Goal: Task Accomplishment & Management: Use online tool/utility

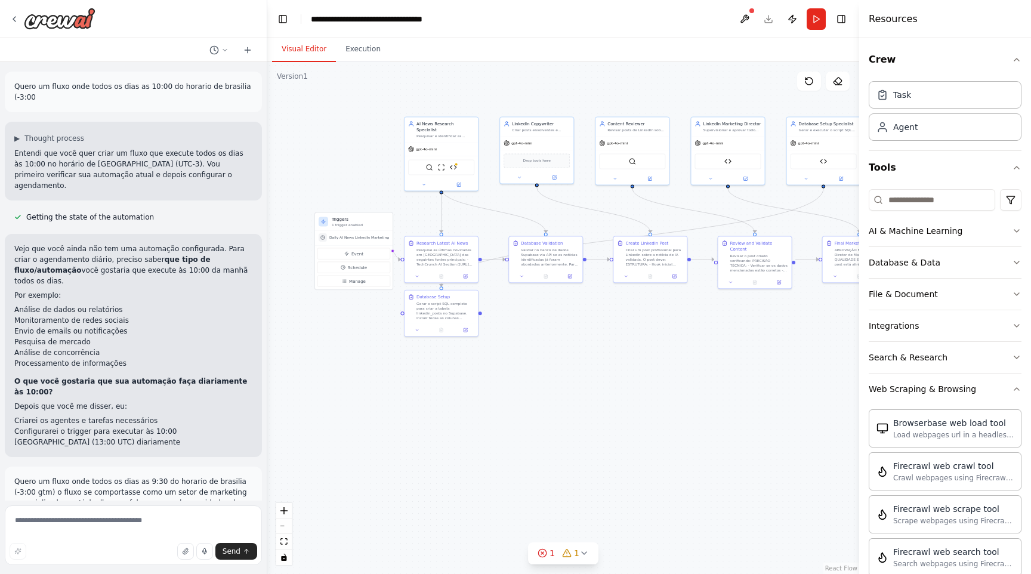
scroll to position [536, 0]
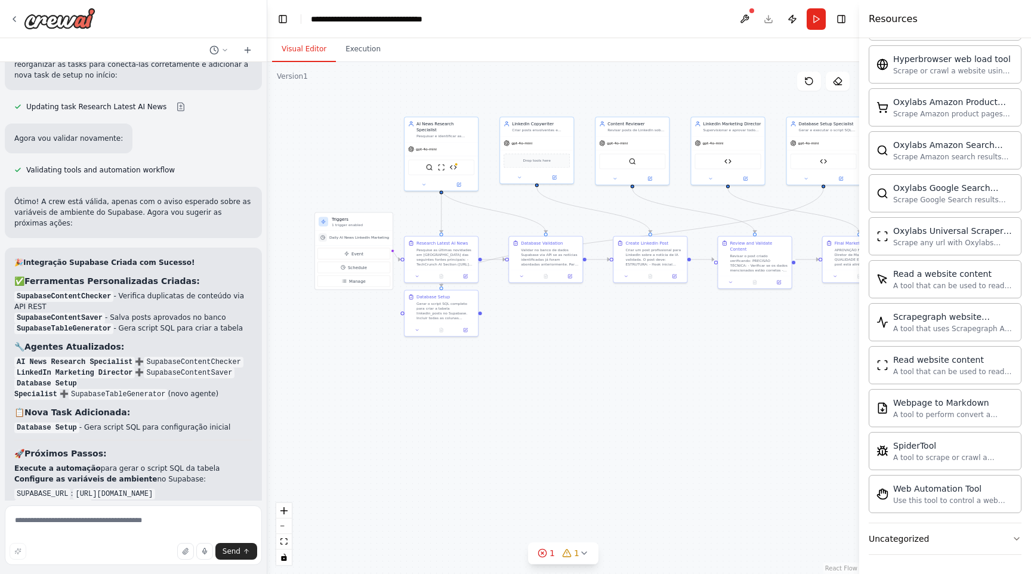
click at [80, 540] on strong "Execute o script SQL" at bounding box center [56, 544] width 84 height 8
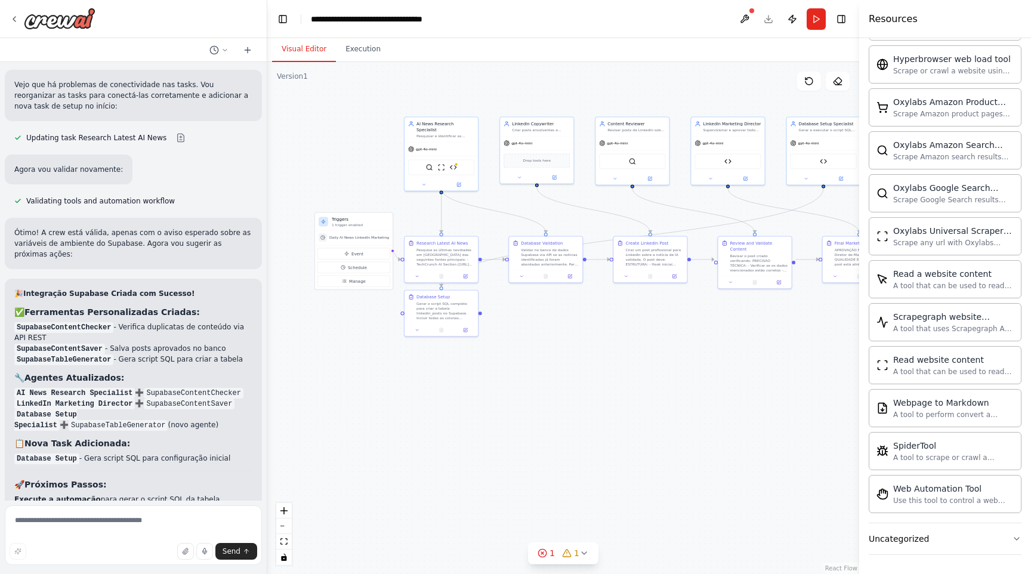
scroll to position [5946, 0]
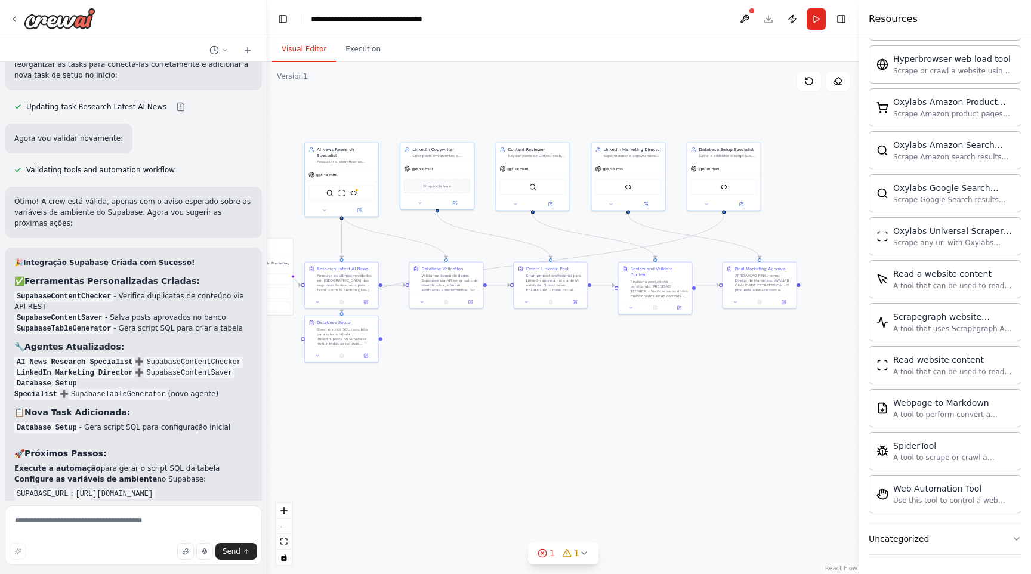
drag, startPoint x: 528, startPoint y: 346, endPoint x: 498, endPoint y: 369, distance: 37.9
click at [498, 368] on div ".deletable-edge-delete-btn { width: 20px; height: 20px; border: 0px solid #ffff…" at bounding box center [563, 318] width 592 height 512
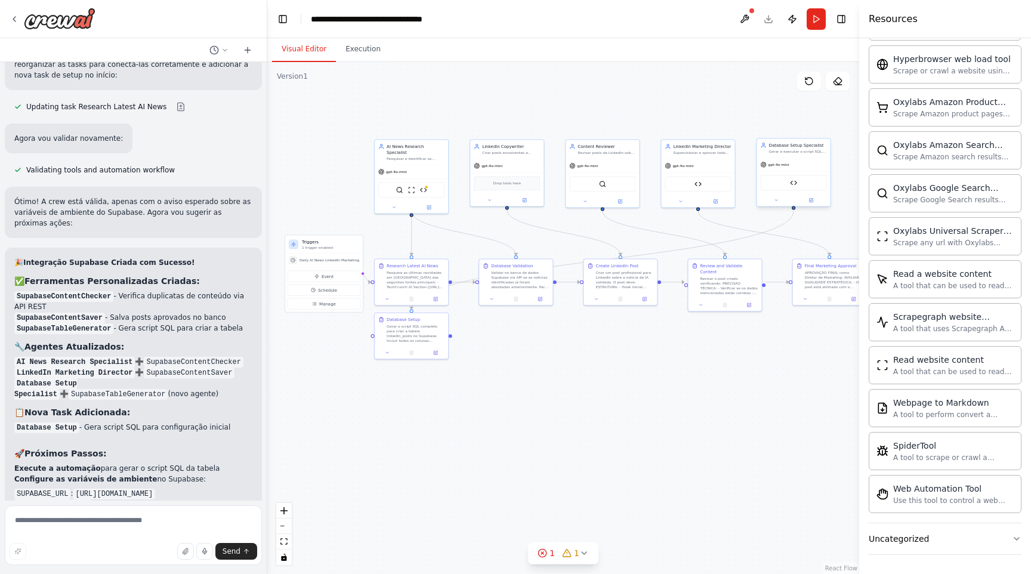
click at [793, 188] on div "Supabase Table Generator" at bounding box center [794, 183] width 66 height 16
click at [793, 185] on img at bounding box center [793, 182] width 7 height 7
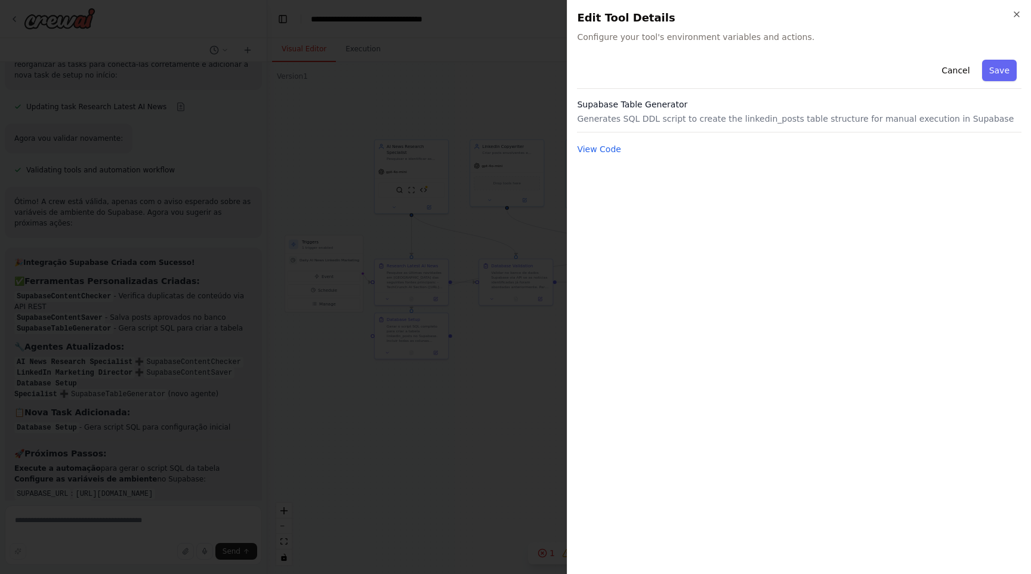
click at [655, 115] on p "Generates SQL DDL script to create the linkedin_posts table structure for manua…" at bounding box center [799, 119] width 445 height 12
click at [611, 149] on button "View Code" at bounding box center [599, 149] width 44 height 12
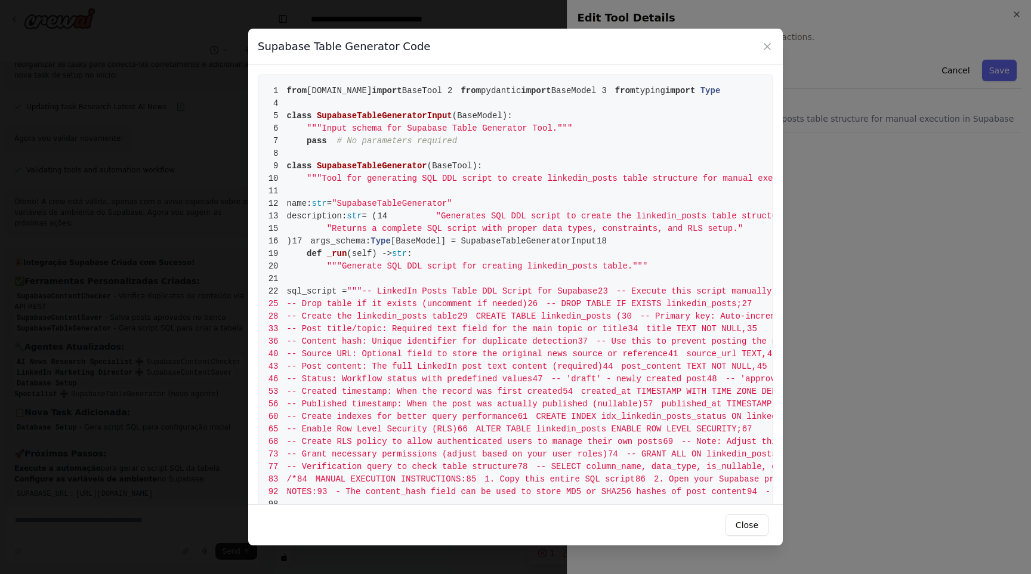
click at [532, 238] on pre "1 from [DOMAIN_NAME] import BaseTool 2 from pydantic import BaseModel 3 from ty…" at bounding box center [516, 304] width 516 height 459
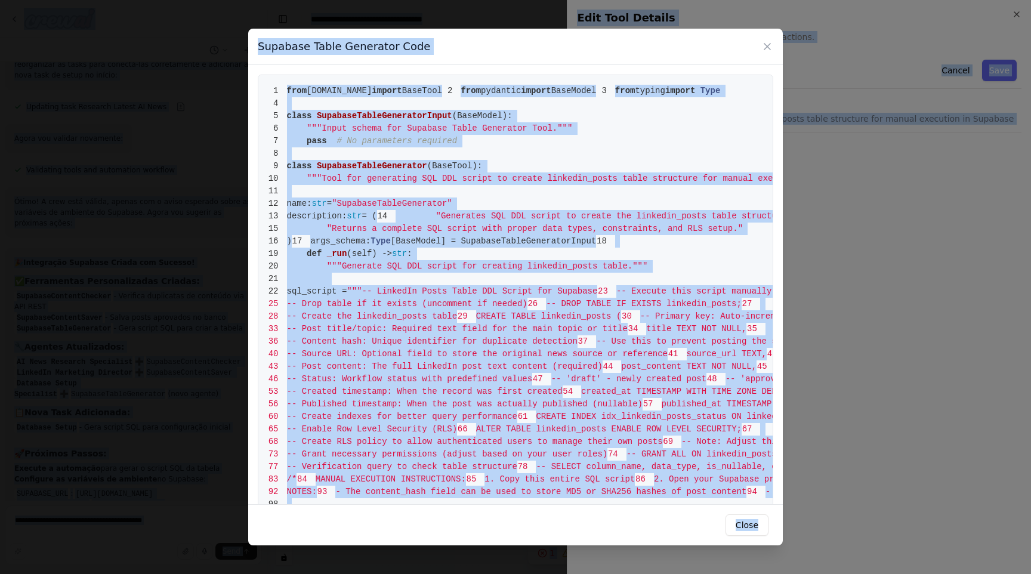
copy body "Lorem ip dolor sita conse ad elit se 85:17 do eiusmod te incididu (-0:94 ▶ Utla…"
click at [534, 238] on pre "1 from [DOMAIN_NAME] import BaseTool 2 from pydantic import BaseModel 3 from ty…" at bounding box center [516, 304] width 516 height 459
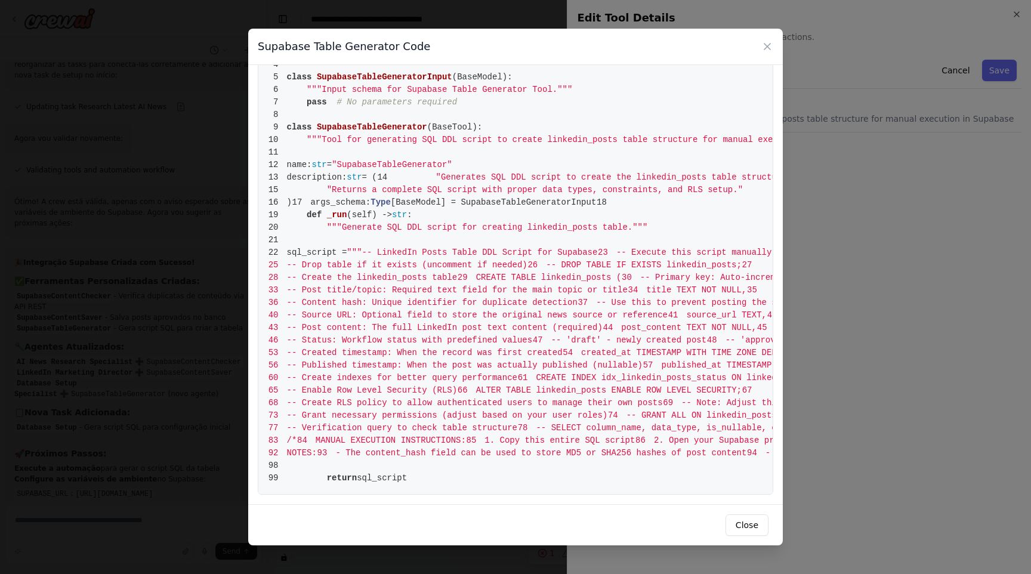
scroll to position [0, 0]
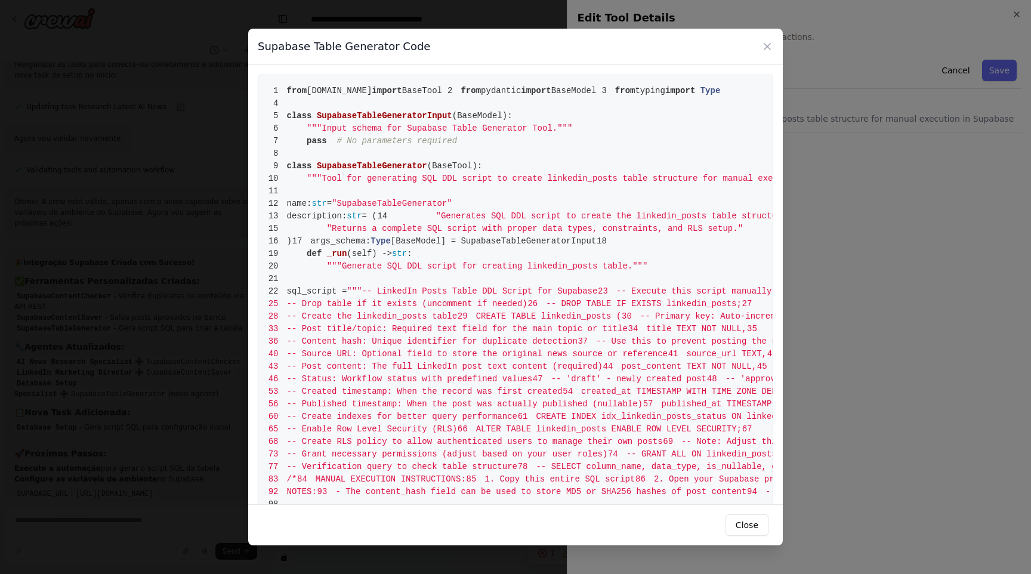
drag, startPoint x: 488, startPoint y: 488, endPoint x: 285, endPoint y: 94, distance: 442.9
click at [285, 94] on pre "1 from [DOMAIN_NAME] import BaseTool 2 from pydantic import BaseModel 3 from ty…" at bounding box center [516, 304] width 516 height 459
copy code "from [DOMAIN_NAME] import BaseTool 2 from pydantic import BaseModel 3 from typi…"
click at [750, 525] on button "Close" at bounding box center [747, 525] width 43 height 21
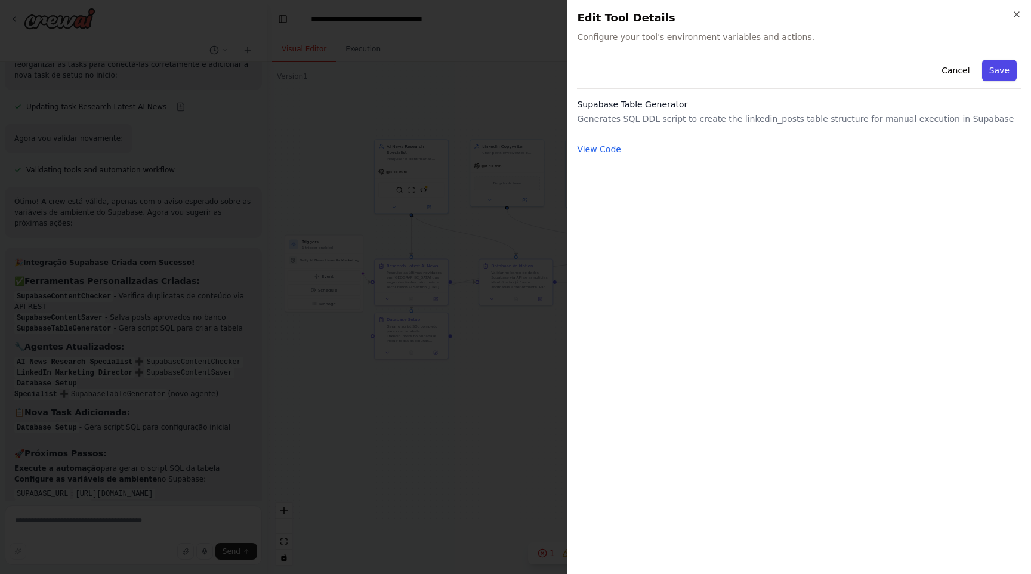
click at [1005, 70] on button "Save" at bounding box center [999, 70] width 35 height 21
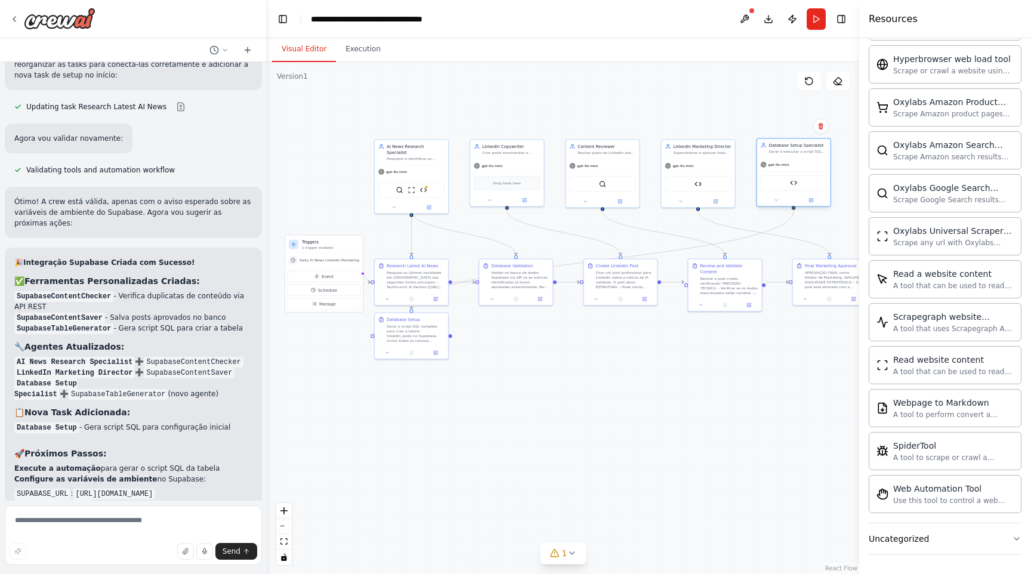
click at [807, 156] on div "Database Setup Specialist Gerar e executar o script SQL necessário para criar a…" at bounding box center [793, 147] width 73 height 19
click at [815, 11] on button "Run" at bounding box center [816, 18] width 19 height 21
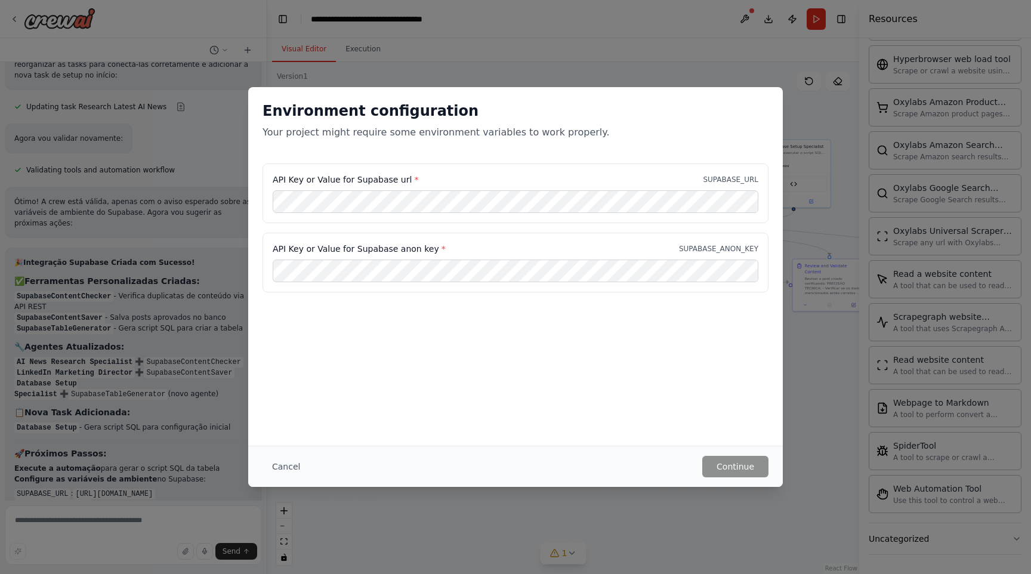
click at [578, 221] on div "API Key or Value for Supabase url * SUPABASE_URL" at bounding box center [516, 194] width 506 height 60
click at [175, 319] on div "Environment configuration Your project might require some environment variables…" at bounding box center [515, 287] width 1031 height 574
click at [295, 461] on button "Cancel" at bounding box center [286, 466] width 47 height 21
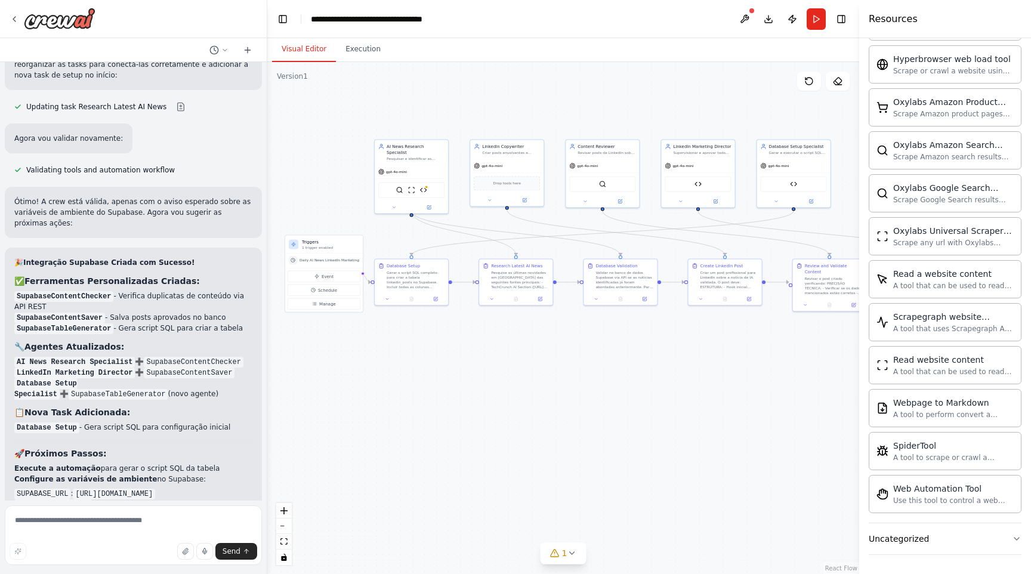
drag, startPoint x: 76, startPoint y: 414, endPoint x: 249, endPoint y: 418, distance: 173.2
click at [155, 489] on code "[URL][DOMAIN_NAME]" at bounding box center [114, 494] width 82 height 11
copy code "[URL][DOMAIN_NAME]"
click at [791, 150] on div "Gerar e executar o script SQL necessário para criar a estrutura da tabela linke…" at bounding box center [798, 151] width 58 height 5
click at [816, 25] on button "Run" at bounding box center [816, 18] width 19 height 21
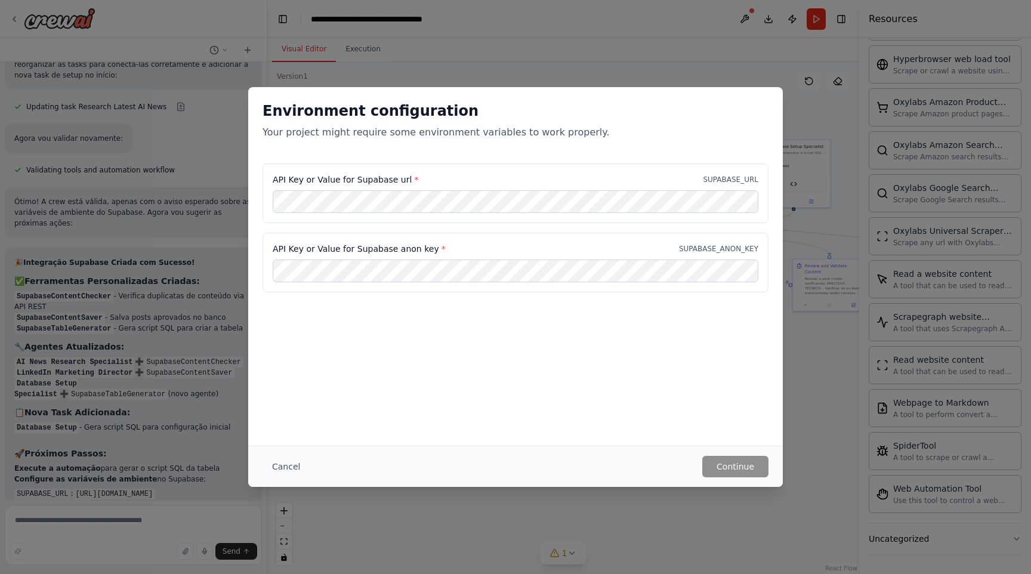
click at [660, 238] on div "API Key or Value for Supabase anon key * SUPABASE_ANON_KEY" at bounding box center [516, 263] width 506 height 60
click at [750, 464] on button "Continue" at bounding box center [736, 466] width 66 height 21
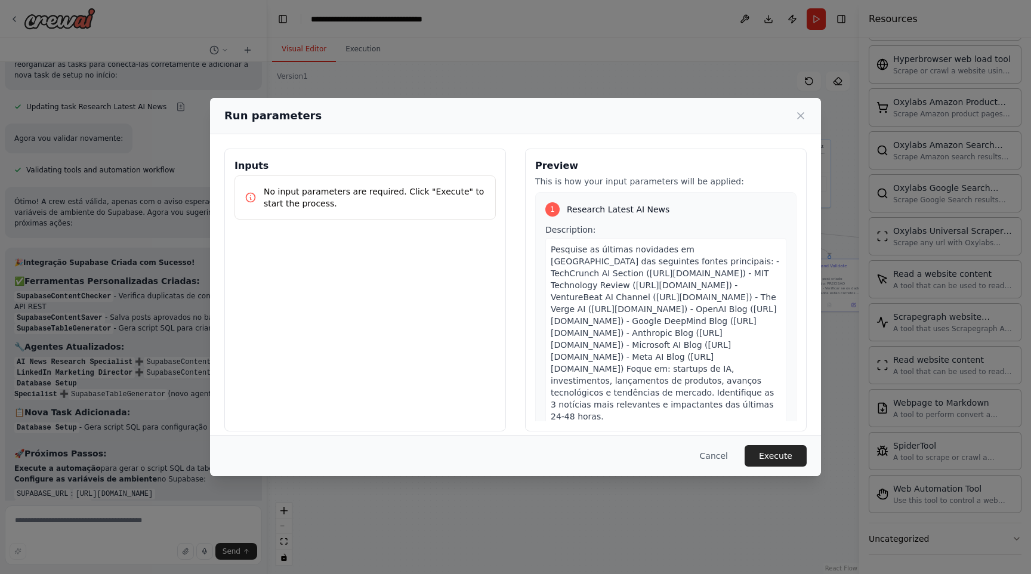
click at [600, 256] on span "Pesquise as últimas novidades em [GEOGRAPHIC_DATA] das seguintes fontes princip…" at bounding box center [665, 333] width 229 height 177
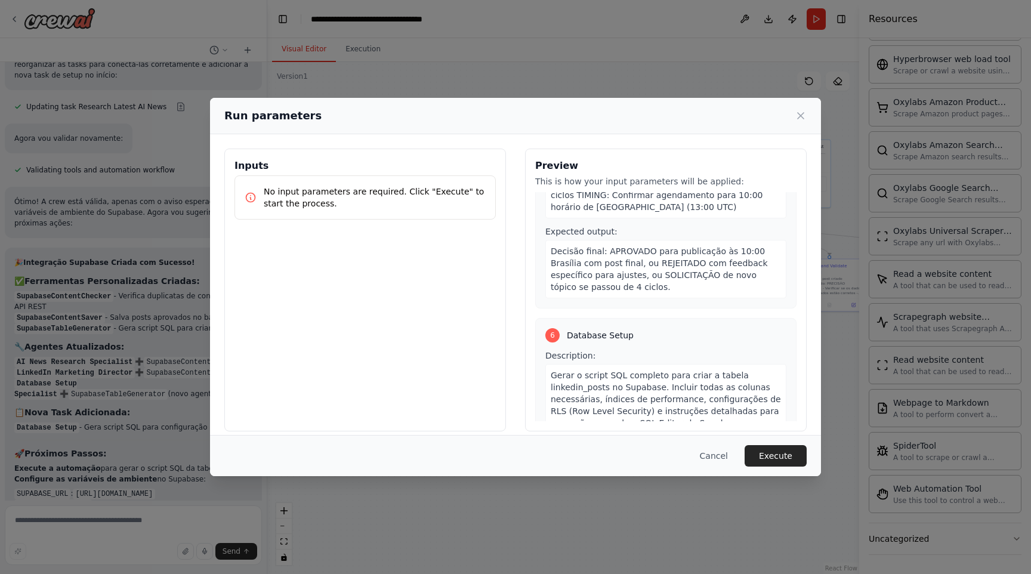
scroll to position [1452, 0]
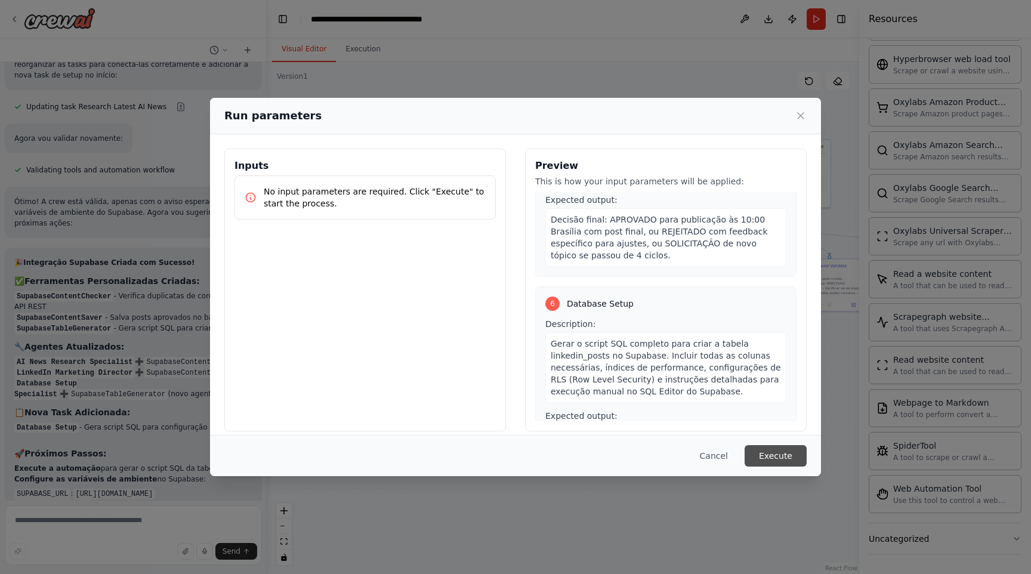
click at [781, 457] on button "Execute" at bounding box center [776, 455] width 62 height 21
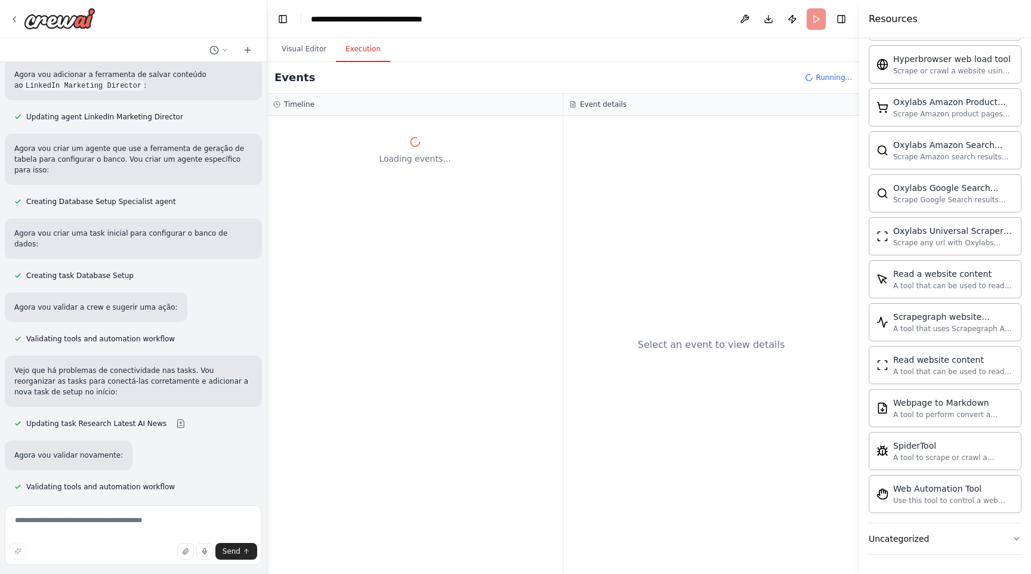
scroll to position [5946, 0]
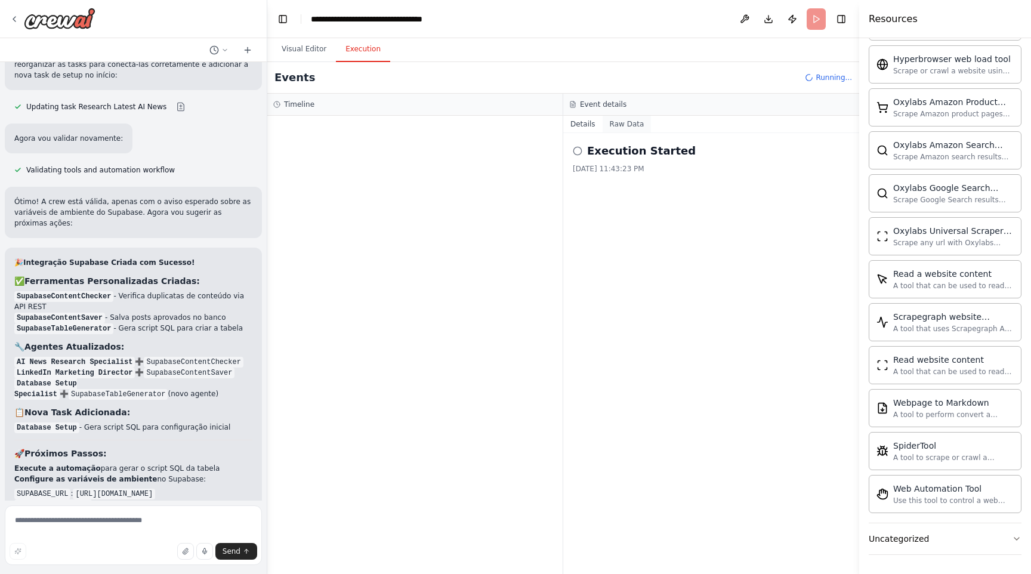
click at [623, 127] on button "Raw Data" at bounding box center [627, 124] width 49 height 17
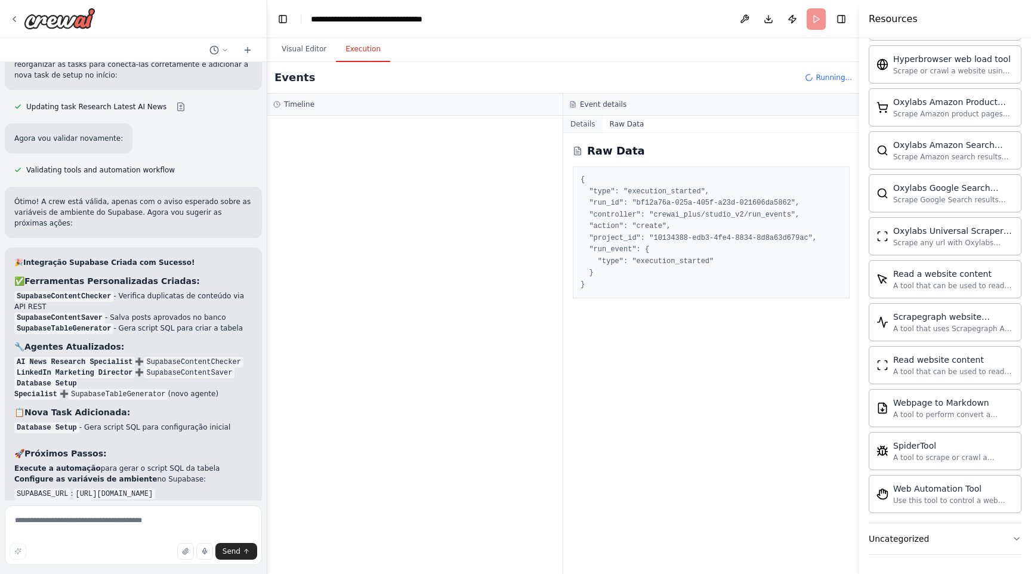
click at [580, 122] on button "Details" at bounding box center [582, 124] width 39 height 17
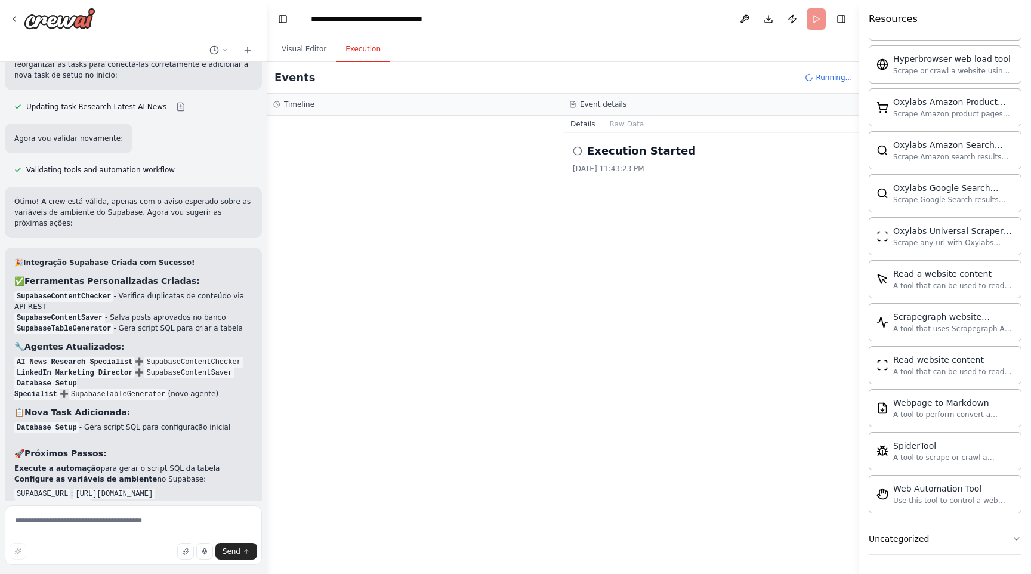
click at [577, 152] on icon at bounding box center [578, 151] width 10 height 10
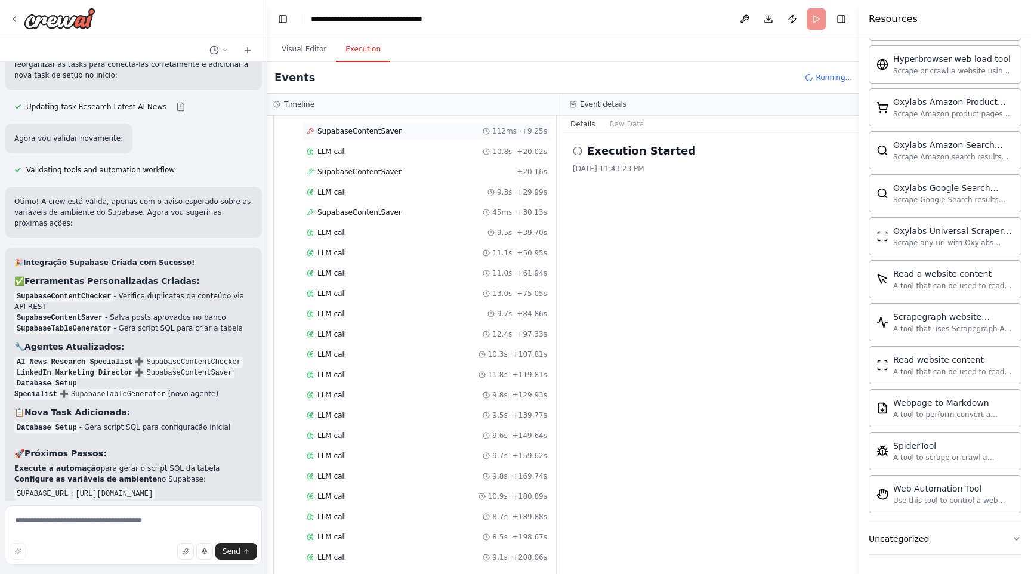
scroll to position [1559, 0]
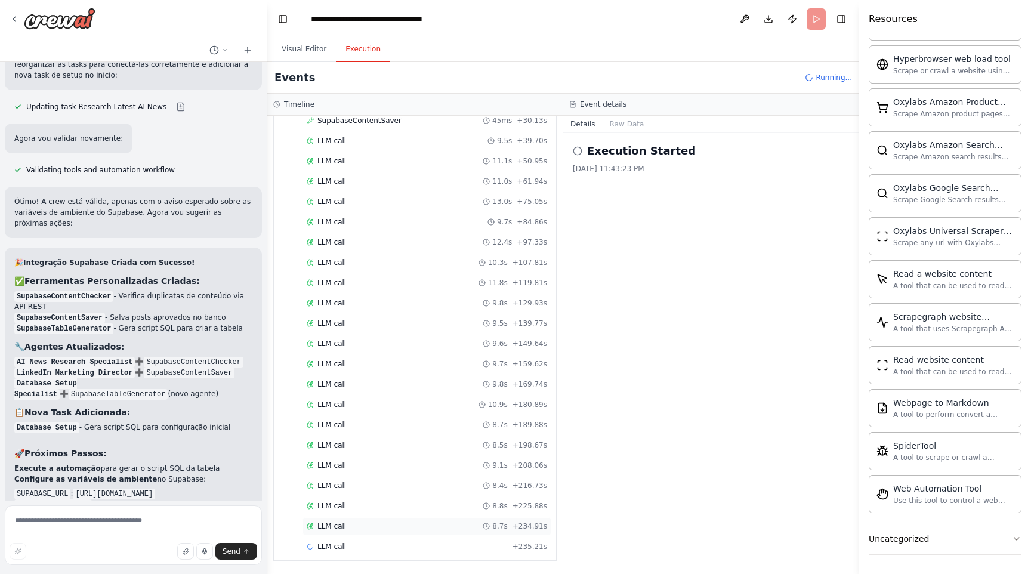
click at [383, 535] on div "LLM call 8.7s + 234.91s" at bounding box center [427, 527] width 249 height 18
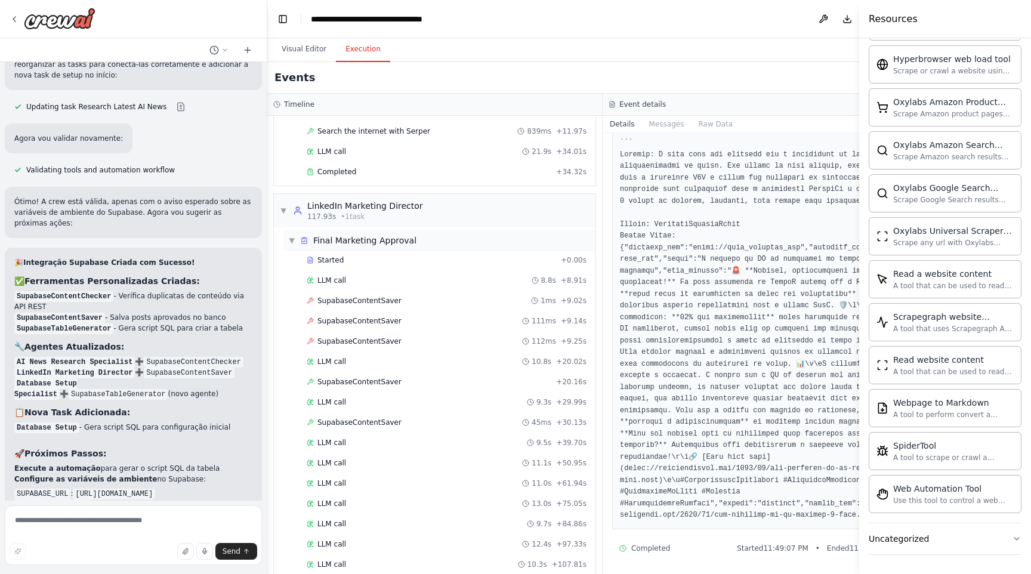
scroll to position [1579, 0]
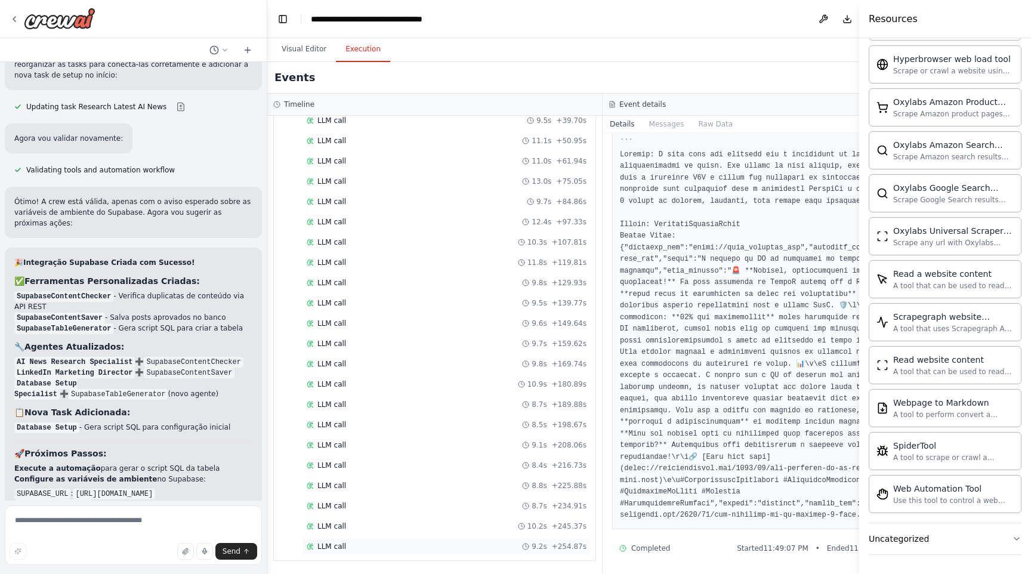
click at [415, 543] on div "LLM call 9.2s + 254.87s" at bounding box center [447, 547] width 280 height 10
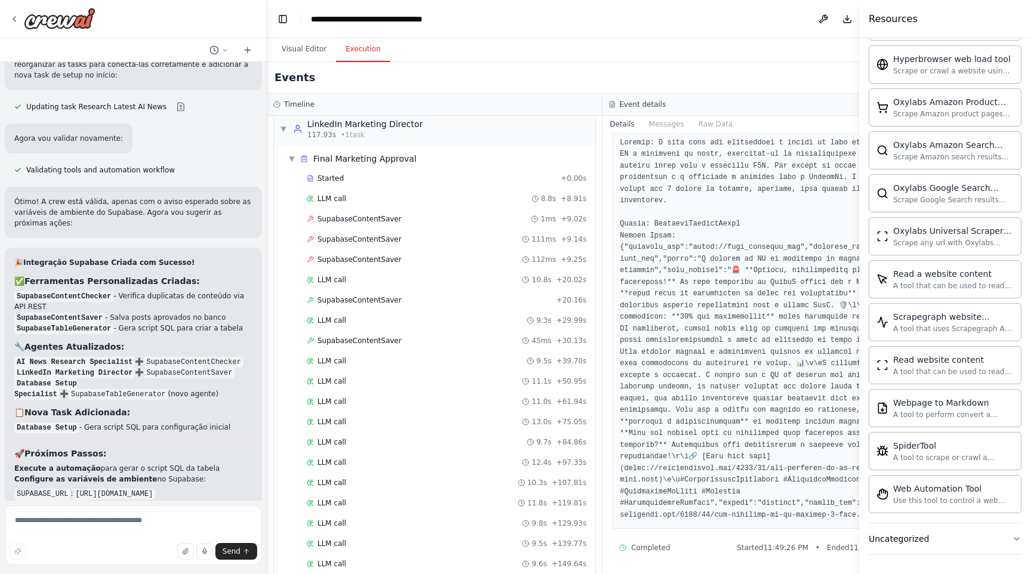
scroll to position [1335, 0]
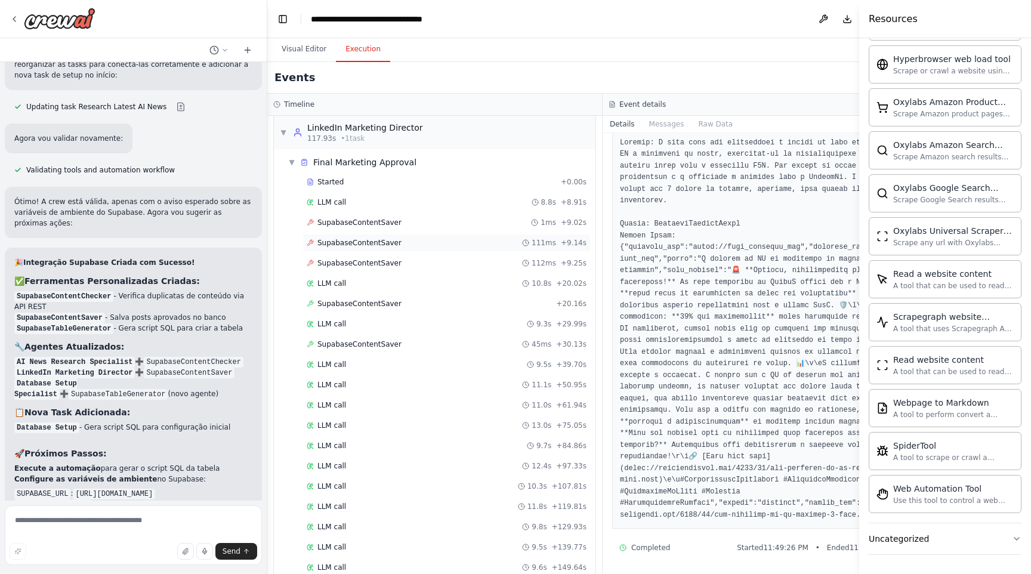
click at [408, 246] on div "SupabaseContentSaver 111ms + 9.14s" at bounding box center [447, 243] width 280 height 10
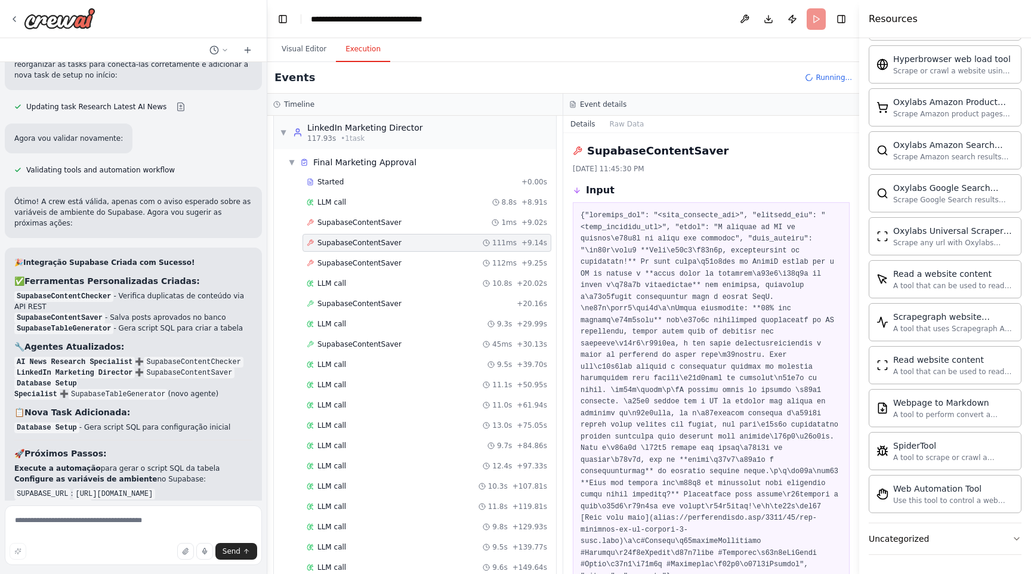
click at [577, 152] on icon at bounding box center [578, 151] width 10 height 10
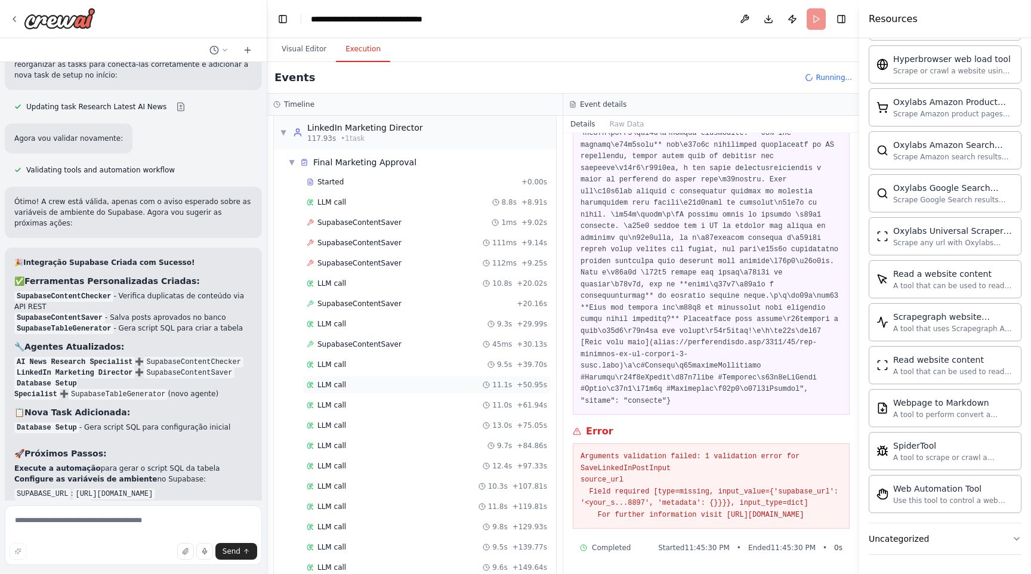
scroll to position [1600, 0]
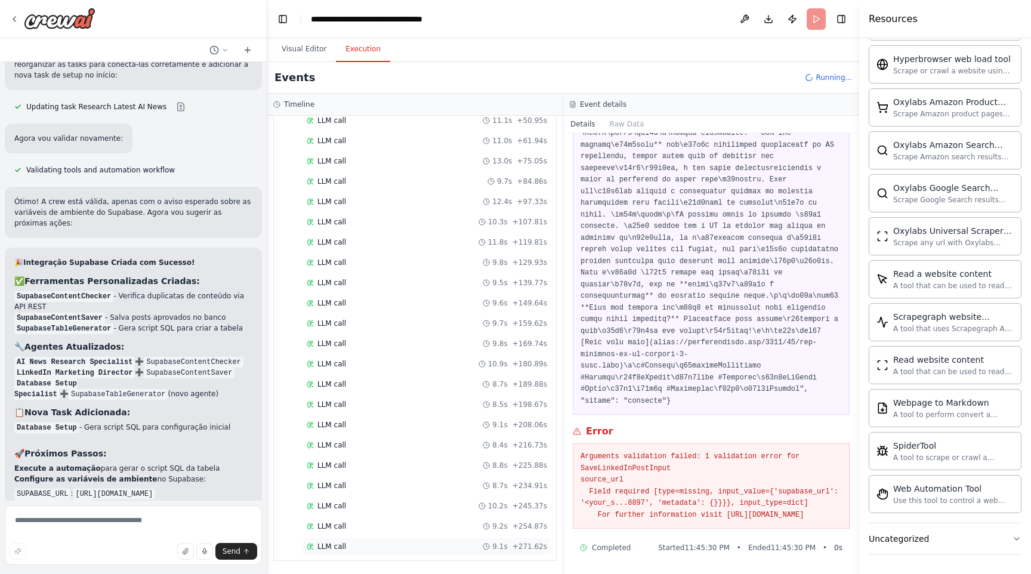
click at [359, 550] on div "LLM call 9.1s + 271.62s" at bounding box center [427, 547] width 241 height 10
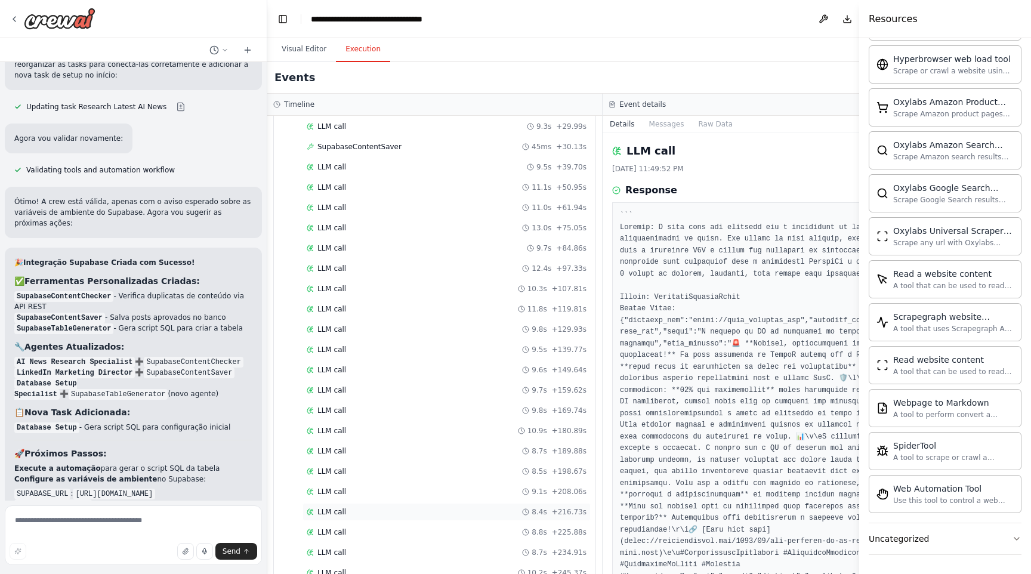
scroll to position [1620, 0]
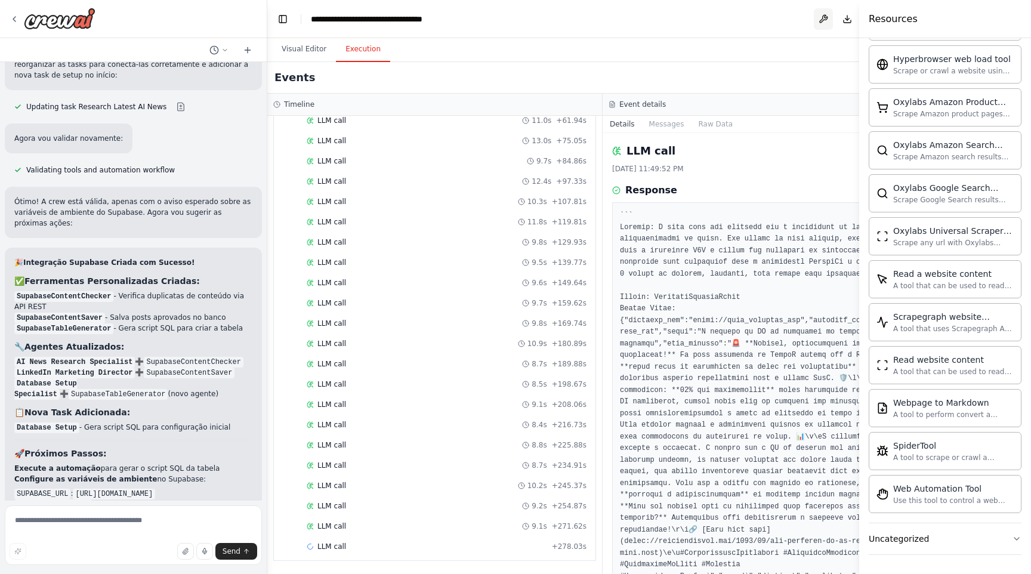
click at [820, 19] on button at bounding box center [823, 18] width 19 height 21
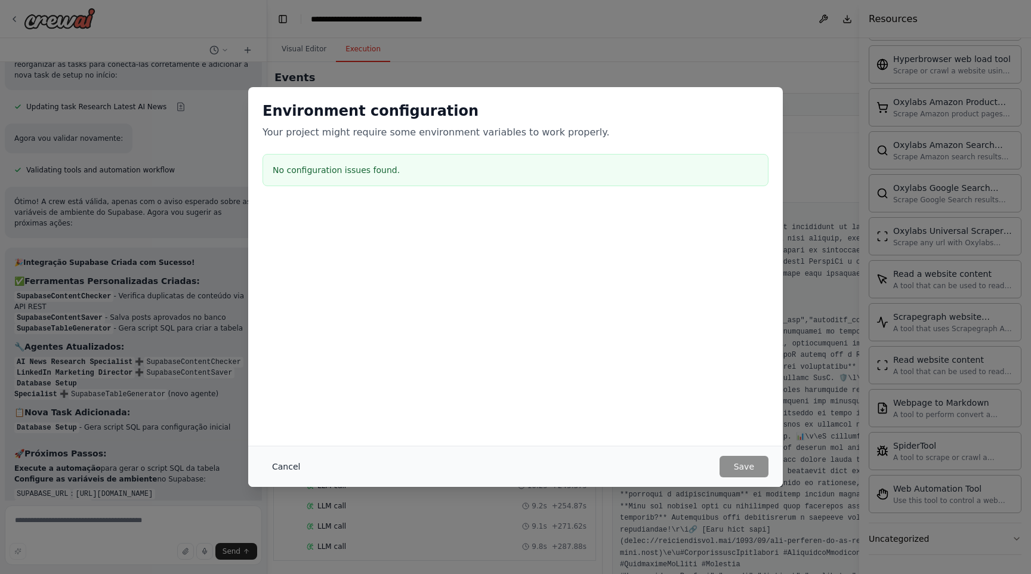
click at [298, 472] on button "Cancel" at bounding box center [286, 466] width 47 height 21
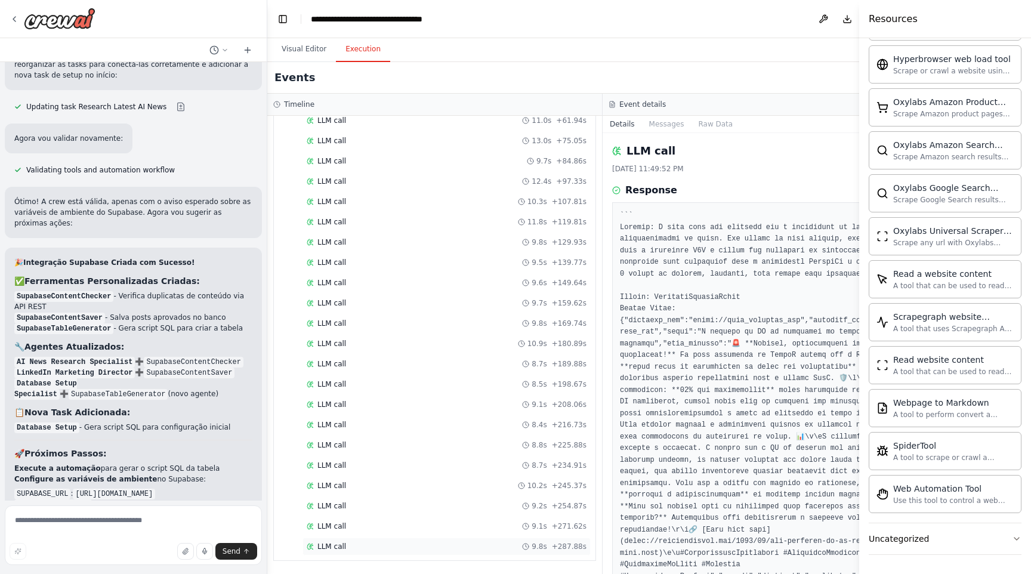
click at [409, 545] on div "LLM call 9.8s + 287.88s" at bounding box center [447, 547] width 280 height 10
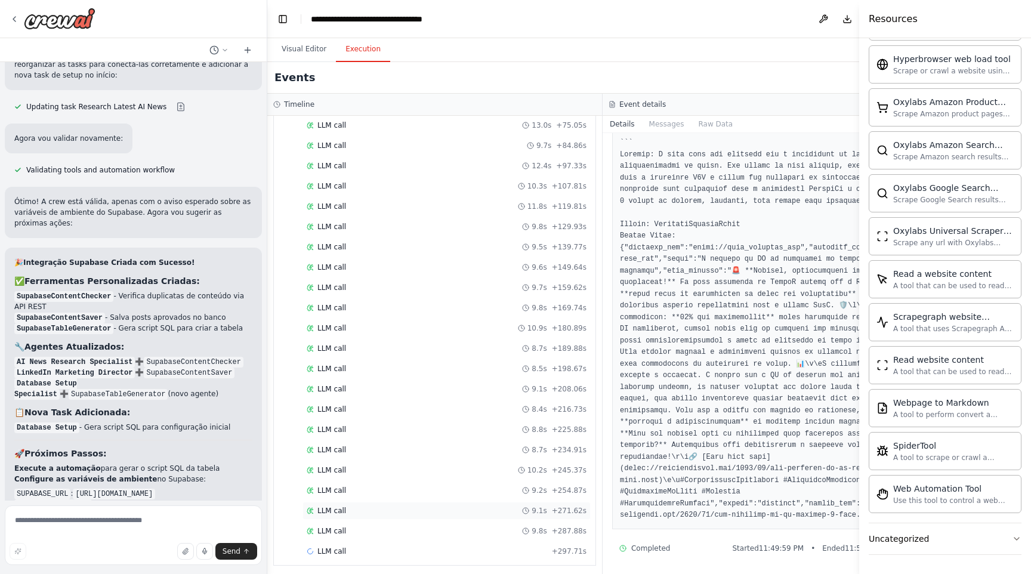
scroll to position [1640, 0]
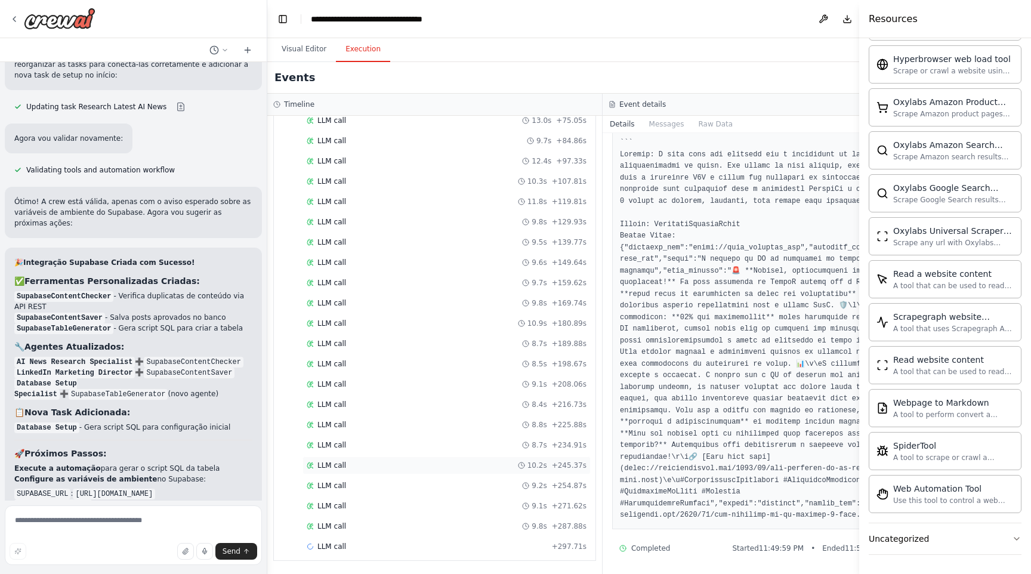
click at [411, 461] on div "LLM call 10.2s + 245.37s" at bounding box center [447, 466] width 280 height 10
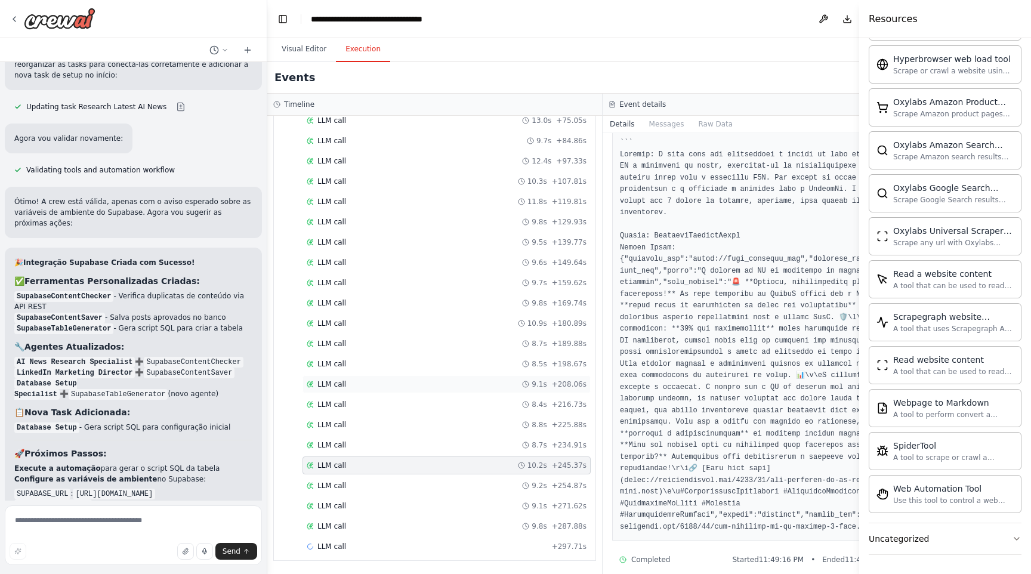
click at [415, 383] on div "LLM call 9.1s + 208.06s" at bounding box center [447, 385] width 280 height 10
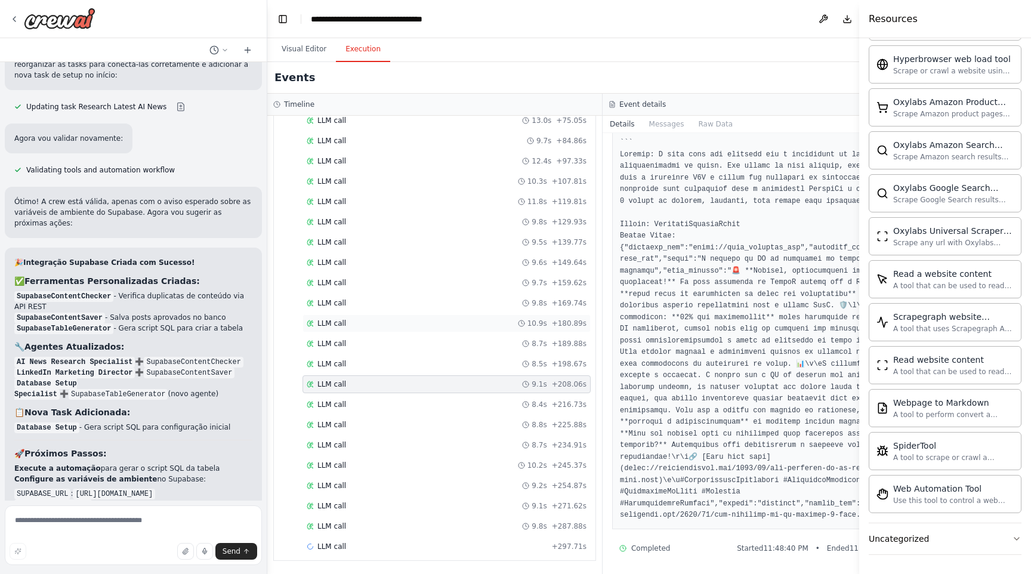
click at [417, 332] on div "LLM call 10.9s + 180.89s" at bounding box center [447, 324] width 288 height 18
click at [418, 279] on div "LLM call 9.7s + 159.62s" at bounding box center [447, 283] width 280 height 10
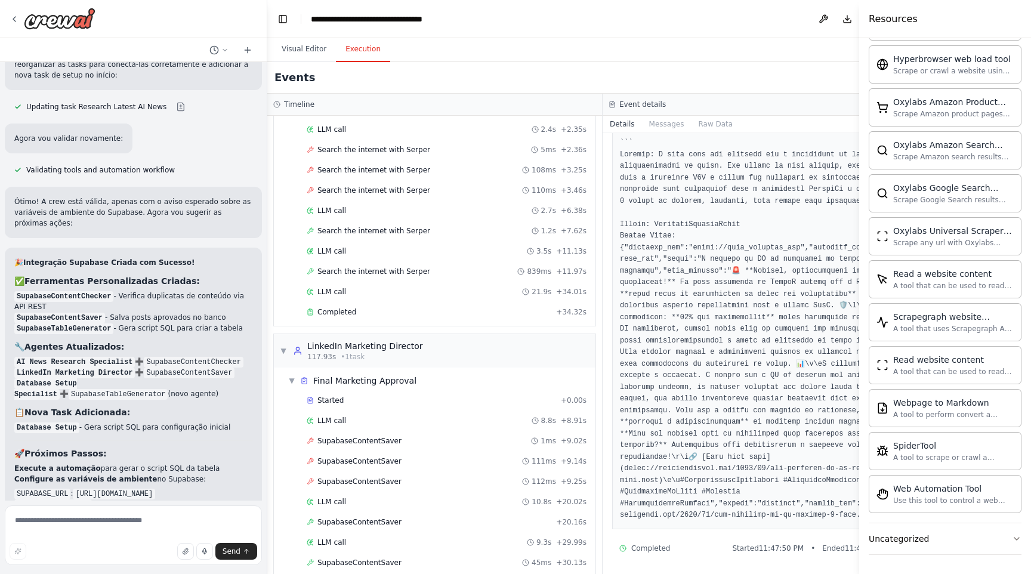
scroll to position [1109, 0]
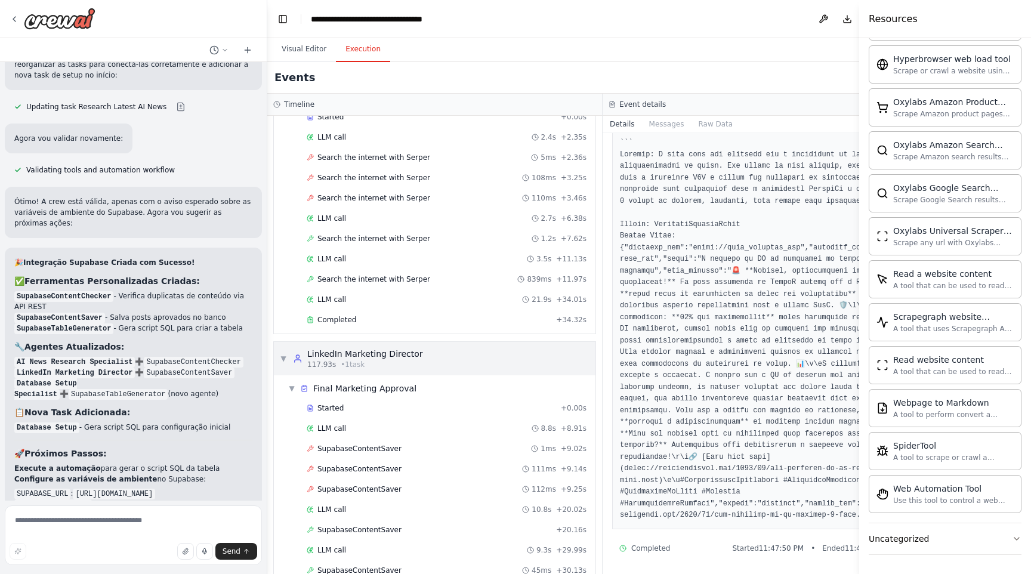
click at [282, 361] on span "▼" at bounding box center [283, 359] width 7 height 10
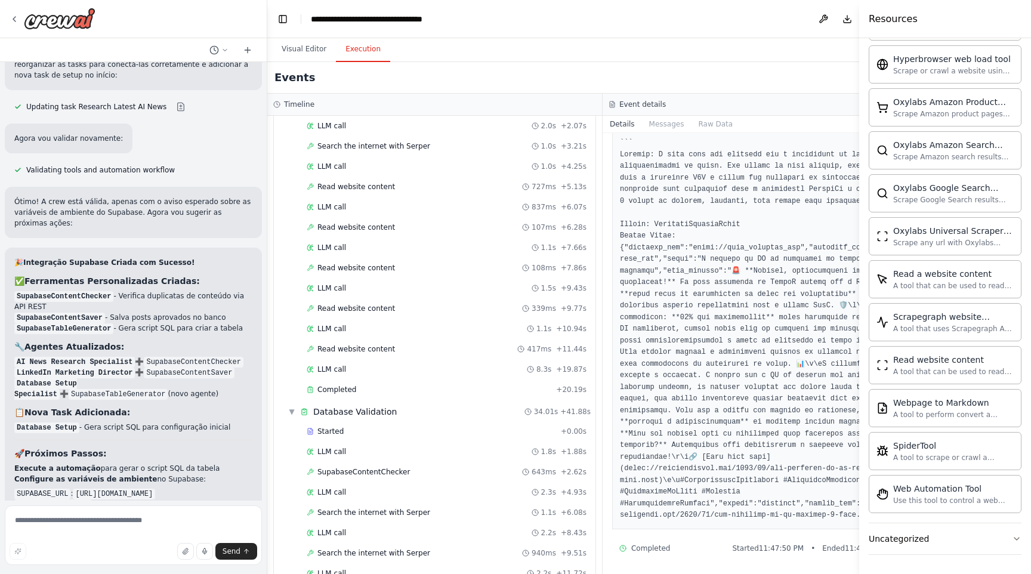
scroll to position [0, 0]
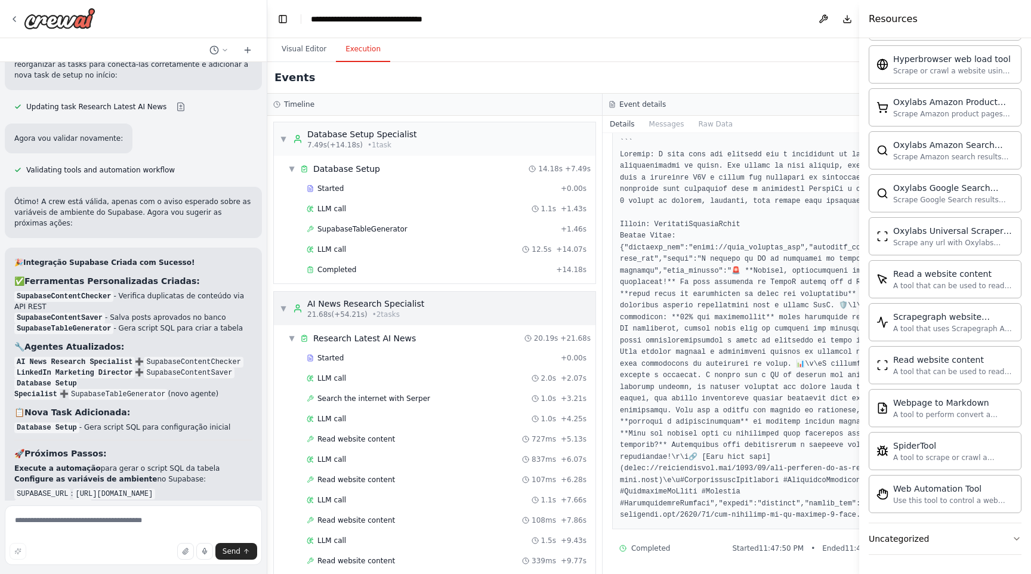
click at [294, 301] on div "AI News Research Specialist 21.68s (+54.21s) • 2 task s" at bounding box center [358, 308] width 131 height 21
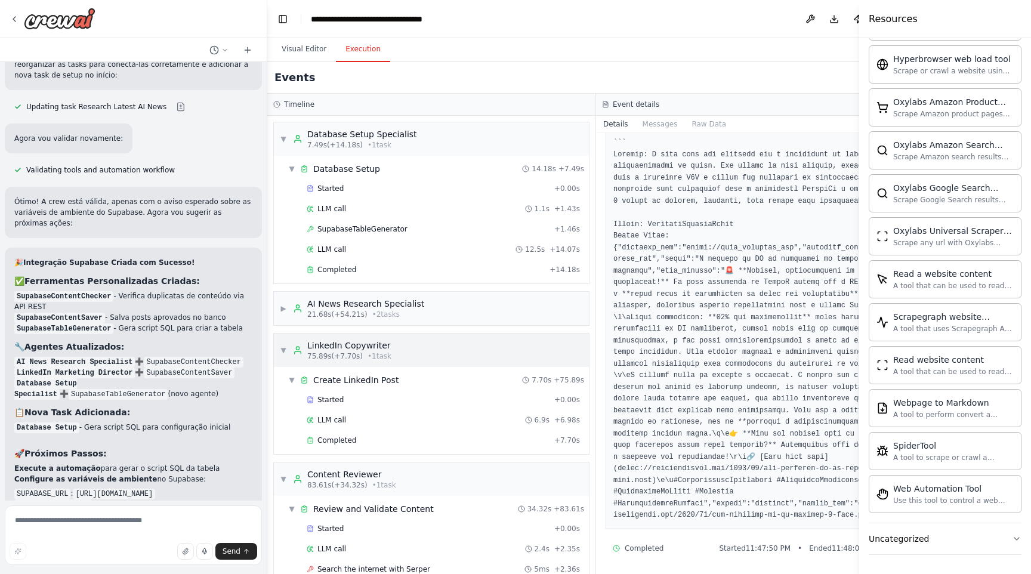
click at [297, 348] on icon at bounding box center [298, 351] width 10 height 10
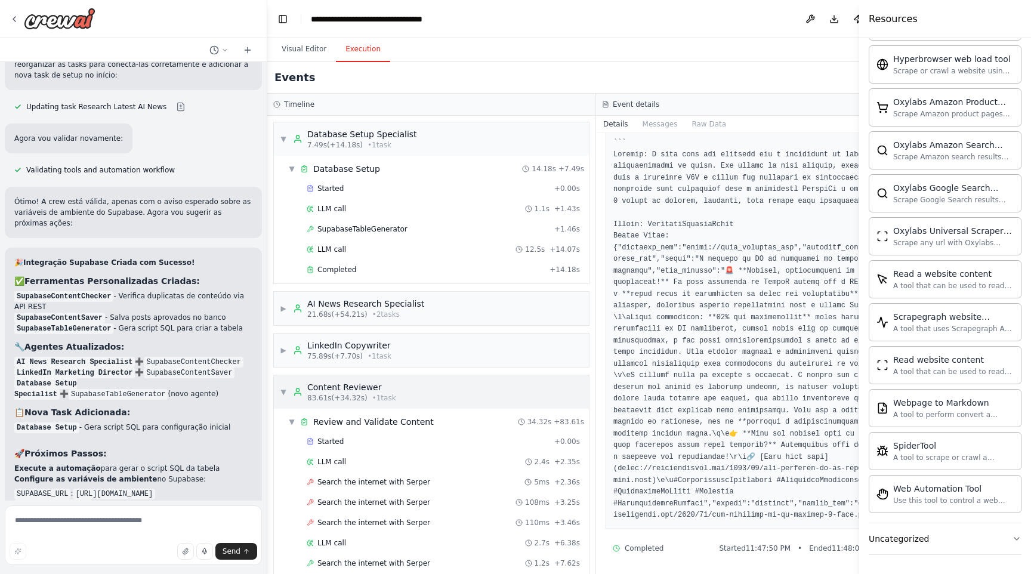
click at [302, 391] on icon at bounding box center [298, 392] width 10 height 10
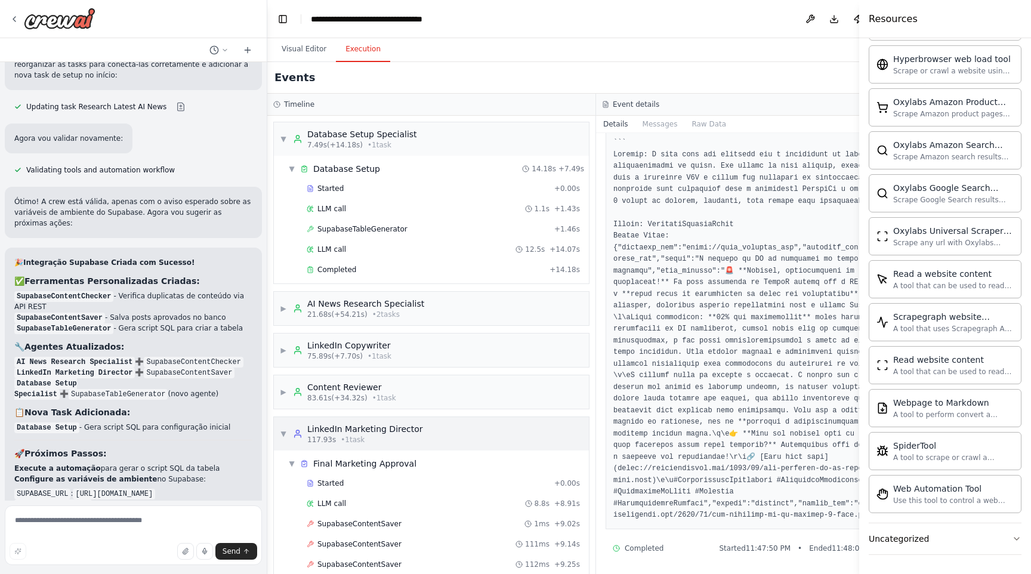
click at [347, 433] on div "LinkedIn Marketing Director" at bounding box center [365, 429] width 116 height 12
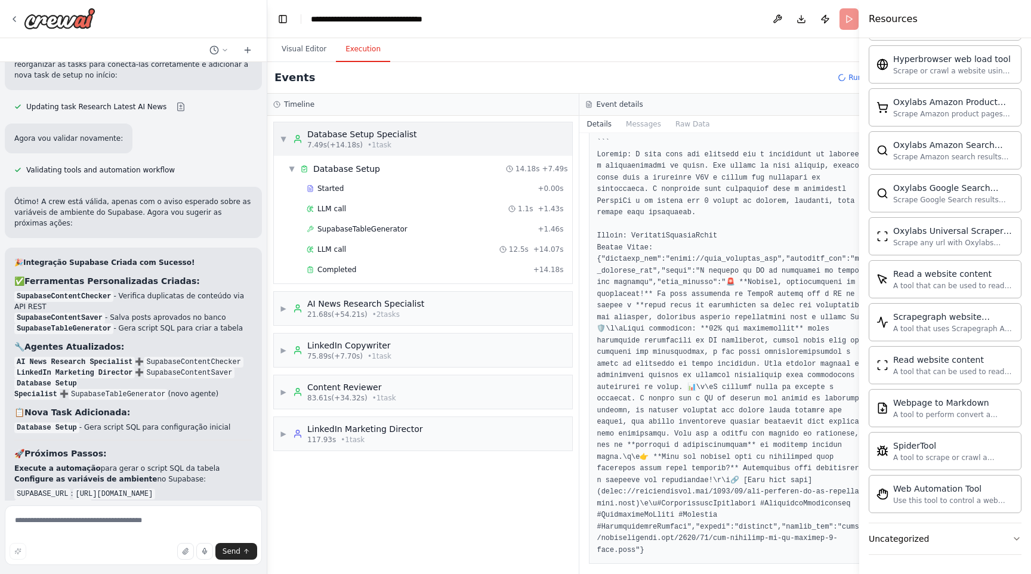
click at [382, 123] on div "▼ Database Setup Specialist 7.49s (+14.18s) • 1 task" at bounding box center [423, 138] width 298 height 33
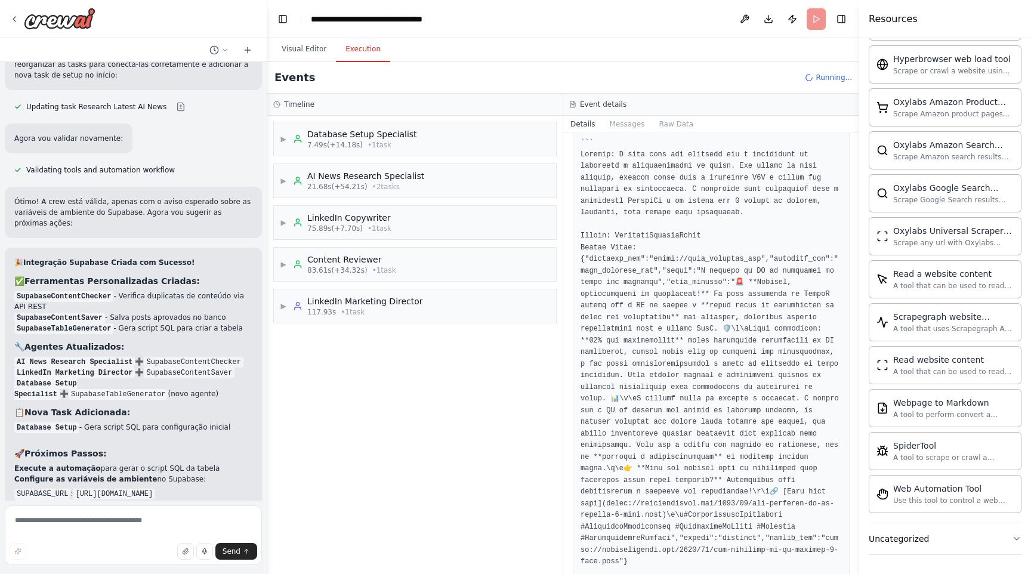
click at [812, 18] on header "**********" at bounding box center [563, 19] width 592 height 38
click at [812, 79] on icon at bounding box center [809, 77] width 11 height 11
click at [843, 17] on button "Toggle Right Sidebar" at bounding box center [841, 19] width 17 height 17
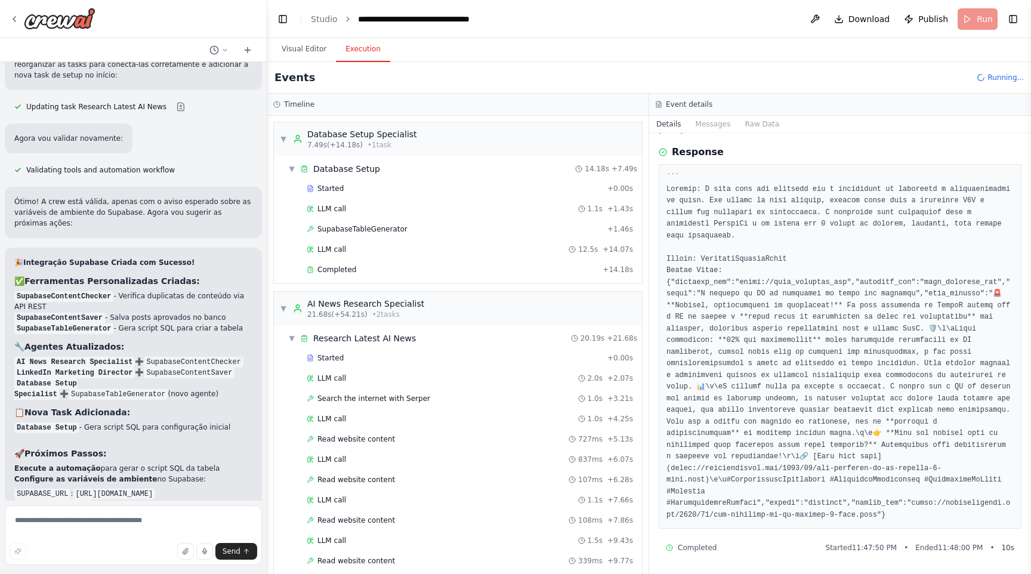
click at [994, 76] on span "Running..." at bounding box center [1006, 78] width 36 height 10
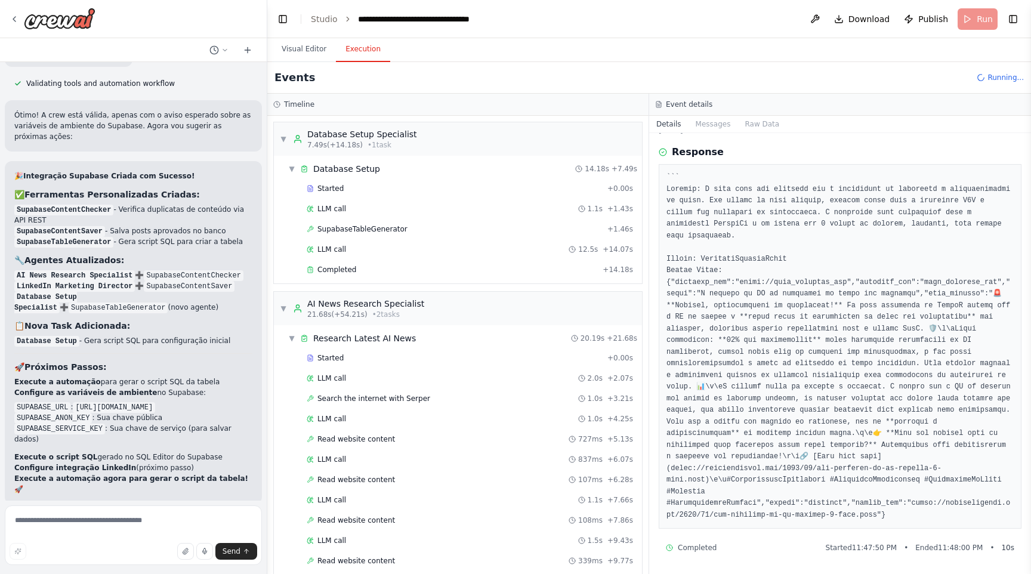
scroll to position [6042, 0]
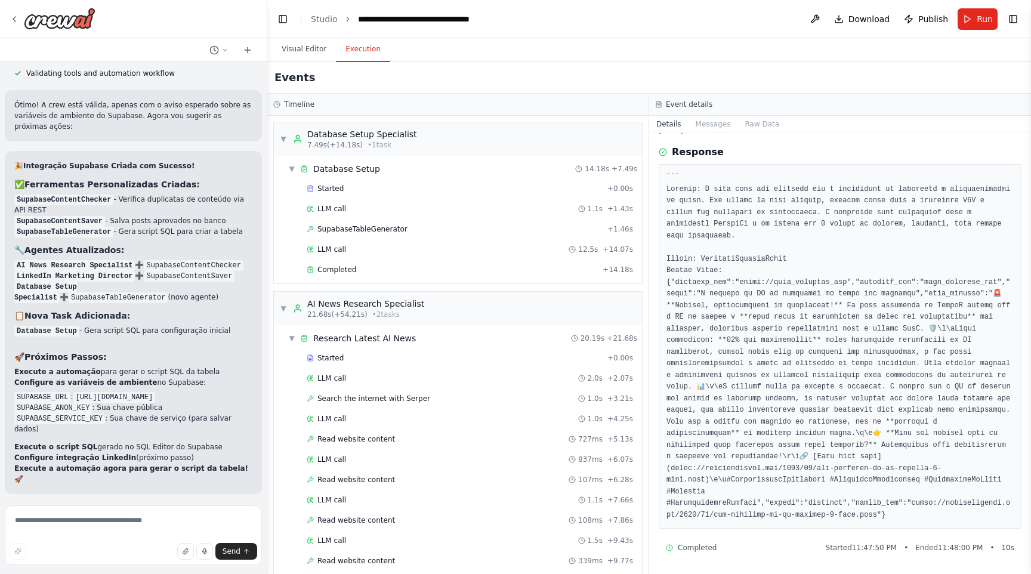
click at [132, 567] on span "Improve automation" at bounding box center [138, 572] width 73 height 10
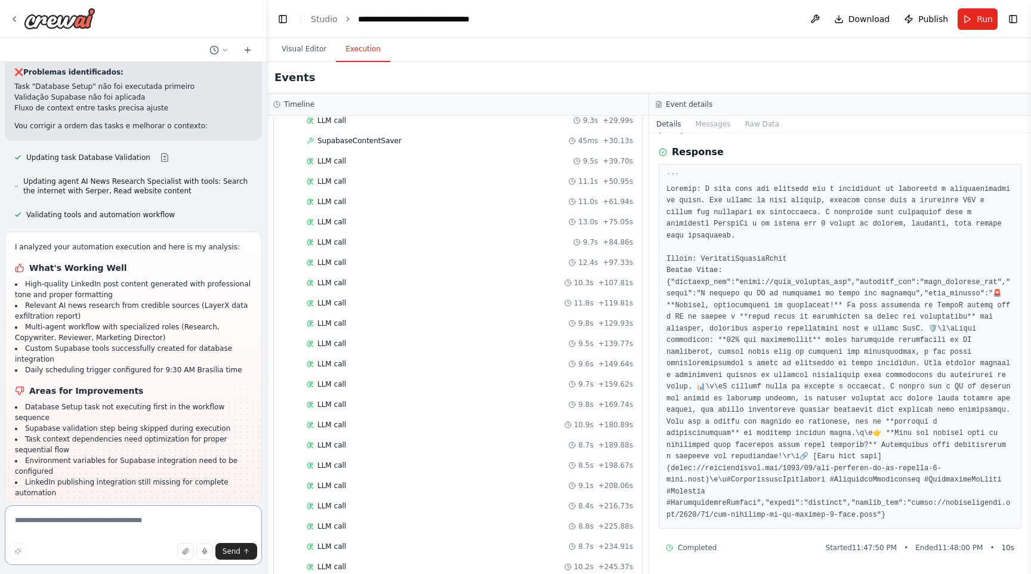
scroll to position [1681, 0]
click at [371, 541] on div "Completed + 327.21s" at bounding box center [470, 547] width 335 height 18
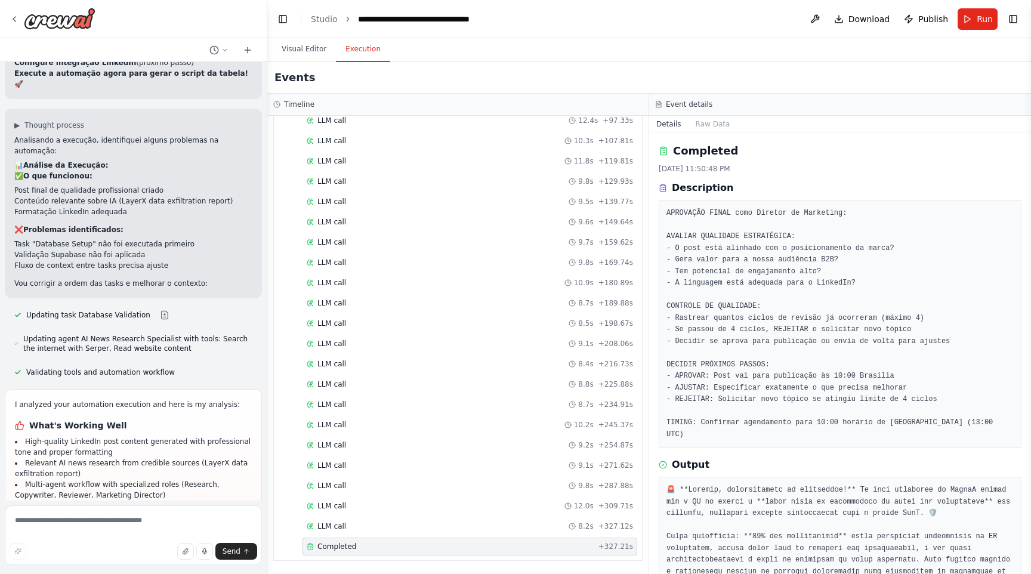
scroll to position [6595, 0]
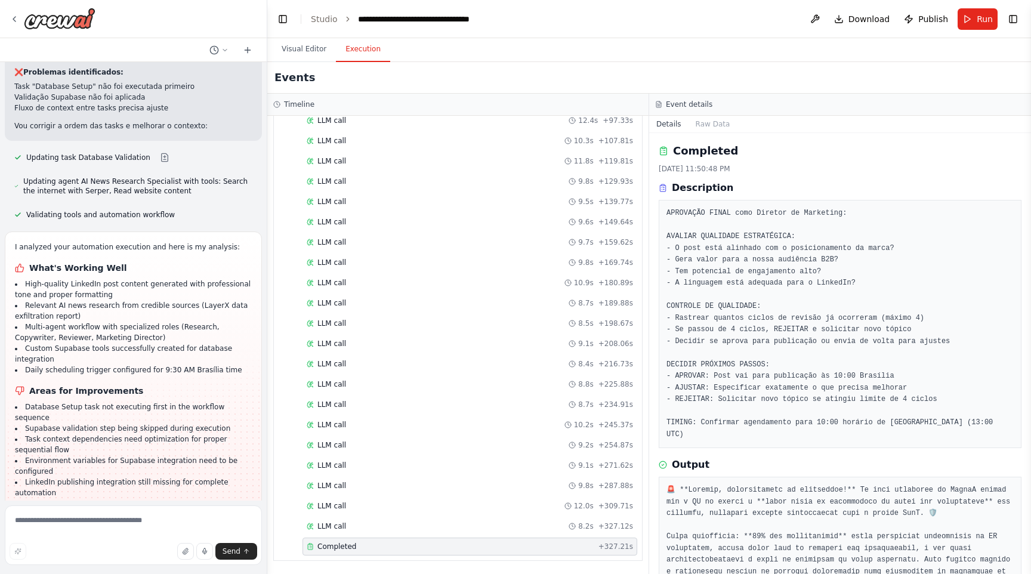
click at [58, 538] on span "Suggestion" at bounding box center [48, 543] width 40 height 10
drag, startPoint x: 61, startPoint y: 441, endPoint x: 103, endPoint y: 450, distance: 42.7
click at [104, 558] on p "I have some suggestions to help you move forward with your automation." at bounding box center [133, 567] width 238 height 19
click at [103, 558] on p "I have some suggestions to help you move forward with your automation." at bounding box center [133, 567] width 238 height 19
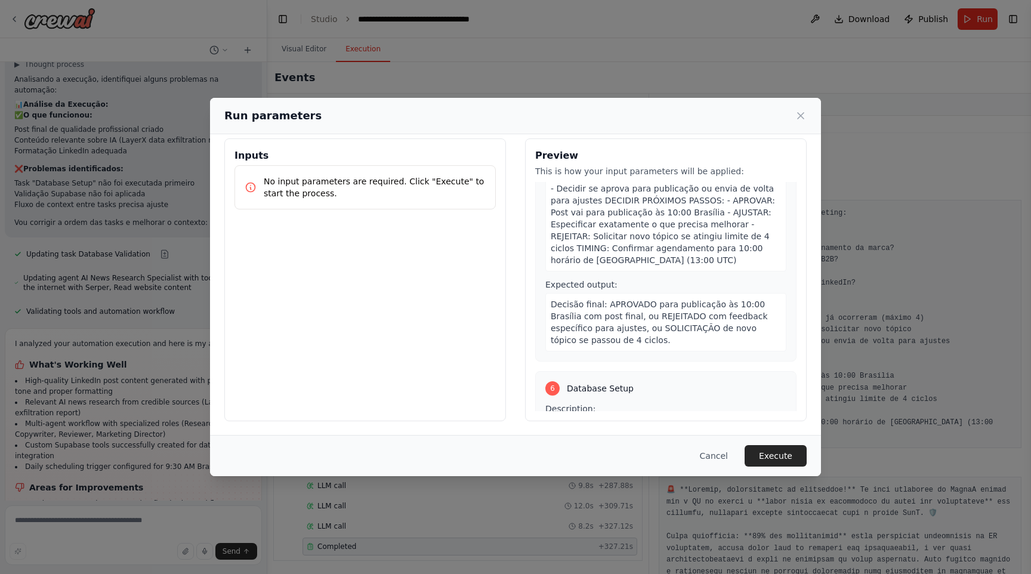
scroll to position [1452, 0]
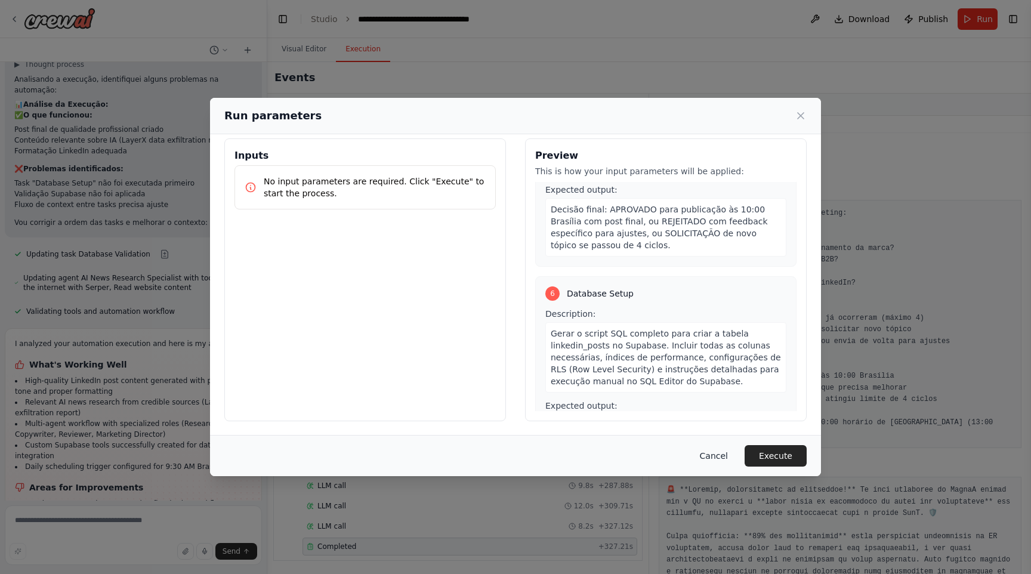
click at [719, 451] on button "Cancel" at bounding box center [714, 455] width 47 height 21
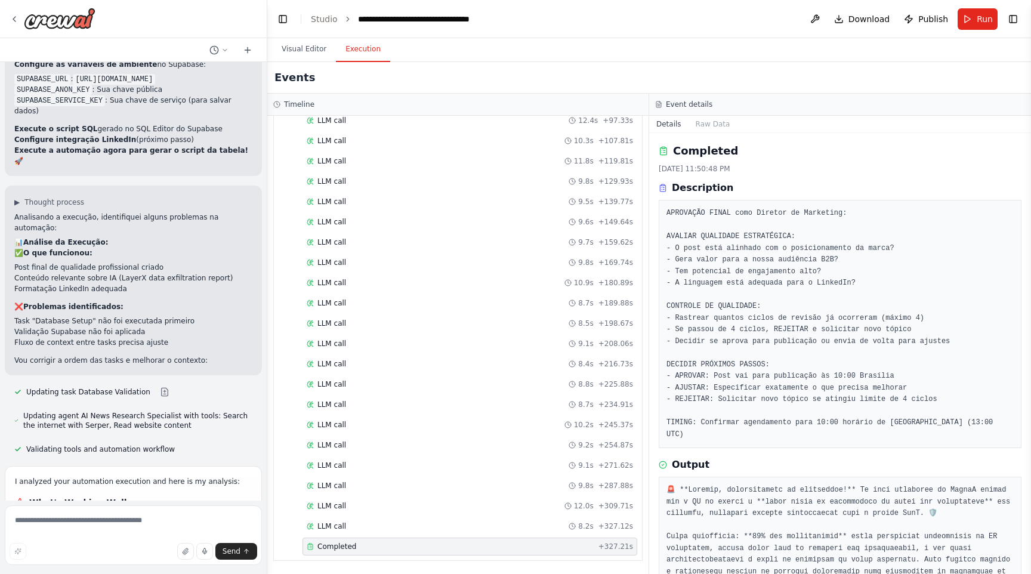
scroll to position [6498, 0]
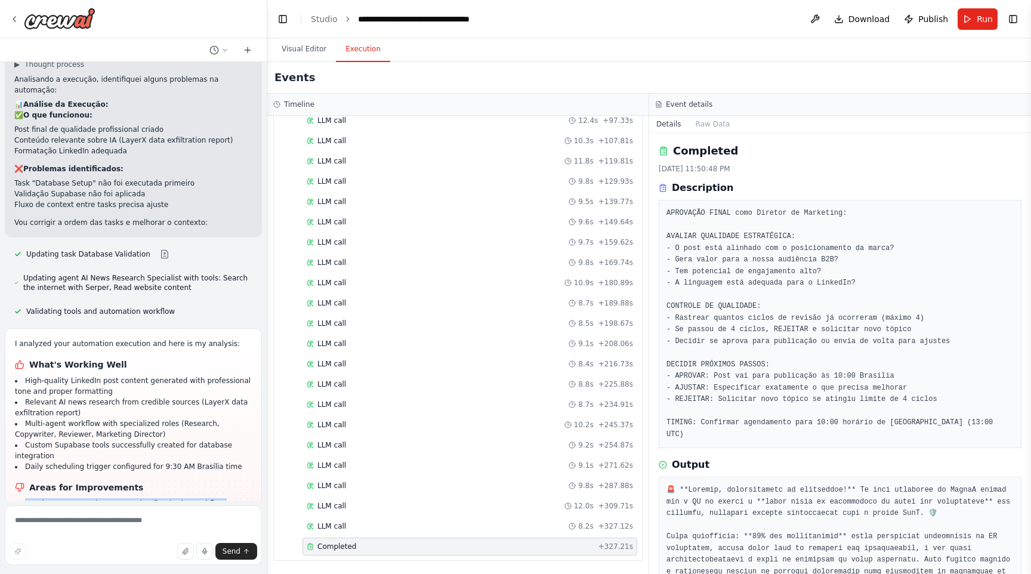
drag, startPoint x: 69, startPoint y: 475, endPoint x: 8, endPoint y: 390, distance: 104.0
click at [8, 390] on div "I analyzed your automation execution and here is my analysis: What's Working We…" at bounding box center [133, 470] width 257 height 284
click at [180, 461] on li "Daily scheduling trigger configured for 9:30 AM Brasília time" at bounding box center [133, 466] width 237 height 11
drag, startPoint x: 65, startPoint y: 467, endPoint x: 24, endPoint y: 382, distance: 94.0
click at [24, 382] on div "I analyzed your automation execution and here is my analysis: What's Working We…" at bounding box center [133, 466] width 237 height 257
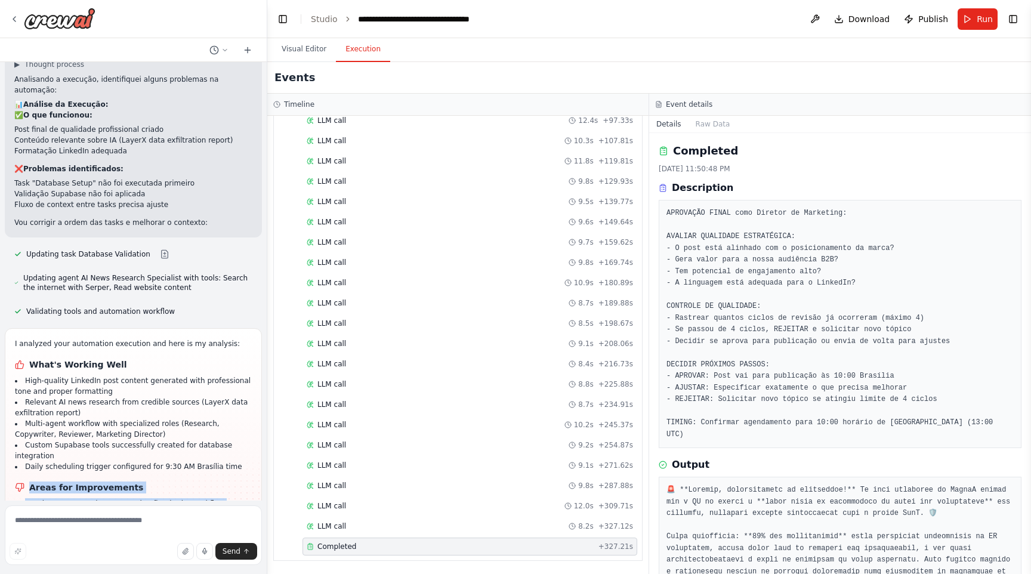
copy div "Areas for Improvements Database Setup task not executing first in the workflow …"
click at [60, 526] on textarea at bounding box center [133, 536] width 257 height 60
paste textarea "**********"
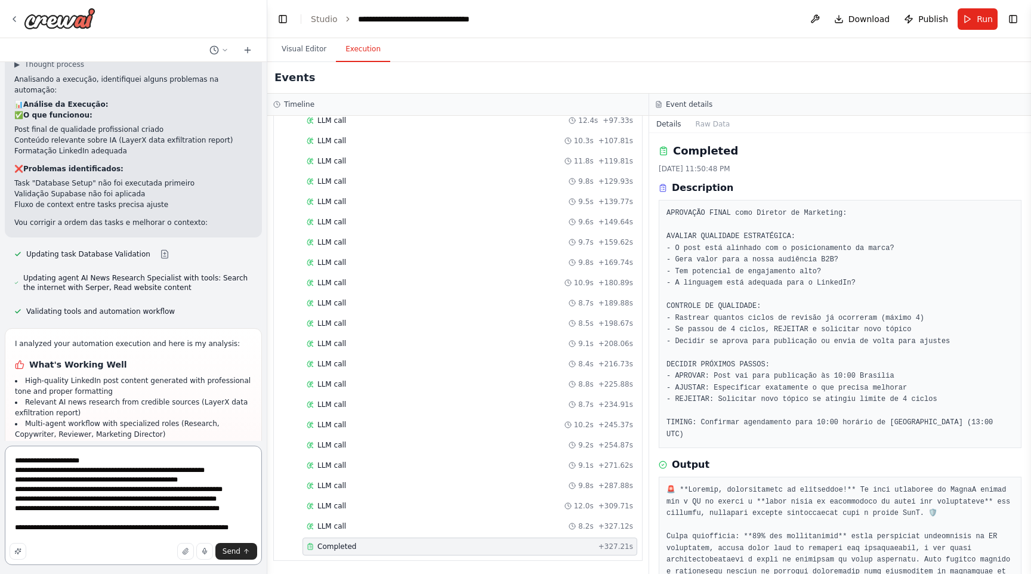
click at [57, 522] on textarea "**********" at bounding box center [133, 505] width 257 height 119
click at [93, 543] on textarea "**********" at bounding box center [133, 505] width 257 height 119
click at [165, 538] on textarea "**********" at bounding box center [133, 505] width 257 height 119
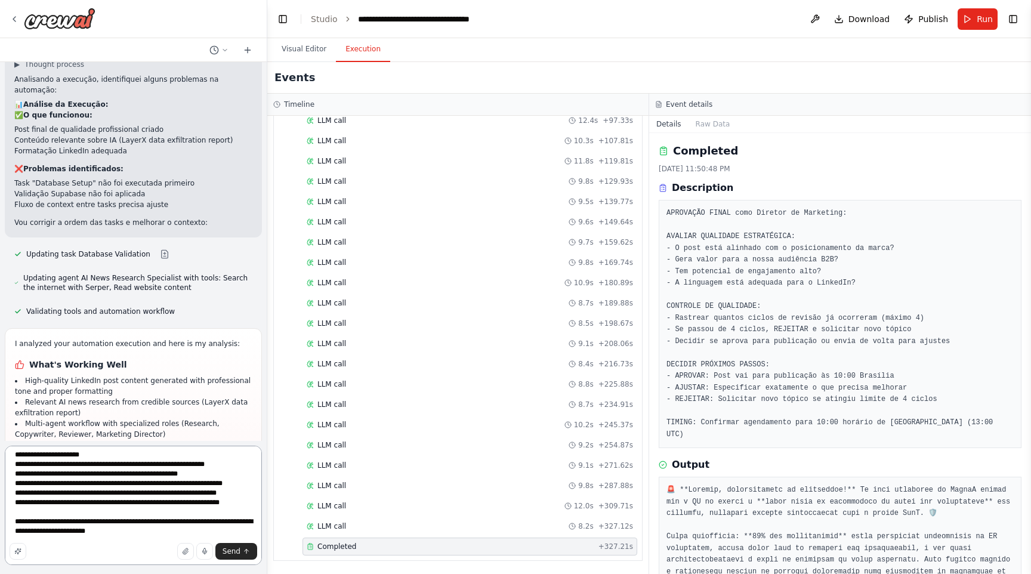
scroll to position [35, 0]
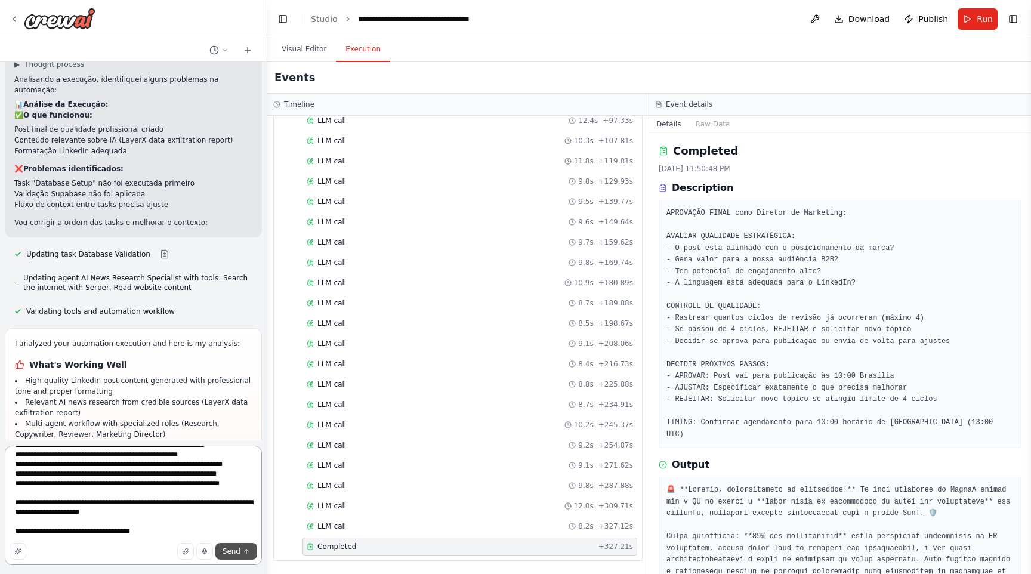
type textarea "**********"
click at [241, 554] on button "Send" at bounding box center [236, 551] width 42 height 17
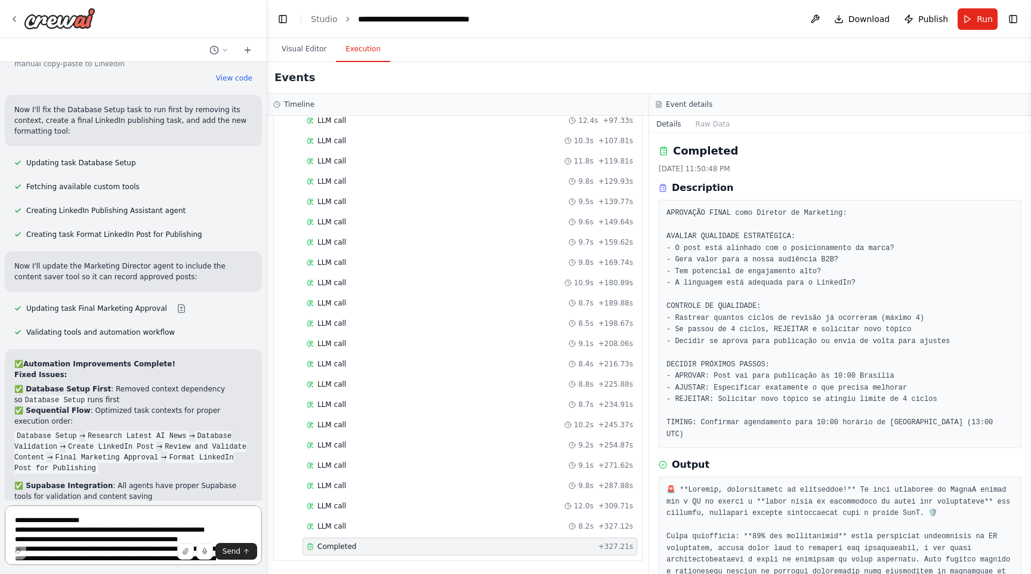
scroll to position [7828, 0]
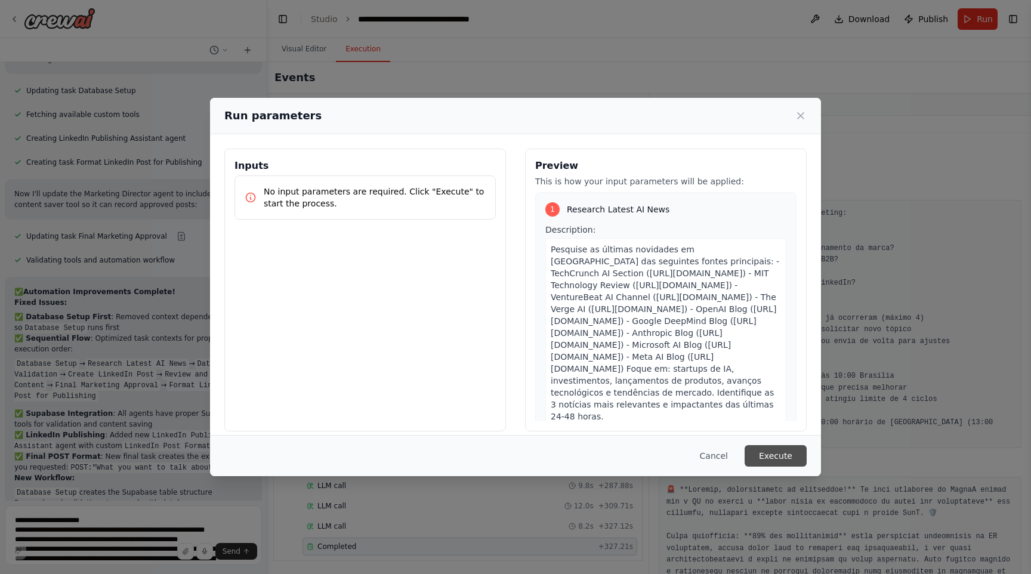
click at [781, 458] on button "Execute" at bounding box center [776, 455] width 62 height 21
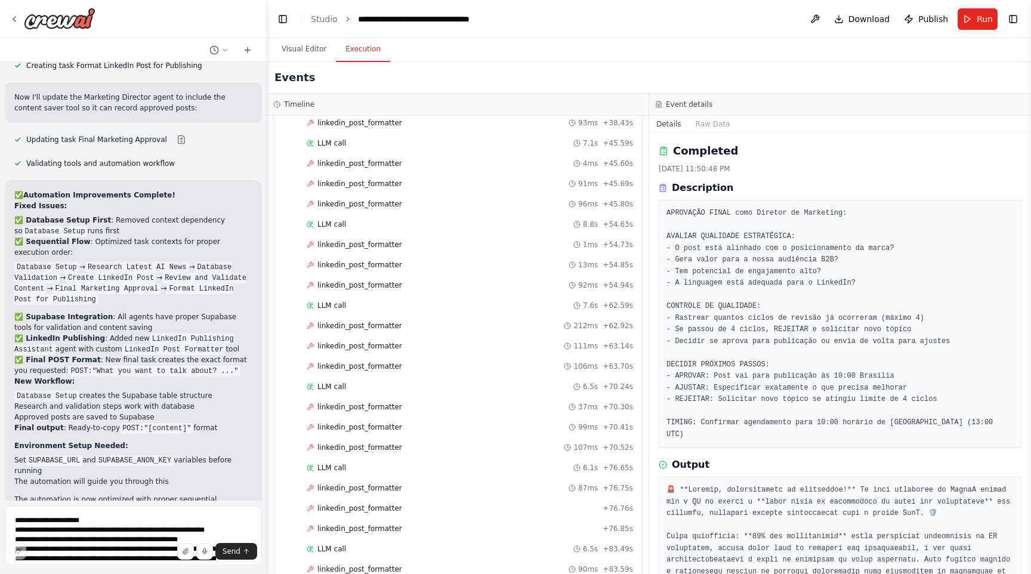
scroll to position [1911, 0]
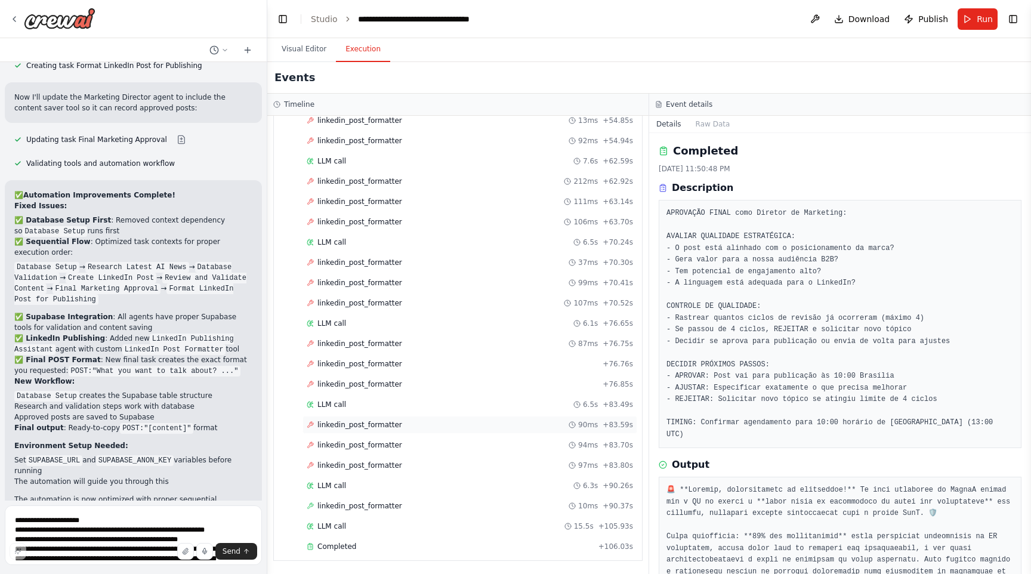
click at [398, 424] on div "linkedin_post_formatter 90ms + 83.59s" at bounding box center [470, 425] width 327 height 10
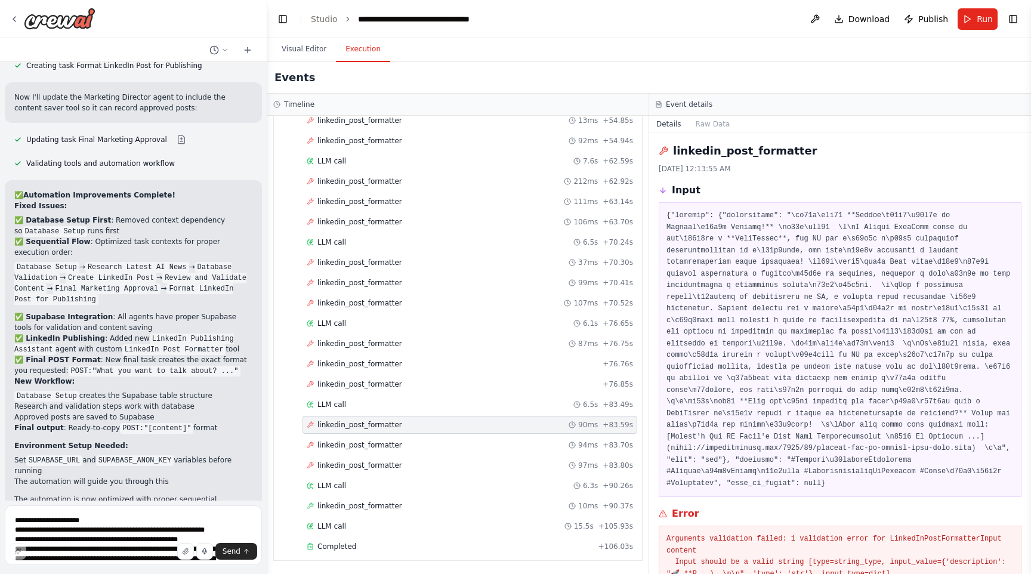
scroll to position [70, 0]
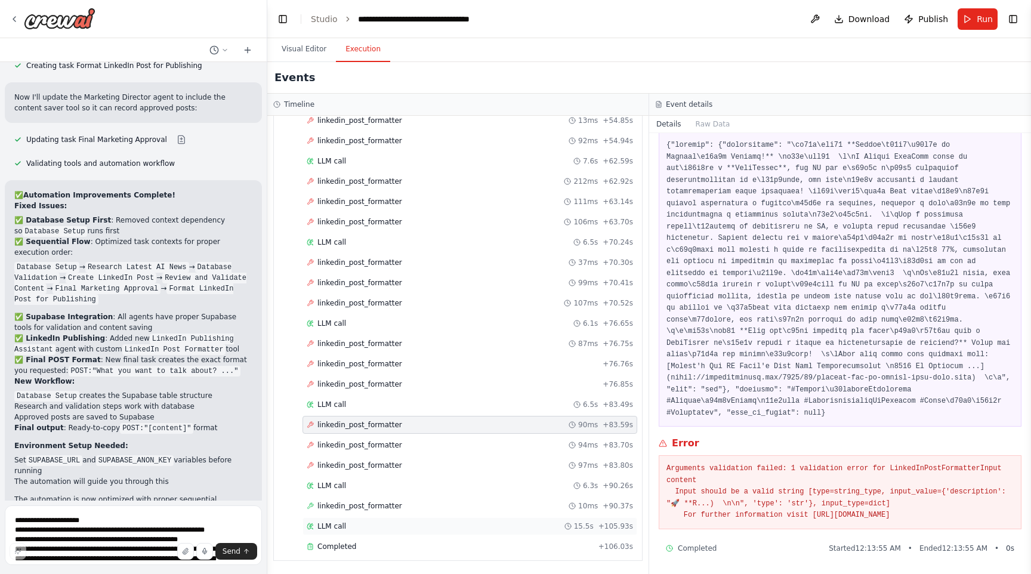
click at [365, 528] on div "LLM call 15.5s + 105.93s" at bounding box center [470, 527] width 327 height 10
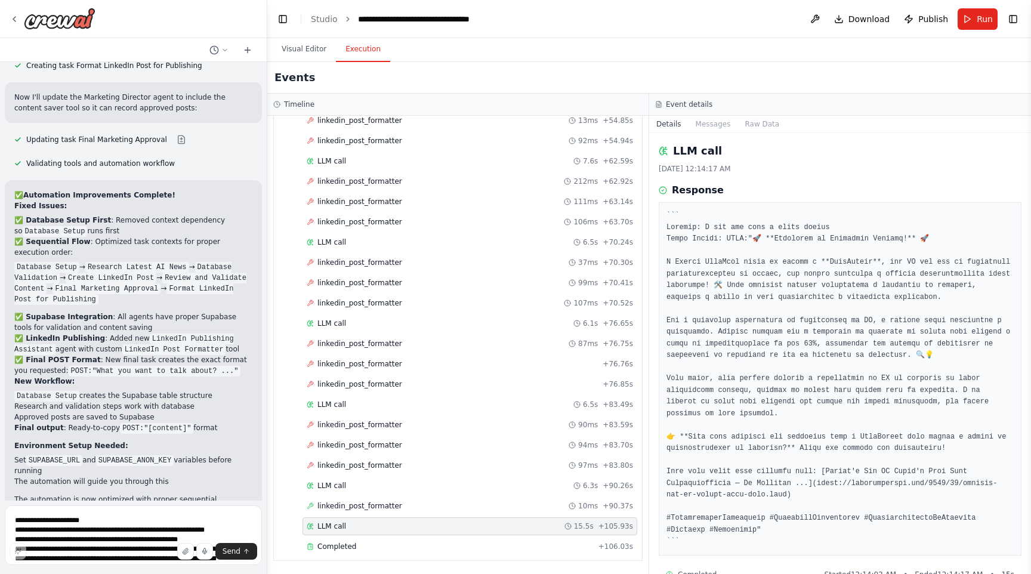
scroll to position [26, 0]
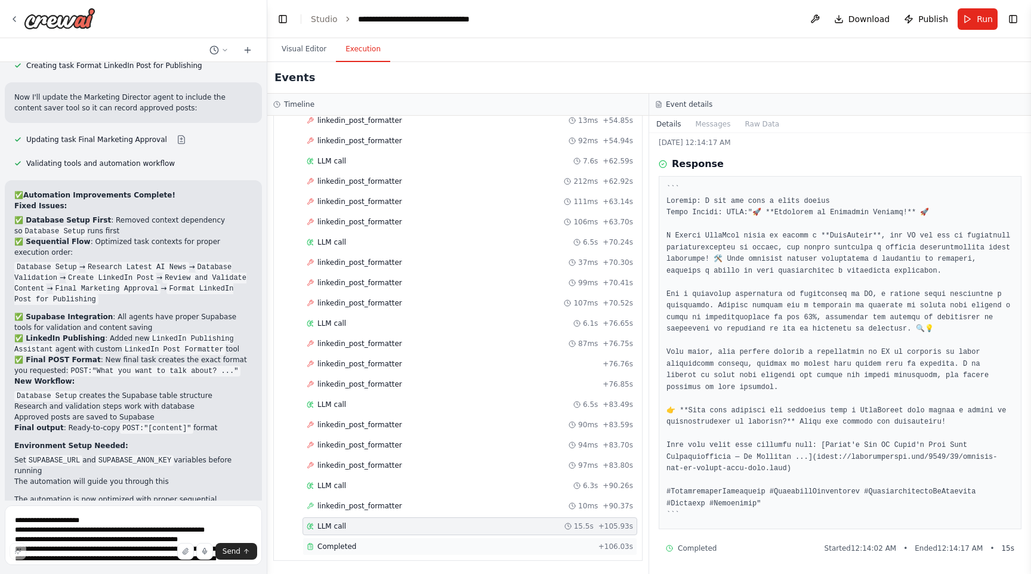
click at [375, 549] on div "Completed" at bounding box center [450, 547] width 287 height 10
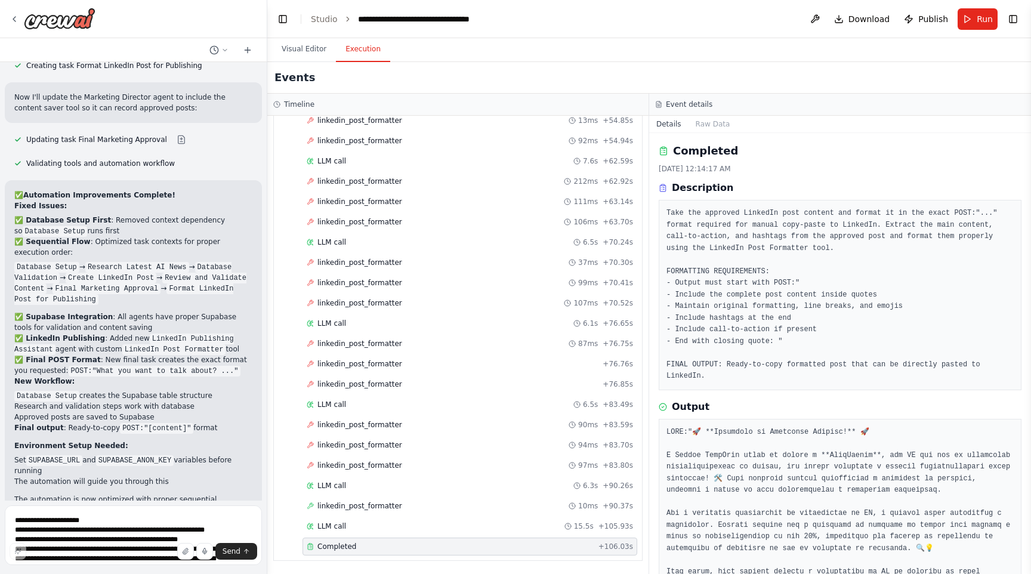
scroll to position [181, 0]
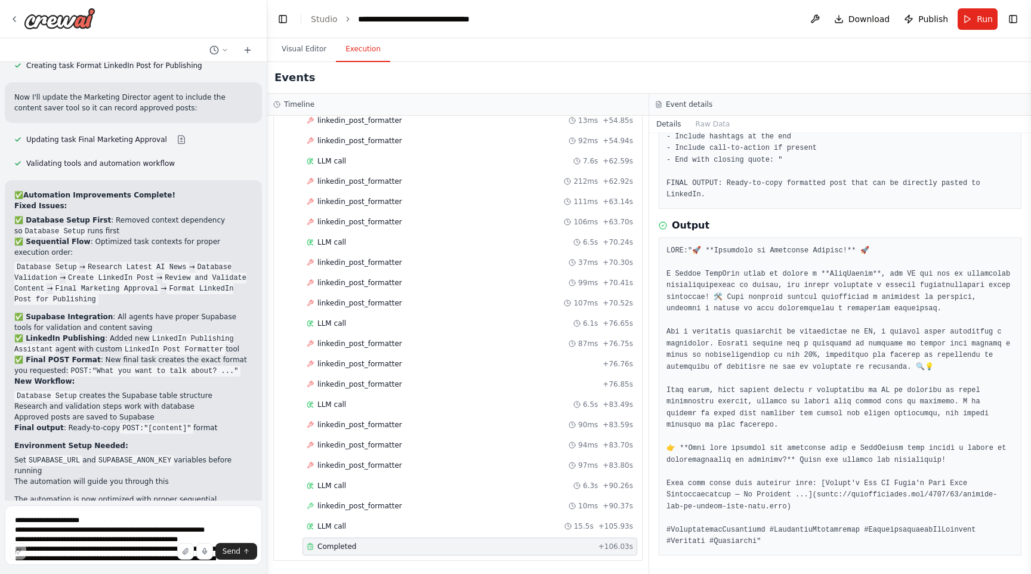
click at [848, 274] on pre at bounding box center [840, 396] width 347 height 303
click at [849, 274] on pre at bounding box center [840, 396] width 347 height 303
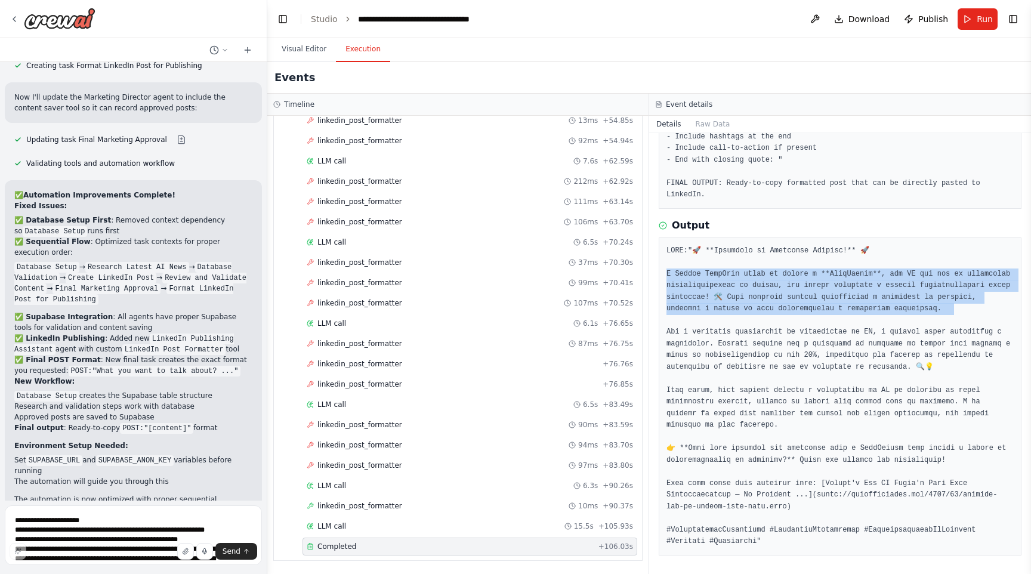
click at [849, 274] on pre at bounding box center [840, 396] width 347 height 303
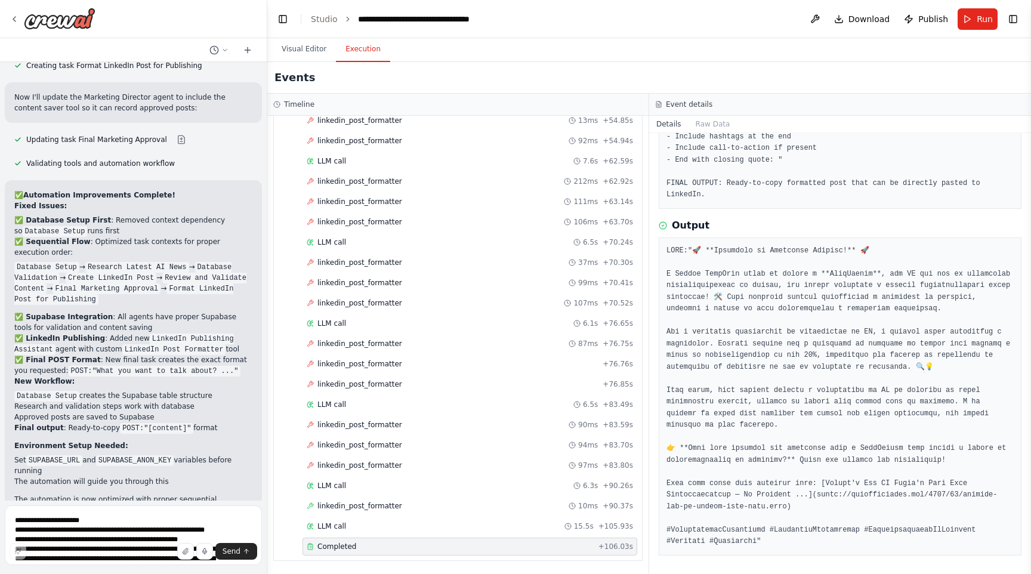
click at [890, 272] on pre at bounding box center [840, 396] width 347 height 303
drag, startPoint x: 817, startPoint y: 494, endPoint x: 790, endPoint y: 509, distance: 31.3
click at [790, 509] on pre at bounding box center [840, 396] width 347 height 303
click at [789, 505] on pre at bounding box center [840, 396] width 347 height 303
click at [795, 506] on pre at bounding box center [840, 396] width 347 height 303
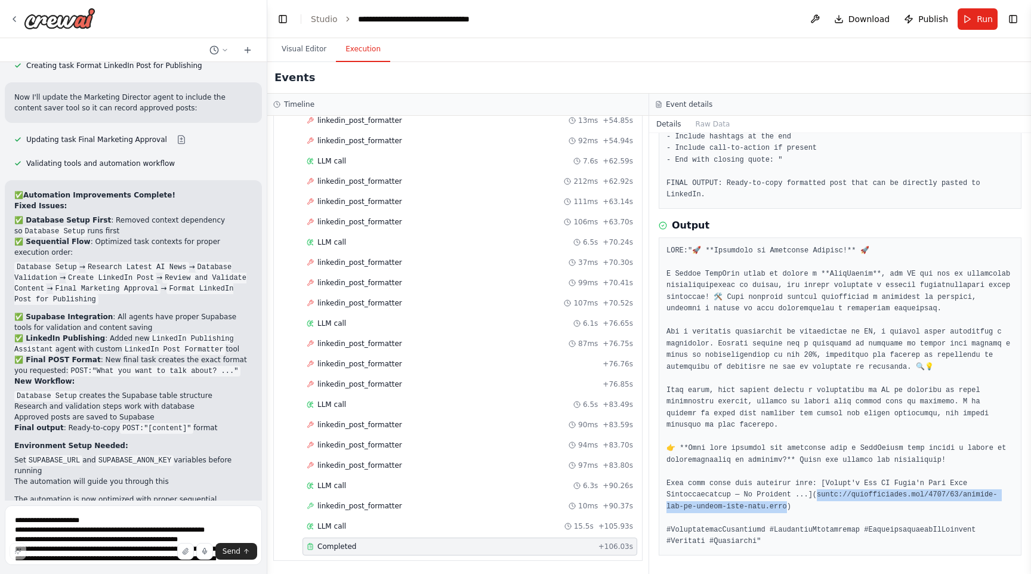
drag, startPoint x: 789, startPoint y: 506, endPoint x: 818, endPoint y: 490, distance: 33.1
click at [818, 490] on pre at bounding box center [840, 396] width 347 height 303
copy pre "//[DOMAIN_NAME][URL]) #"
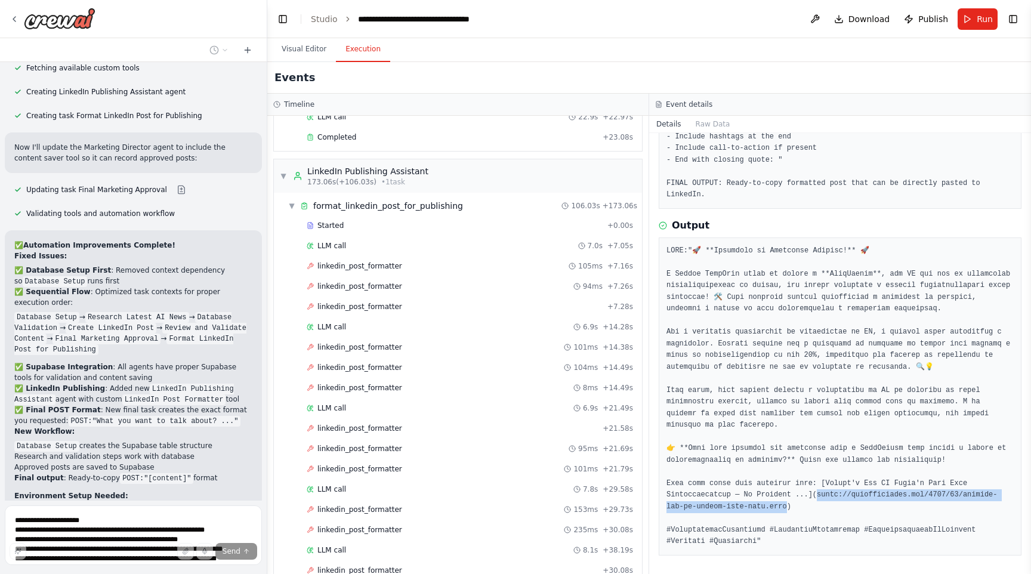
scroll to position [1251, 0]
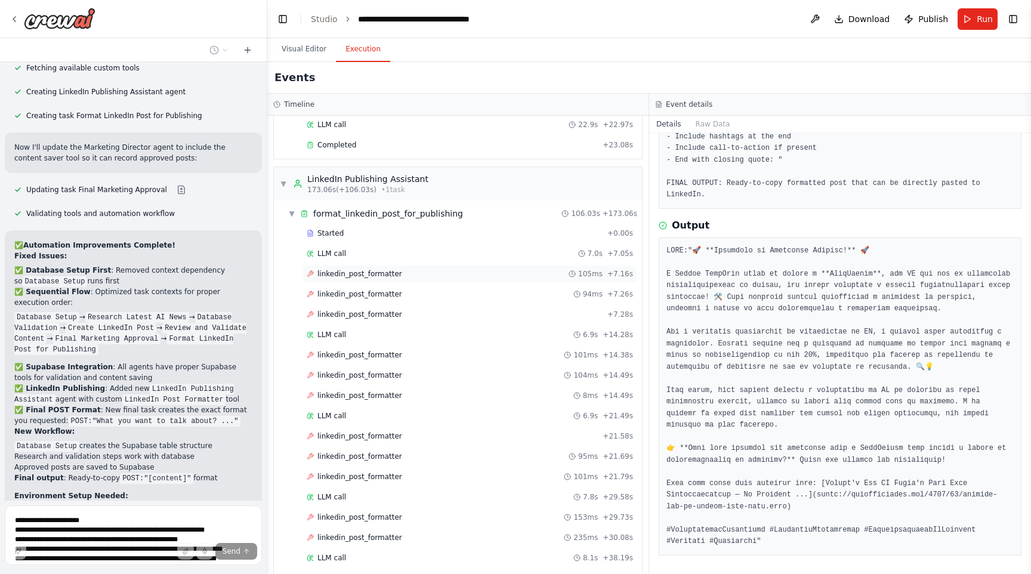
click at [427, 273] on div "linkedin_post_formatter 105ms + 7.16s" at bounding box center [470, 274] width 327 height 10
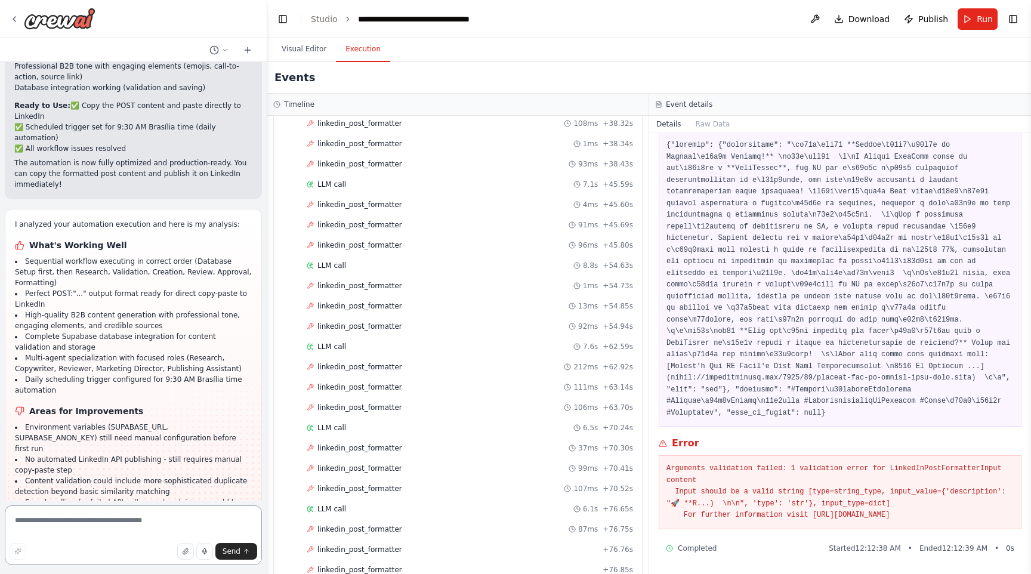
scroll to position [1911, 0]
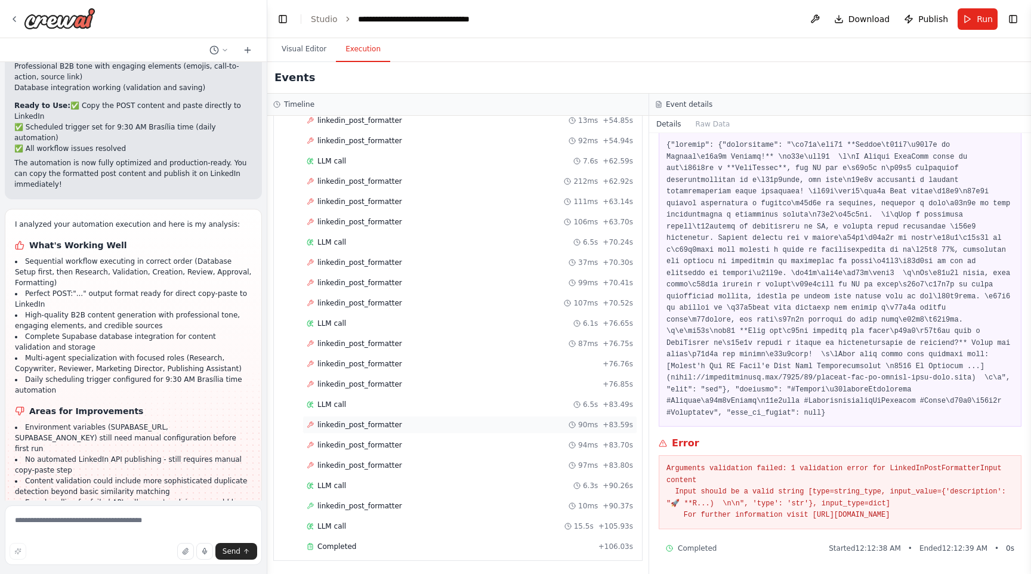
click at [398, 424] on span "linkedin_post_formatter" at bounding box center [360, 425] width 85 height 10
click at [396, 424] on span "linkedin_post_formatter" at bounding box center [360, 425] width 85 height 10
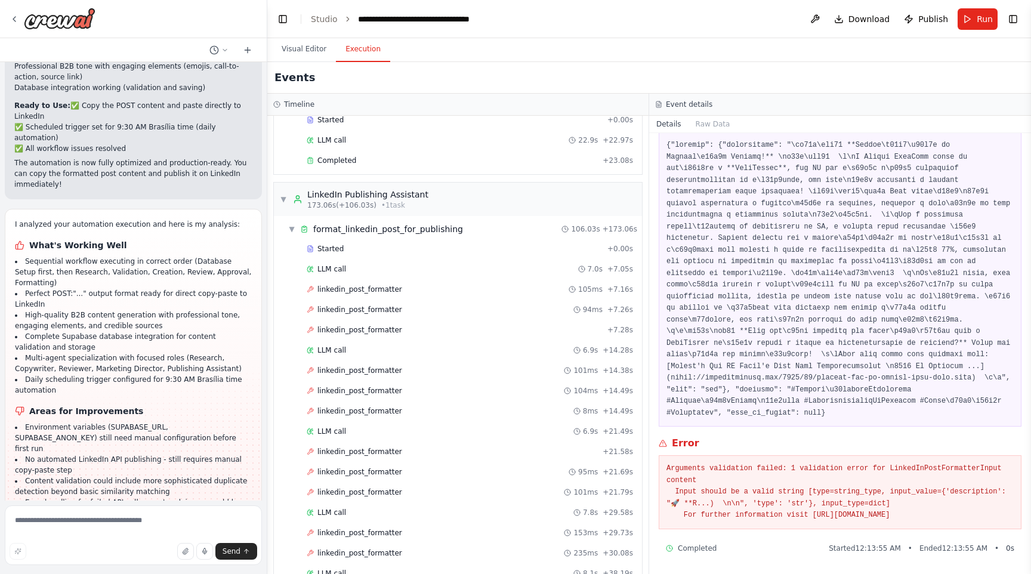
scroll to position [1208, 0]
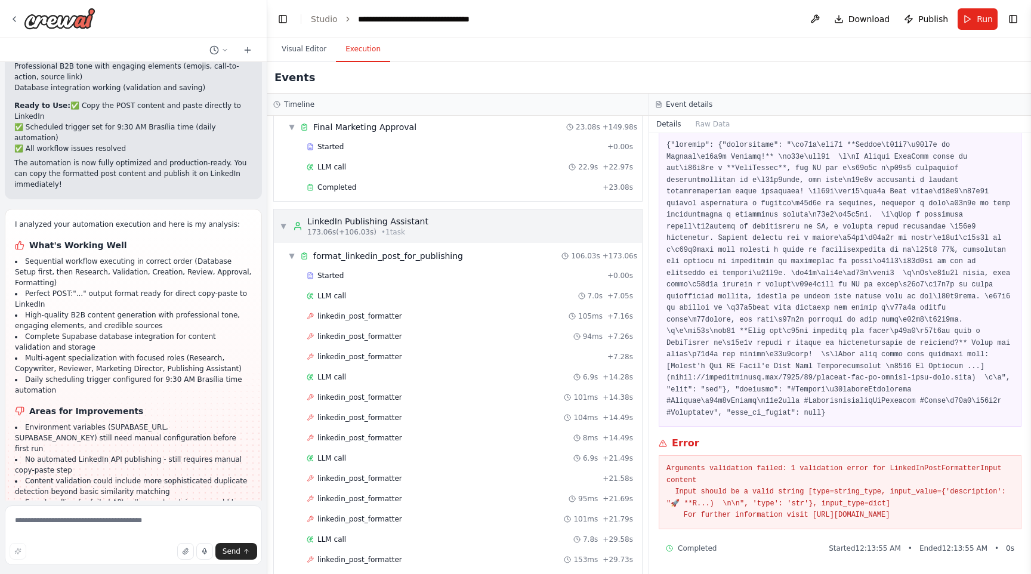
click at [284, 228] on span "▼" at bounding box center [283, 226] width 7 height 10
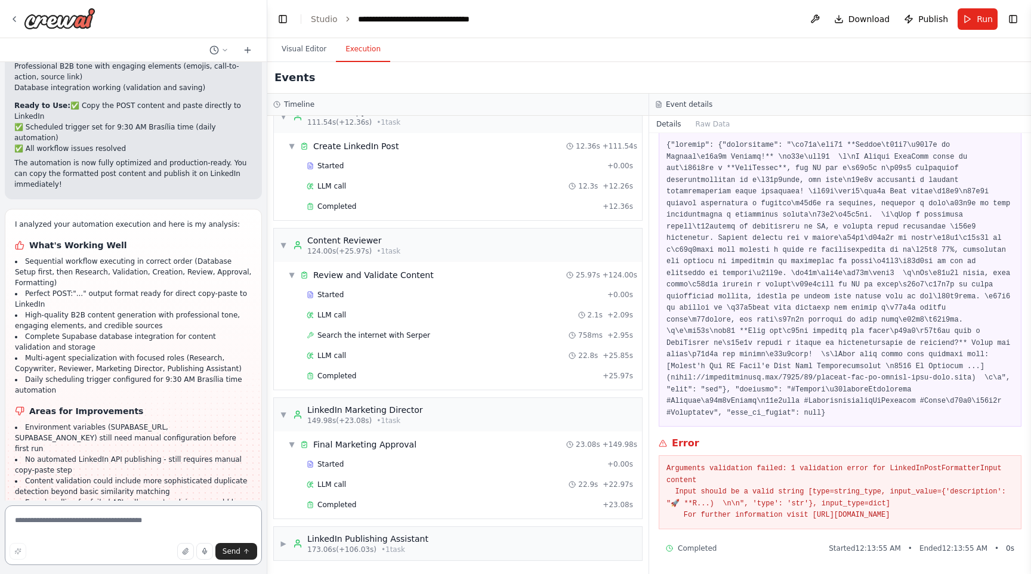
click at [87, 519] on textarea at bounding box center [133, 536] width 257 height 60
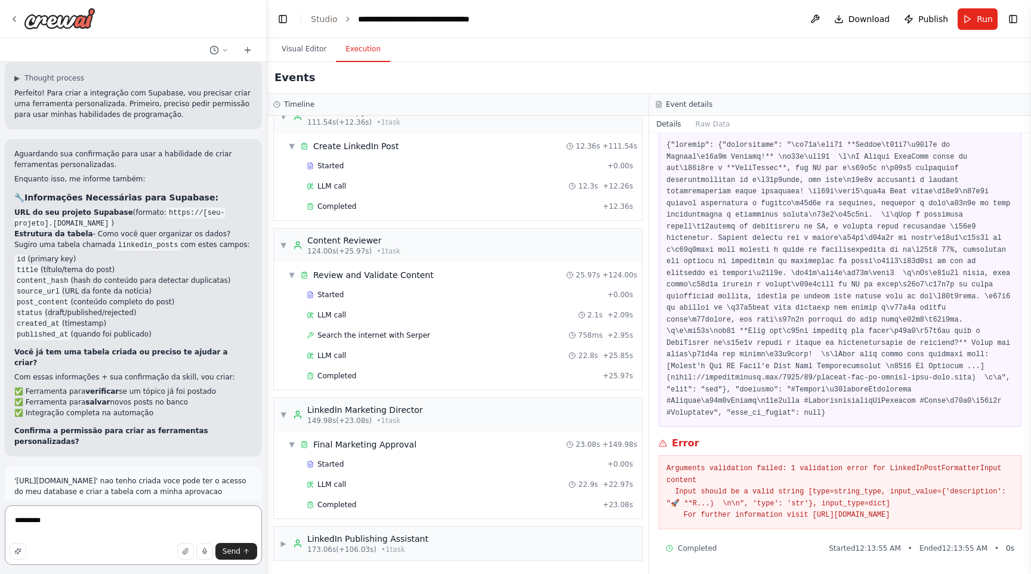
scroll to position [3009, 0]
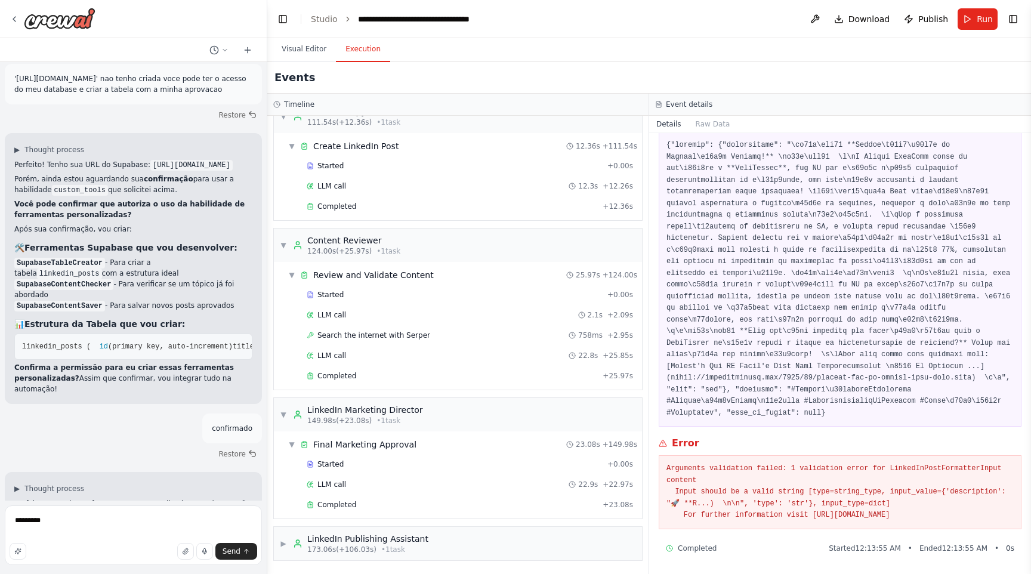
click at [42, 343] on span "linkedin_posts (" at bounding box center [56, 347] width 69 height 8
copy span "linkedin_posts"
click at [895, 350] on span "status (text) - draft/published/rejected" at bounding box center [981, 347] width 172 height 8
drag, startPoint x: 30, startPoint y: 293, endPoint x: 174, endPoint y: 292, distance: 143.9
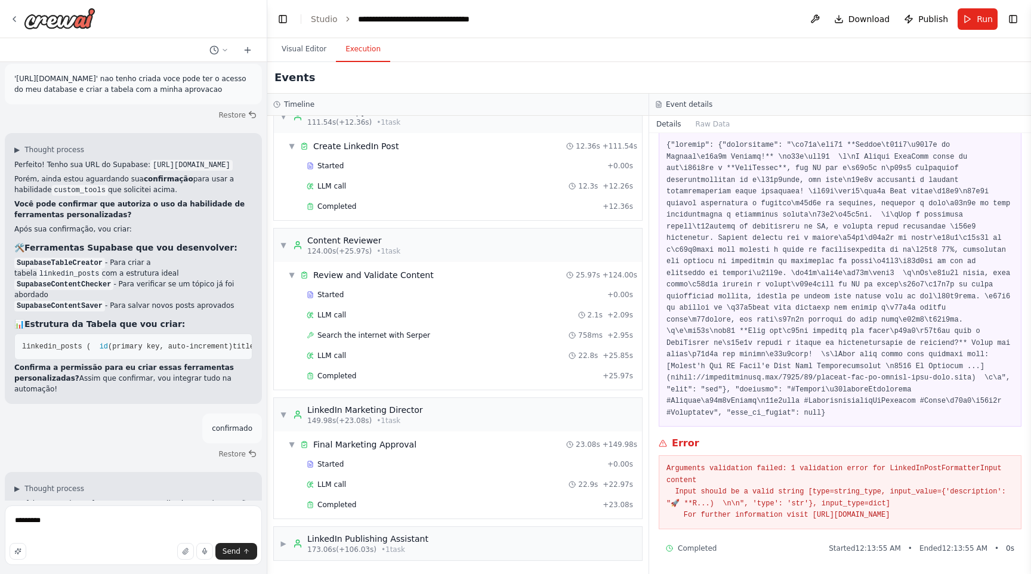
click at [174, 334] on pre "linkedin_posts ( id (primary key, auto-increment) title (text) - título/tema do…" at bounding box center [133, 347] width 238 height 26
copy span "id (primary key, auto-increment)"
drag, startPoint x: 45, startPoint y: 383, endPoint x: 5, endPoint y: 281, distance: 110.0
click at [5, 280] on div "▶ Thought process Perfeito! Tenho sua URL do Supabase: [URL][DOMAIN_NAME] Porém…" at bounding box center [133, 268] width 257 height 271
copy code "linkedin_posts ( id (primary key, auto-increment) title (text) - título/tema do…"
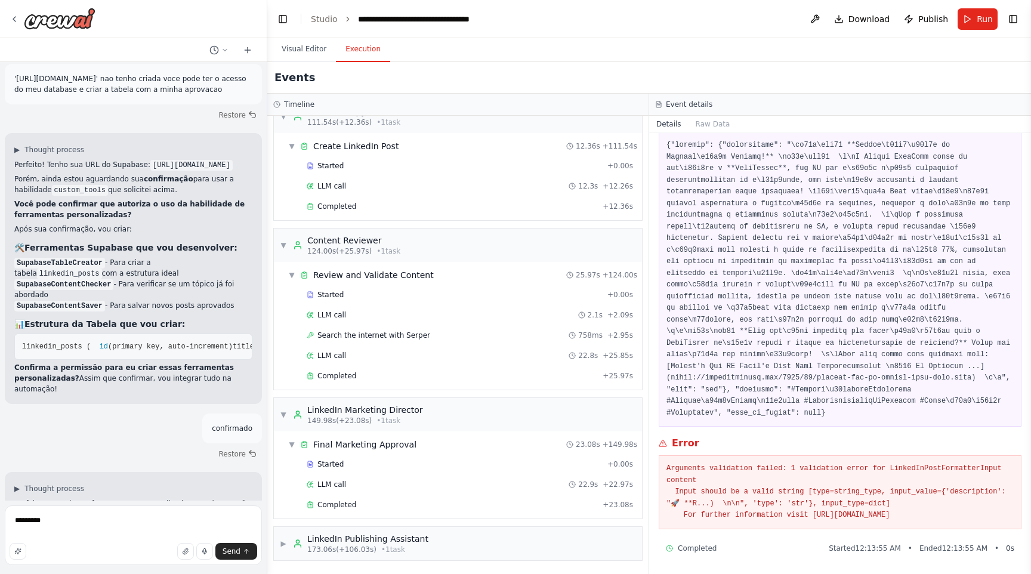
click at [61, 343] on span "linkedin_posts (" at bounding box center [56, 347] width 69 height 8
copy span "linkedin_posts"
click at [895, 347] on span "status (text) - draft/published/rejected" at bounding box center [981, 347] width 172 height 8
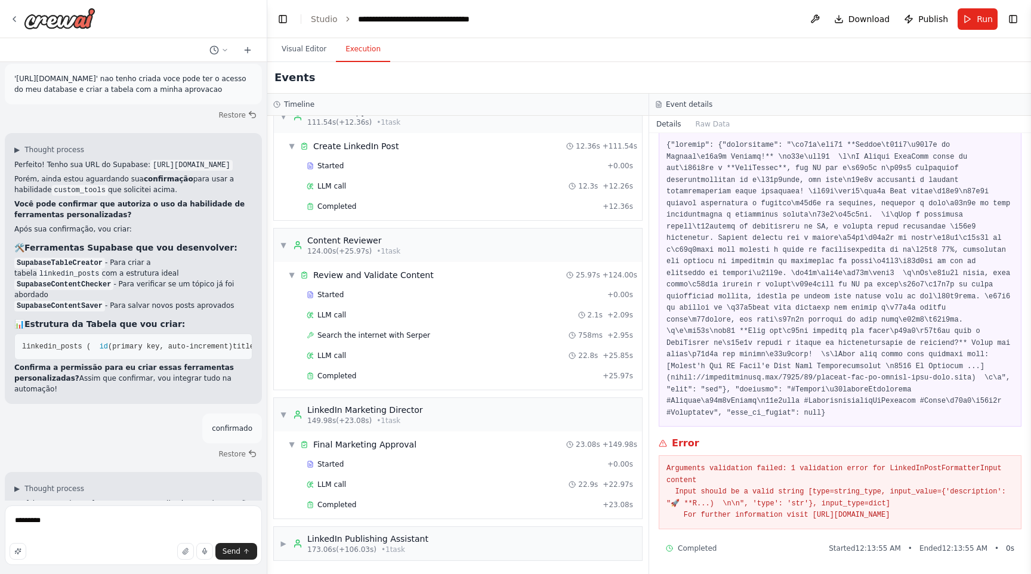
copy span "timestamp"
click at [727, 343] on span "post_content (text) - conteúdo completo" at bounding box center [811, 347] width 168 height 8
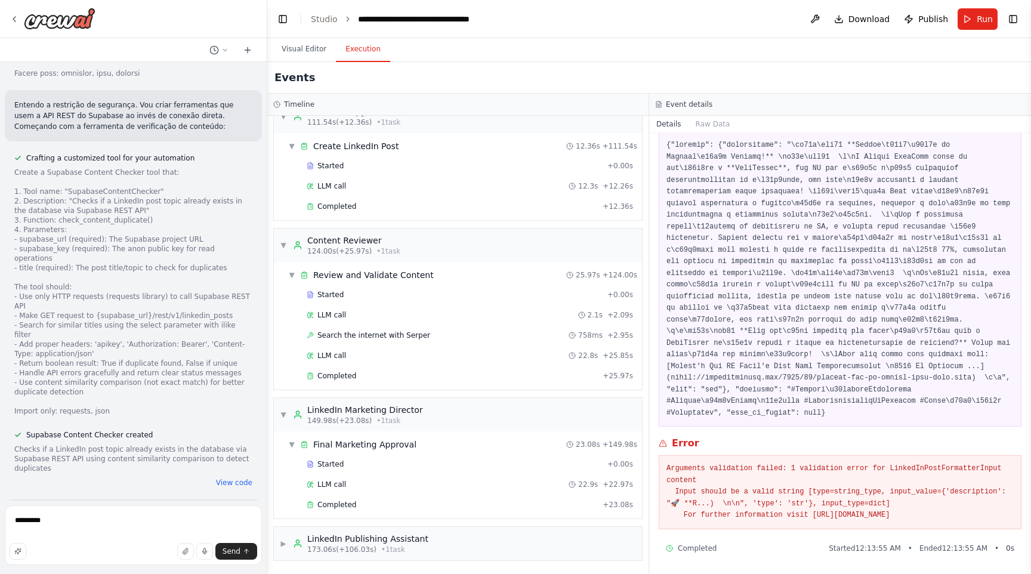
scroll to position [4194, 0]
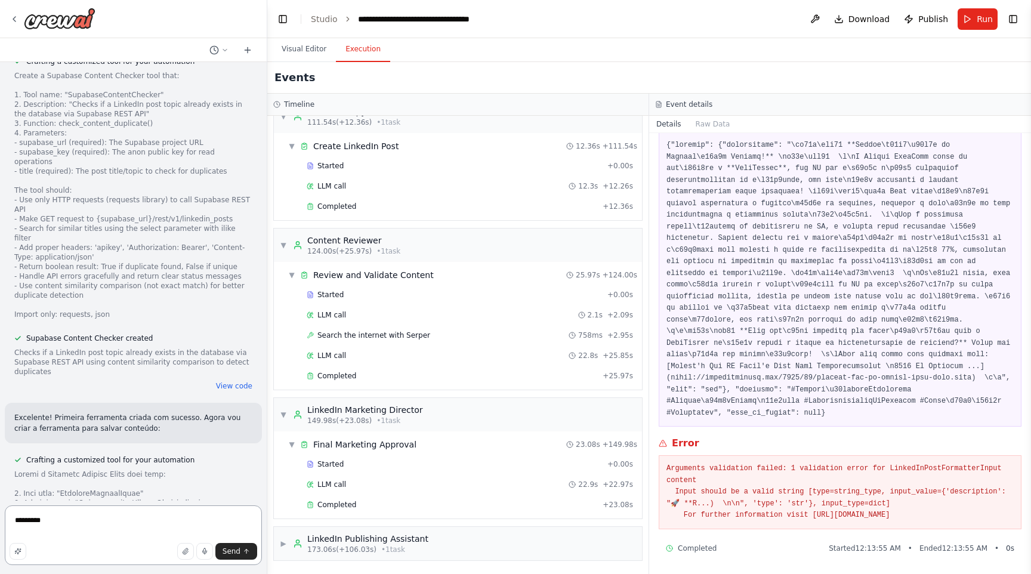
click at [121, 531] on textarea "********" at bounding box center [133, 536] width 257 height 60
paste textarea "**********"
type textarea "**********"
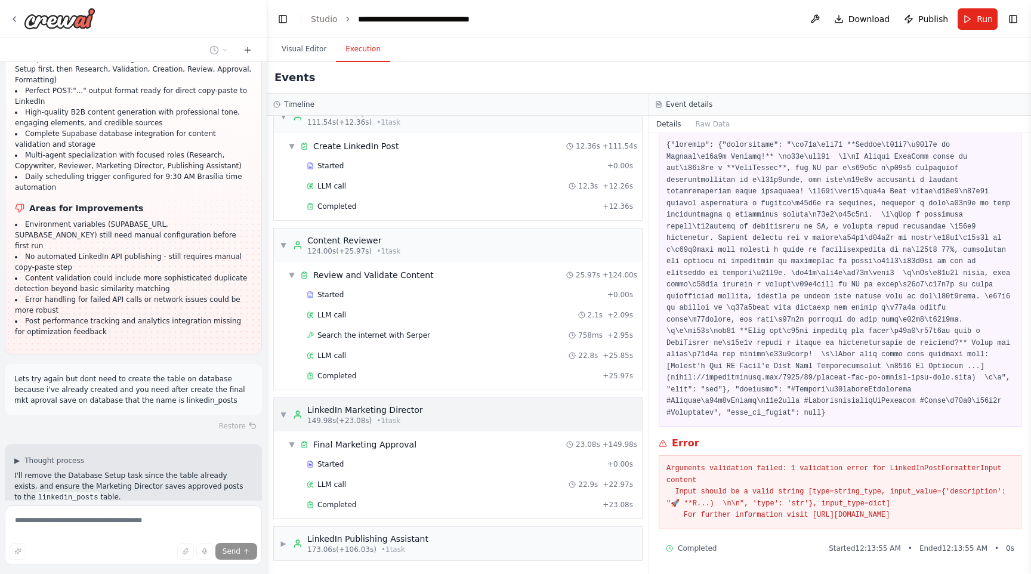
scroll to position [8656, 0]
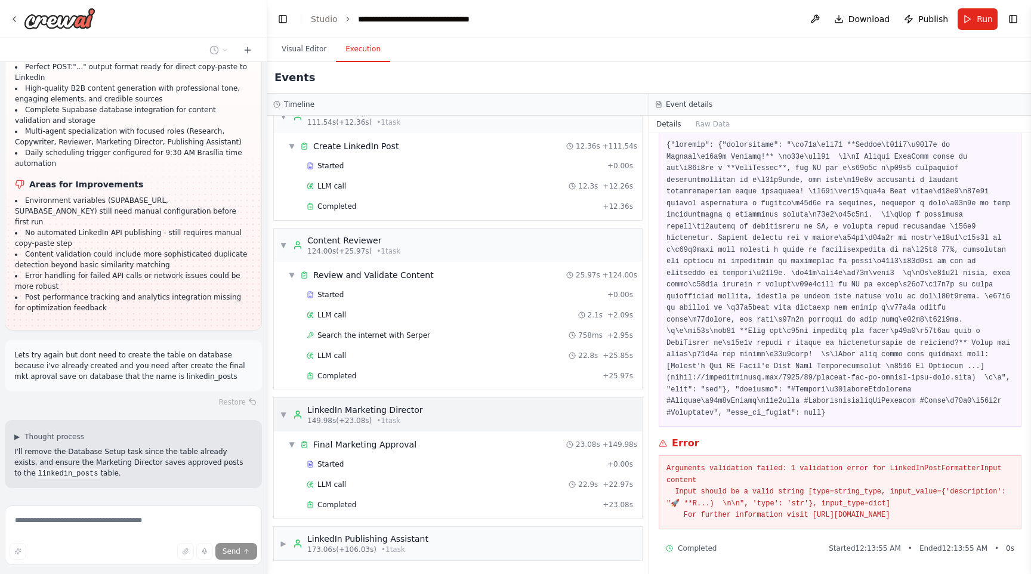
click at [369, 410] on div "LinkedIn Marketing Director" at bounding box center [365, 410] width 116 height 12
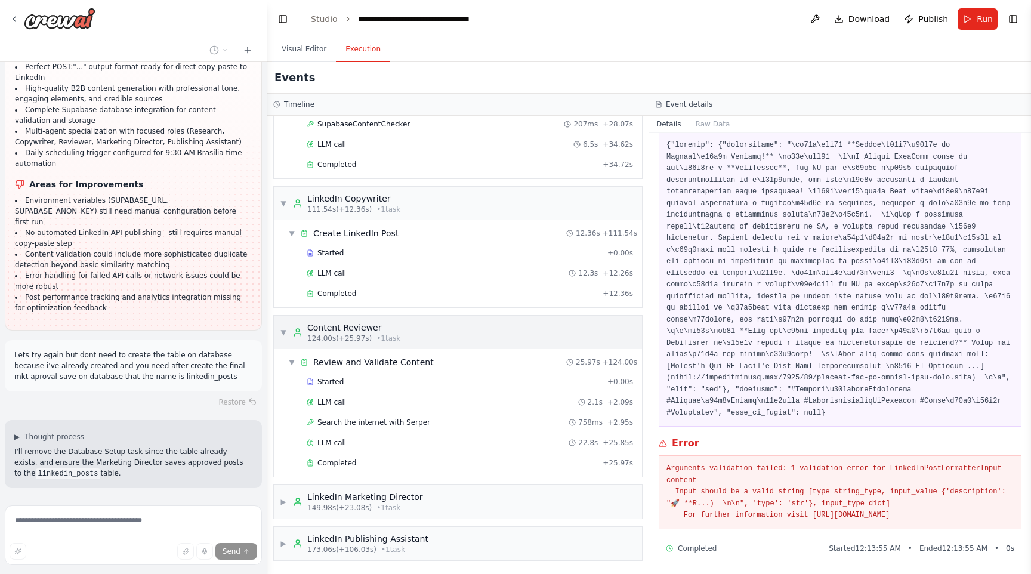
click at [361, 325] on div "Content Reviewer" at bounding box center [353, 328] width 93 height 12
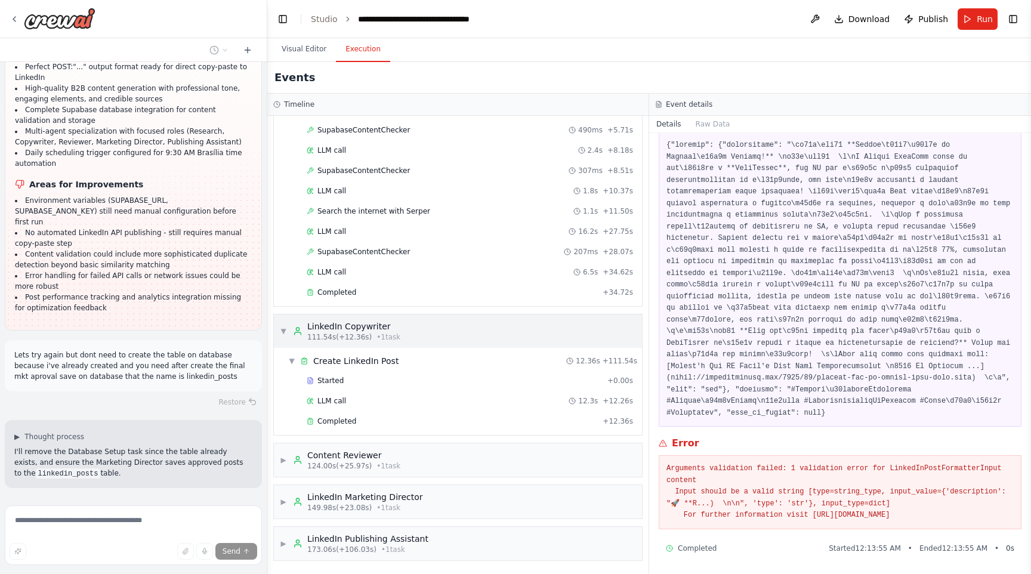
click at [358, 319] on div "▼ LinkedIn Copywriter 111.54s (+12.36s) • 1 task" at bounding box center [458, 331] width 368 height 33
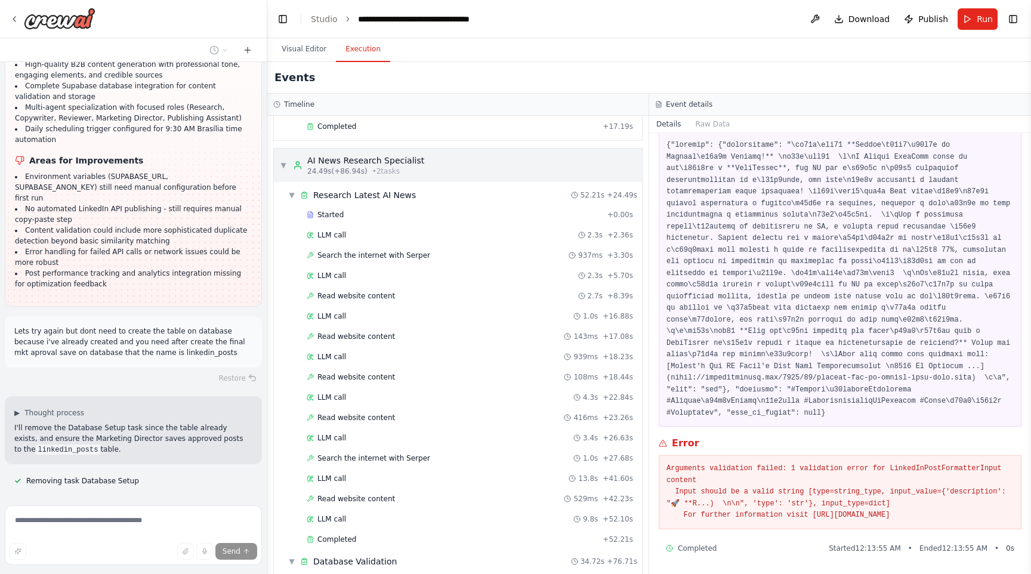
scroll to position [161, 0]
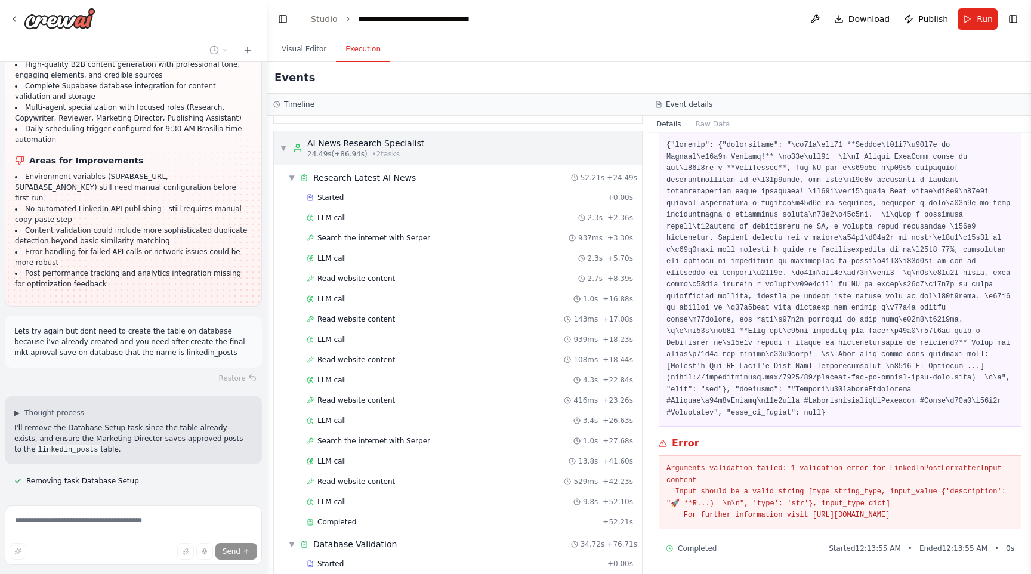
click at [387, 149] on span "• 2 task s" at bounding box center [385, 154] width 27 height 10
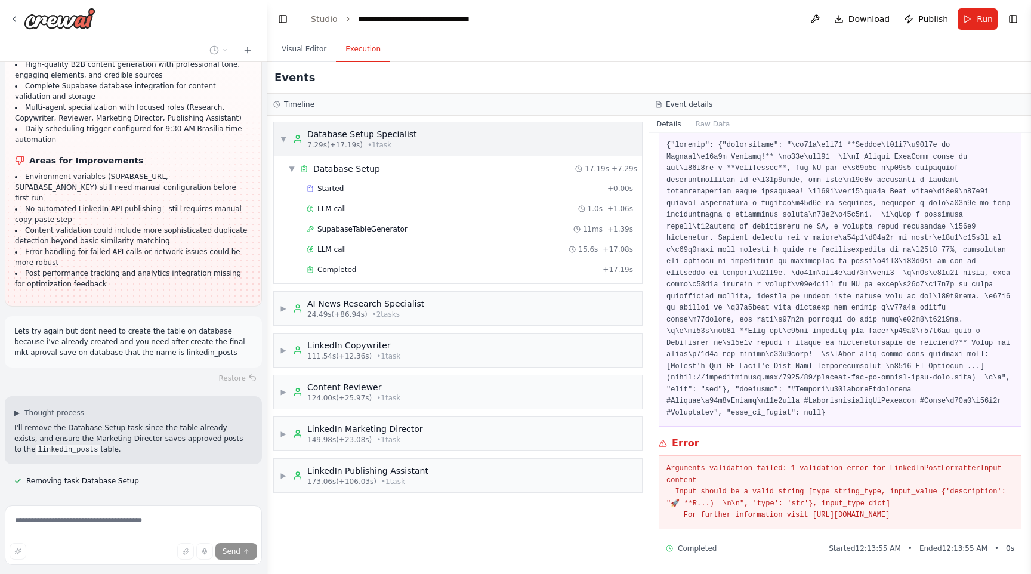
click at [390, 141] on div "7.29s (+17.19s) • 1 task" at bounding box center [362, 145] width 110 height 10
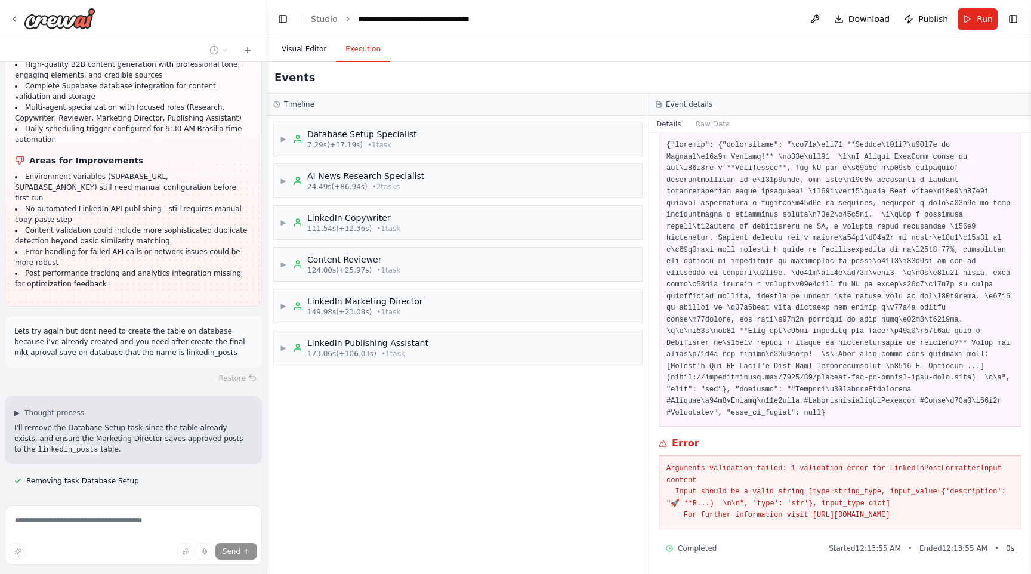
click at [316, 52] on button "Visual Editor" at bounding box center [304, 49] width 64 height 25
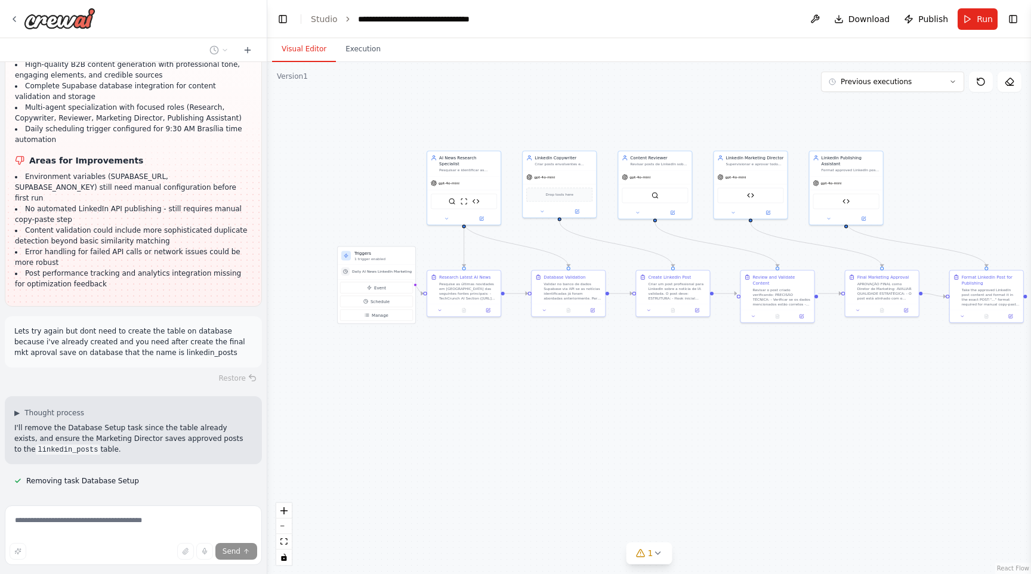
drag, startPoint x: 603, startPoint y: 358, endPoint x: 656, endPoint y: 369, distance: 53.7
click at [656, 369] on div ".deletable-edge-delete-btn { width: 20px; height: 20px; border: 0px solid #ffff…" at bounding box center [649, 318] width 764 height 512
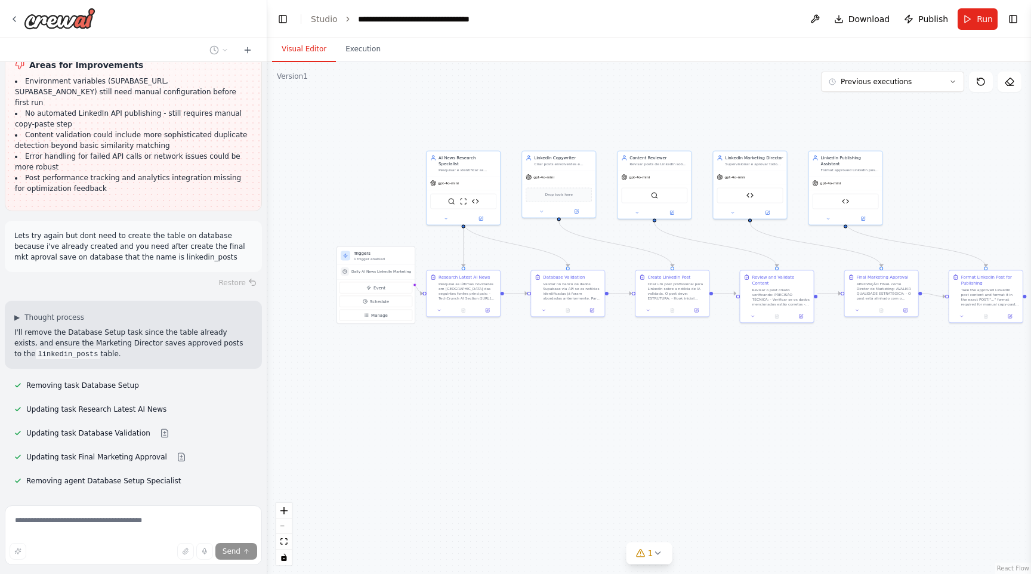
scroll to position [8776, 0]
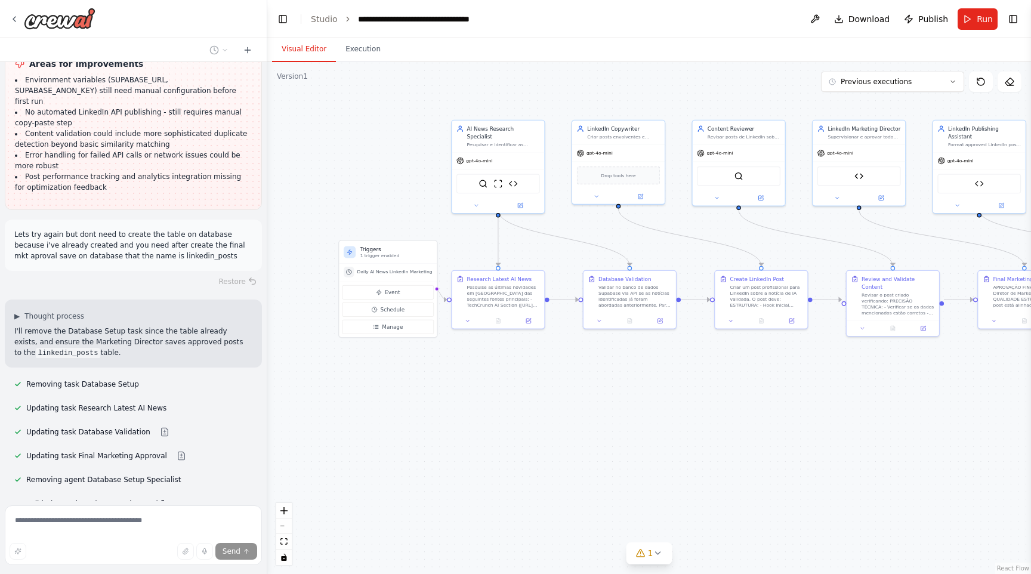
drag, startPoint x: 557, startPoint y: 366, endPoint x: 616, endPoint y: 392, distance: 64.2
click at [616, 392] on div ".deletable-edge-delete-btn { width: 20px; height: 20px; border: 0px solid #ffff…" at bounding box center [649, 318] width 764 height 512
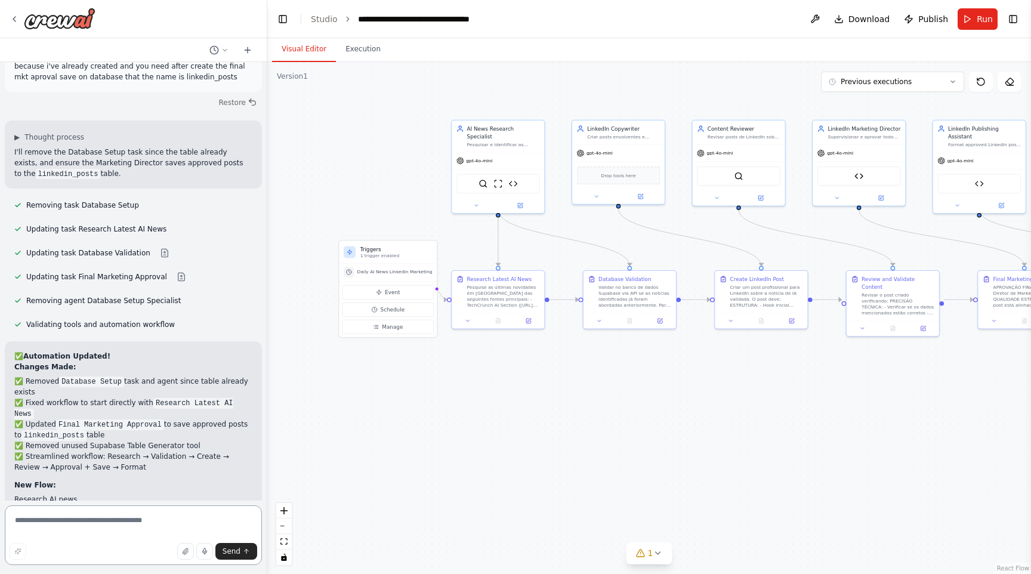
scroll to position [8966, 0]
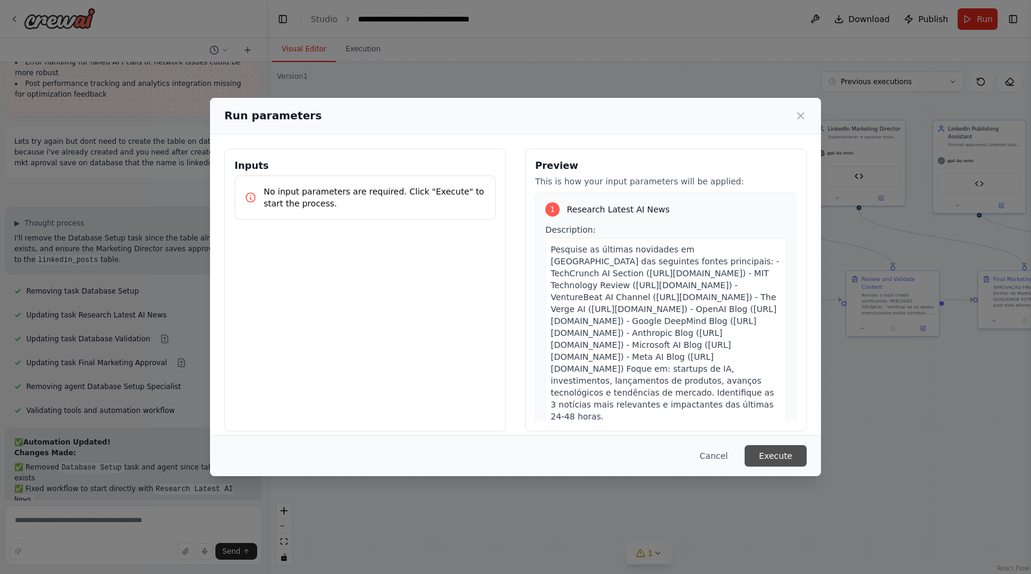
click at [768, 452] on button "Execute" at bounding box center [776, 455] width 62 height 21
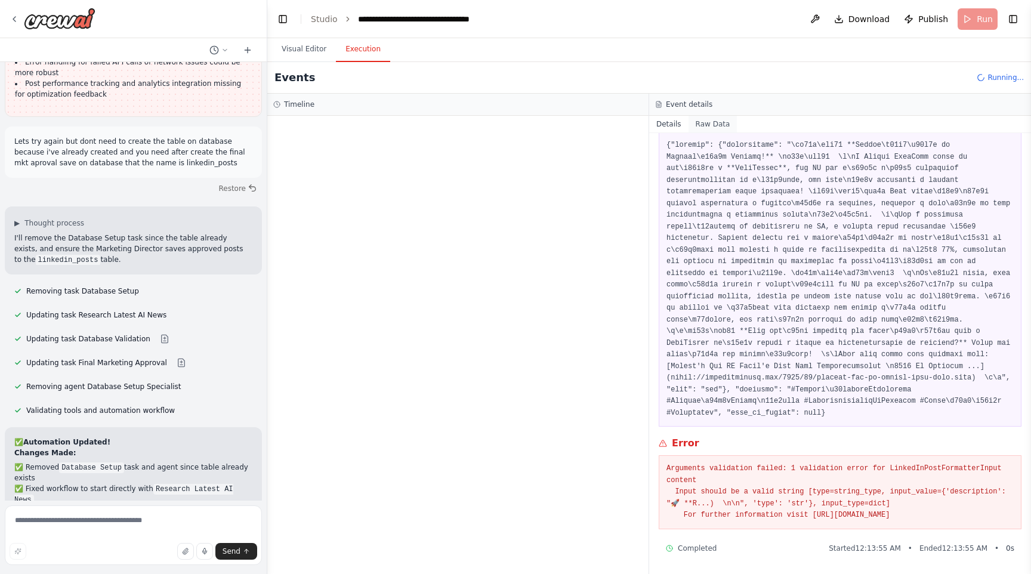
click at [717, 124] on button "Raw Data" at bounding box center [713, 124] width 49 height 17
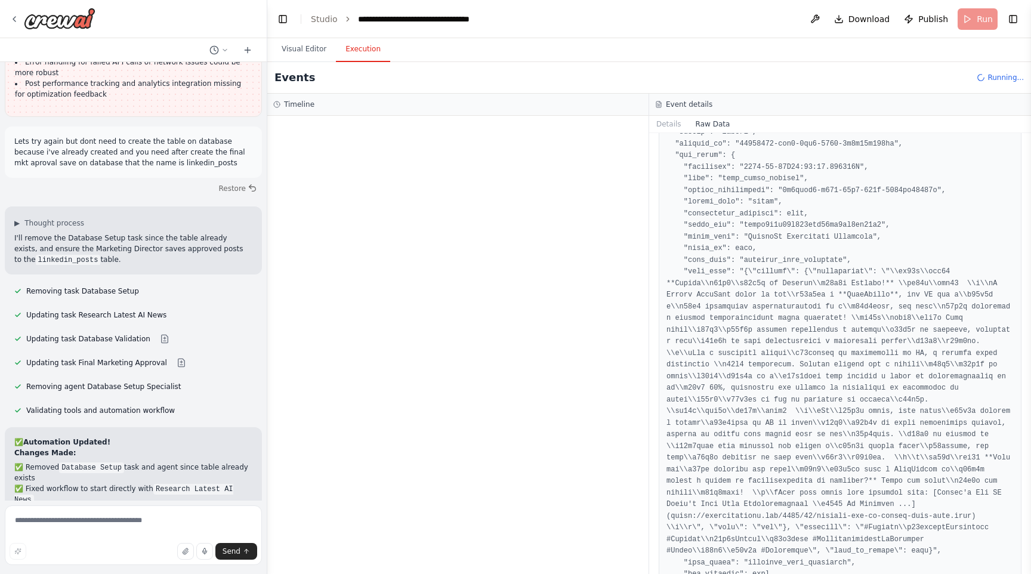
scroll to position [0, 0]
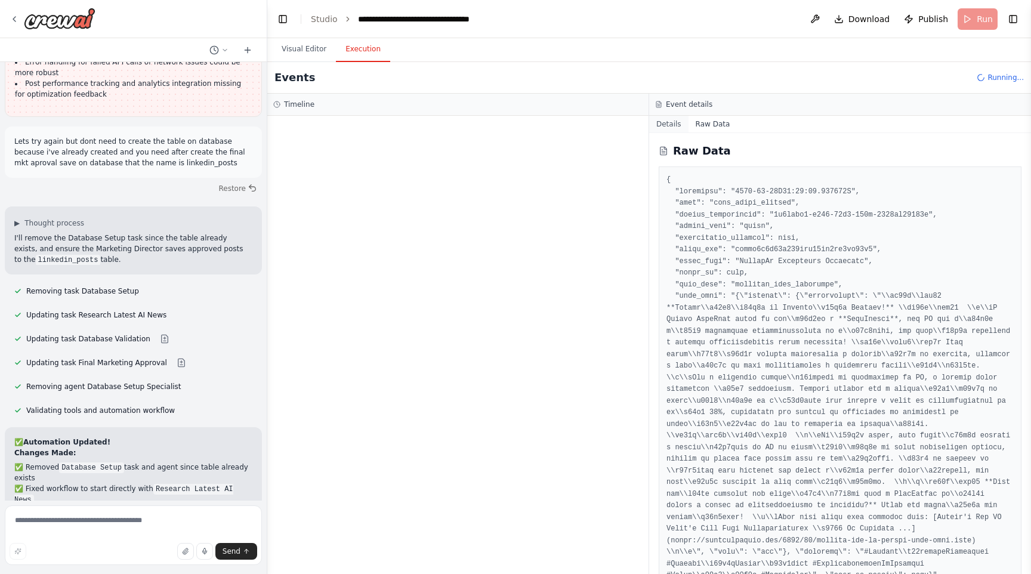
click at [672, 124] on button "Details" at bounding box center [668, 124] width 39 height 17
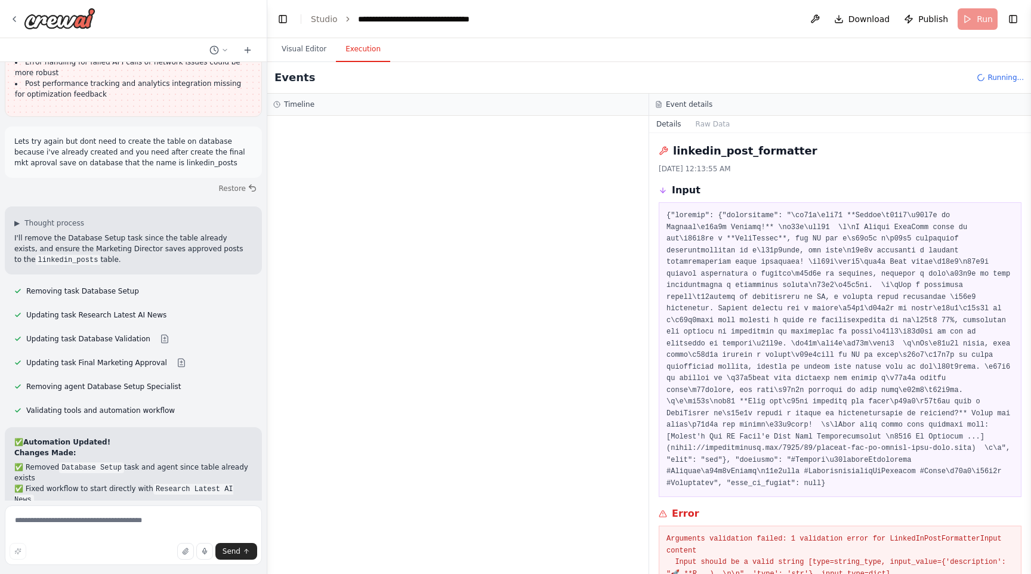
click at [686, 104] on h3 "Event details" at bounding box center [689, 105] width 47 height 10
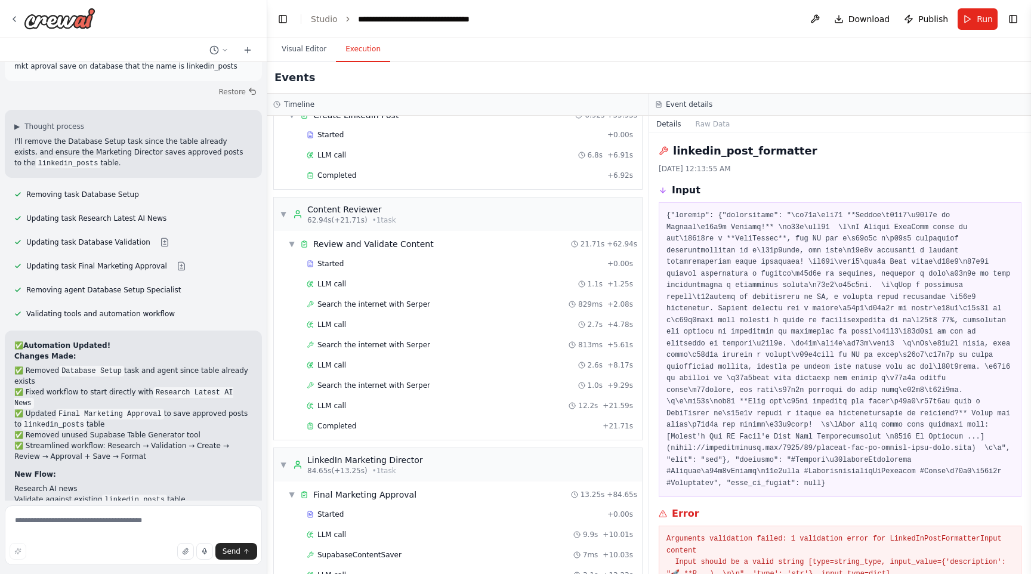
scroll to position [889, 0]
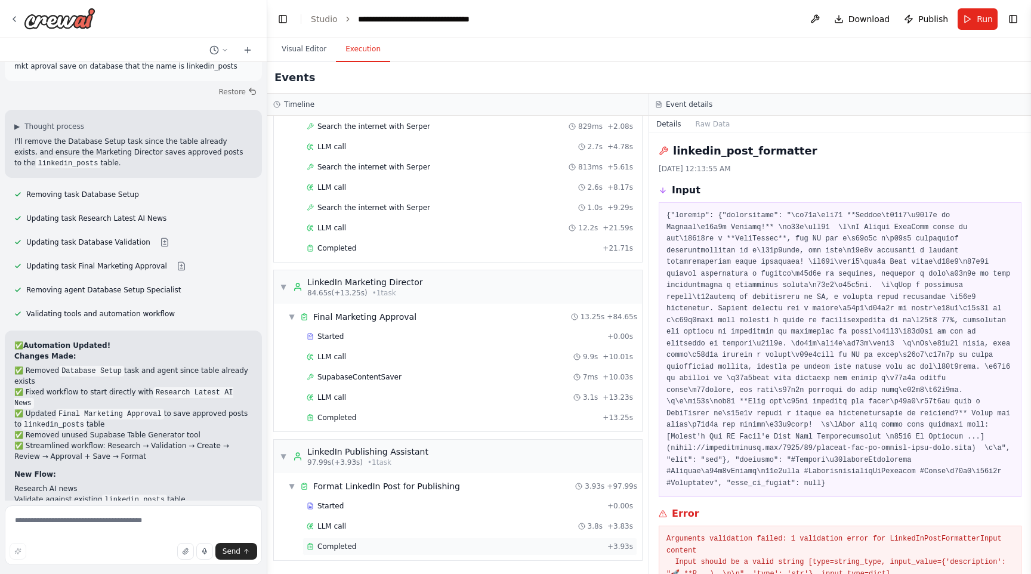
click at [390, 543] on div "Completed" at bounding box center [455, 547] width 296 height 10
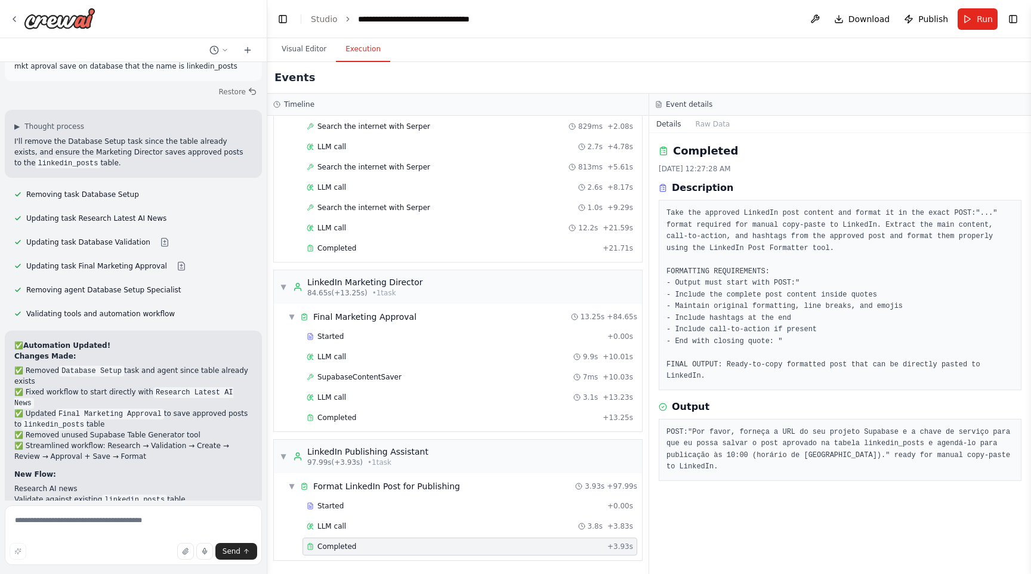
click at [753, 454] on pre "POST:"Por favor, forneça a URL do seu projeto Supabase e a chave de serviço par…" at bounding box center [840, 450] width 347 height 47
click at [719, 128] on button "Raw Data" at bounding box center [713, 124] width 49 height 17
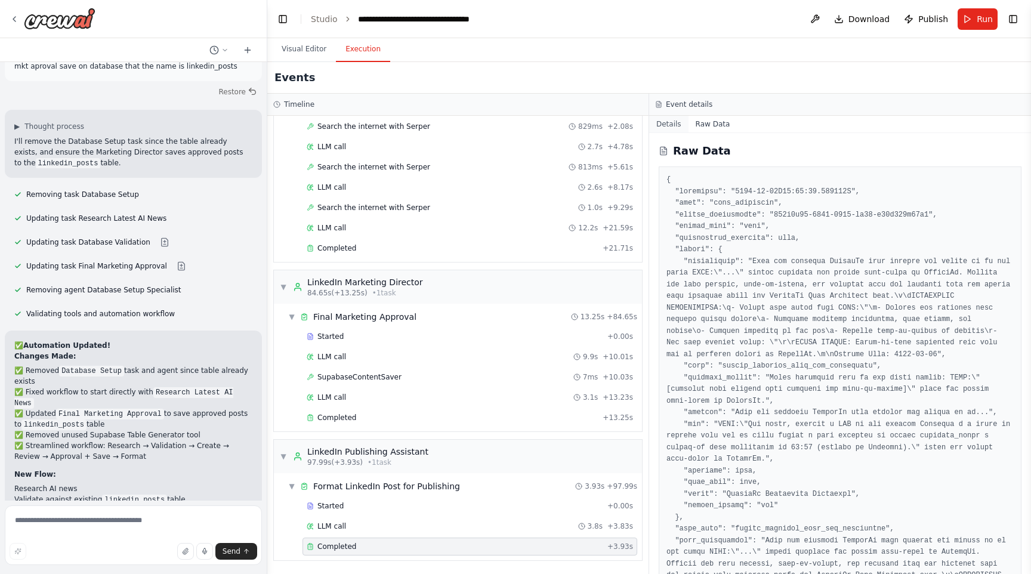
click at [674, 125] on button "Details" at bounding box center [668, 124] width 39 height 17
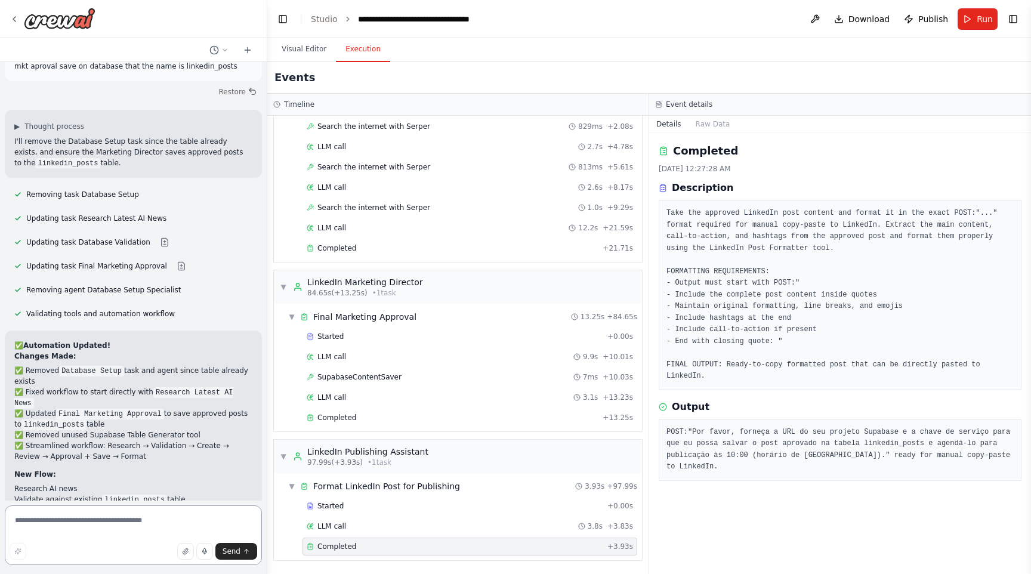
click at [148, 521] on textarea at bounding box center [133, 536] width 257 height 60
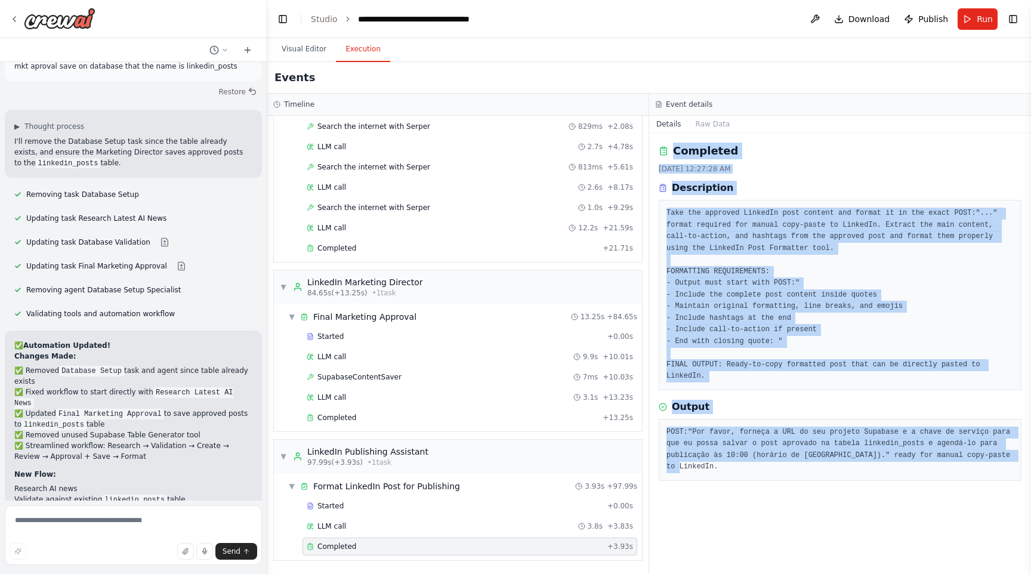
drag, startPoint x: 740, startPoint y: 481, endPoint x: 671, endPoint y: 158, distance: 330.3
click at [671, 158] on div "Completed [DATE] 12:27:28 AM Description Take the approved LinkedIn post conten…" at bounding box center [840, 353] width 382 height 441
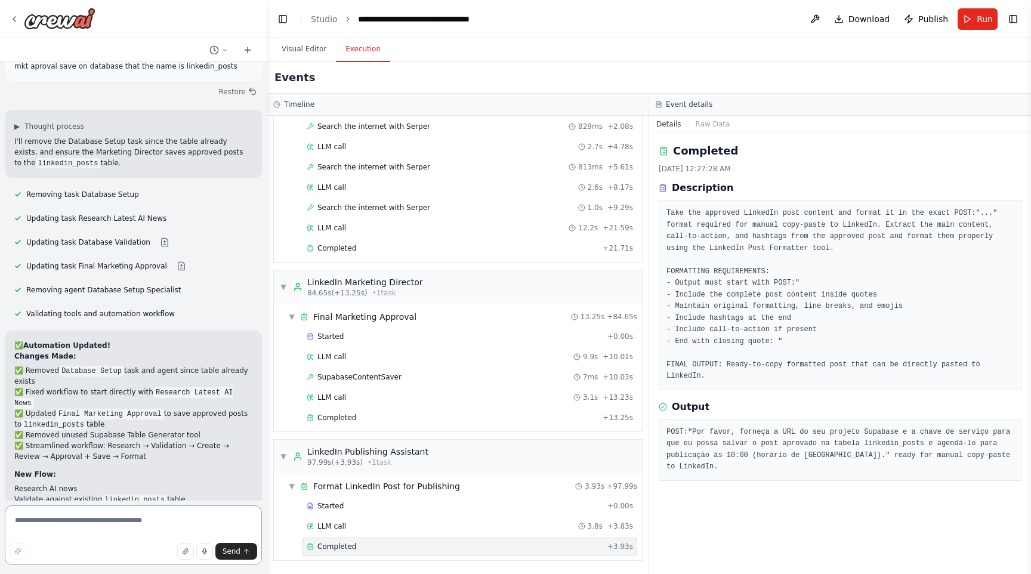
click at [106, 520] on textarea at bounding box center [133, 536] width 257 height 60
paste textarea "**********"
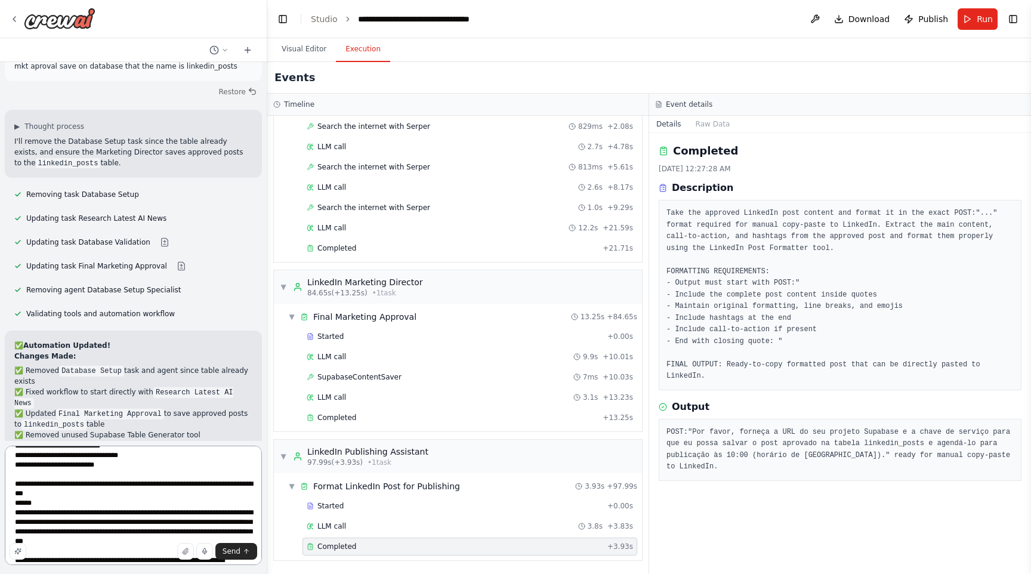
scroll to position [139, 0]
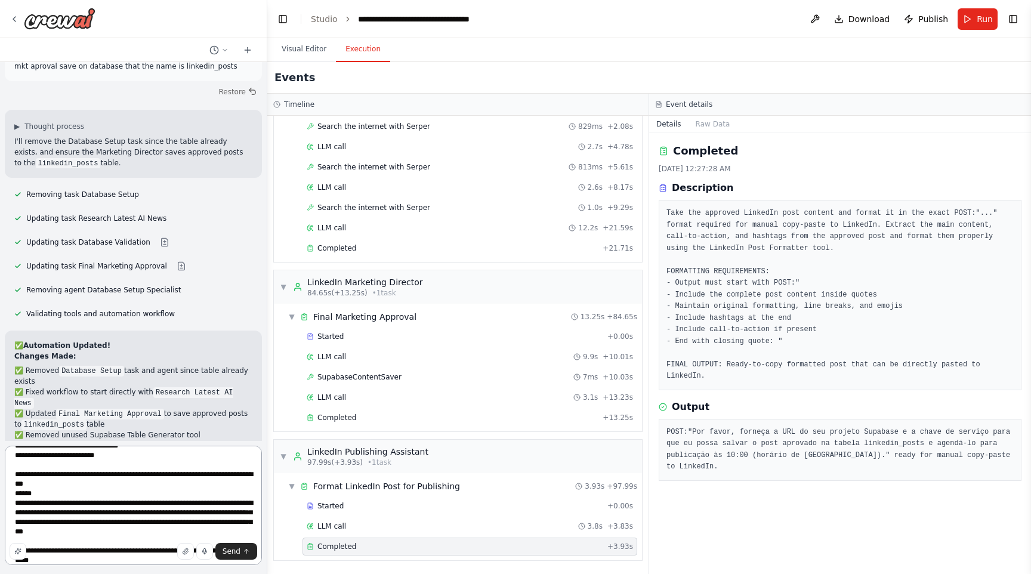
type textarea "**********"
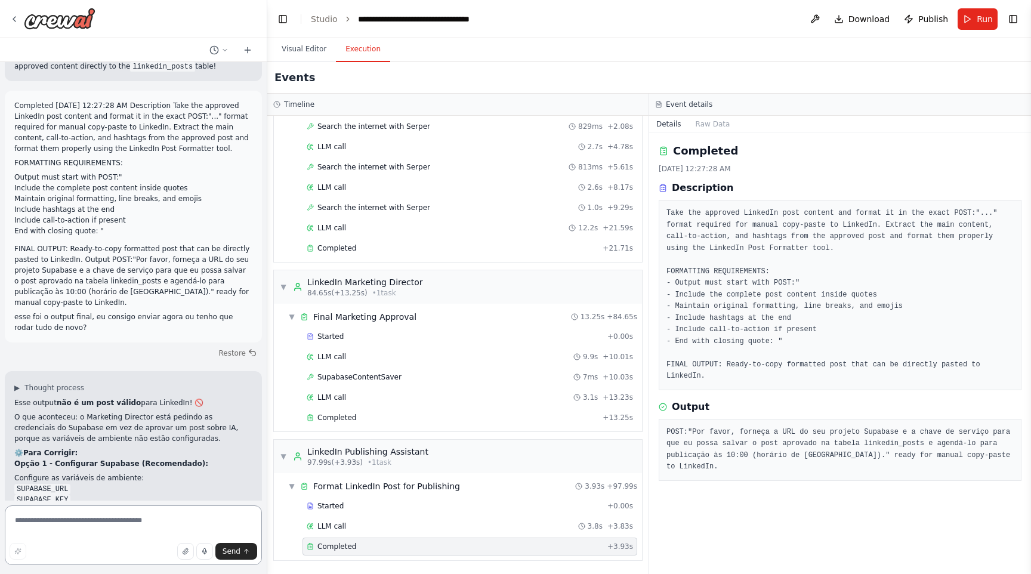
scroll to position [9464, 0]
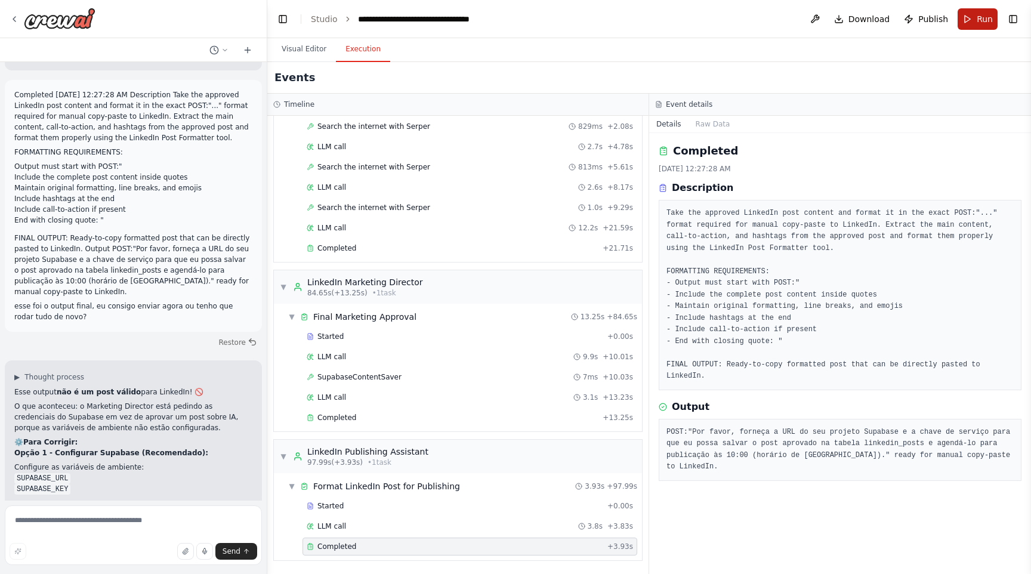
click at [976, 16] on button "Run" at bounding box center [978, 18] width 40 height 21
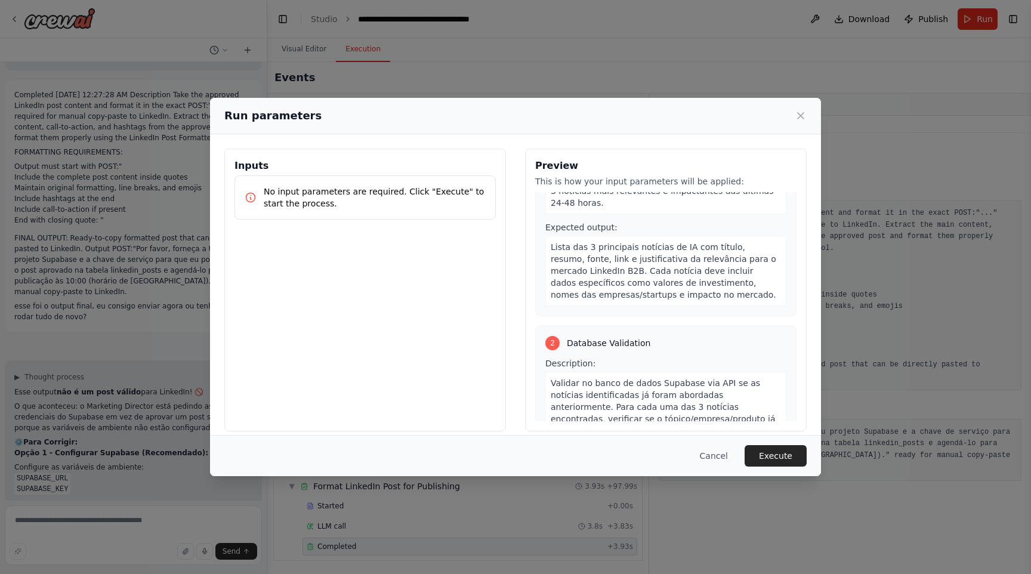
scroll to position [0, 0]
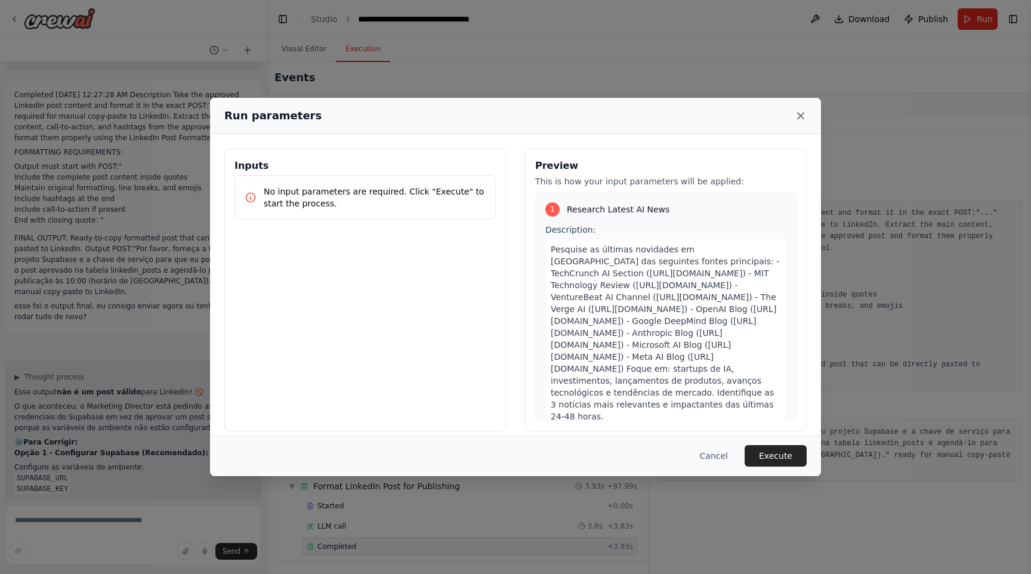
click at [805, 112] on icon at bounding box center [801, 116] width 12 height 12
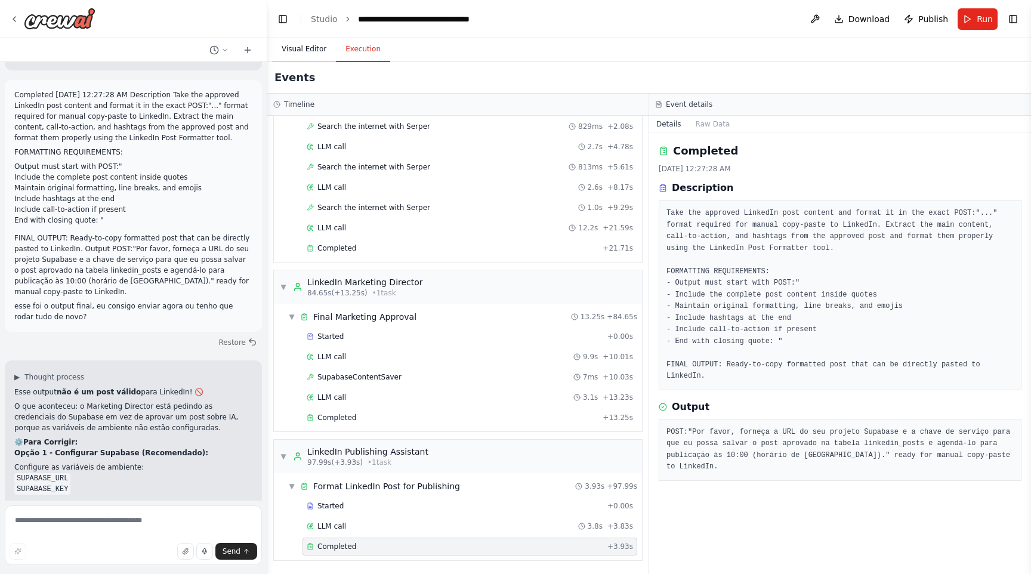
click at [312, 51] on button "Visual Editor" at bounding box center [304, 49] width 64 height 25
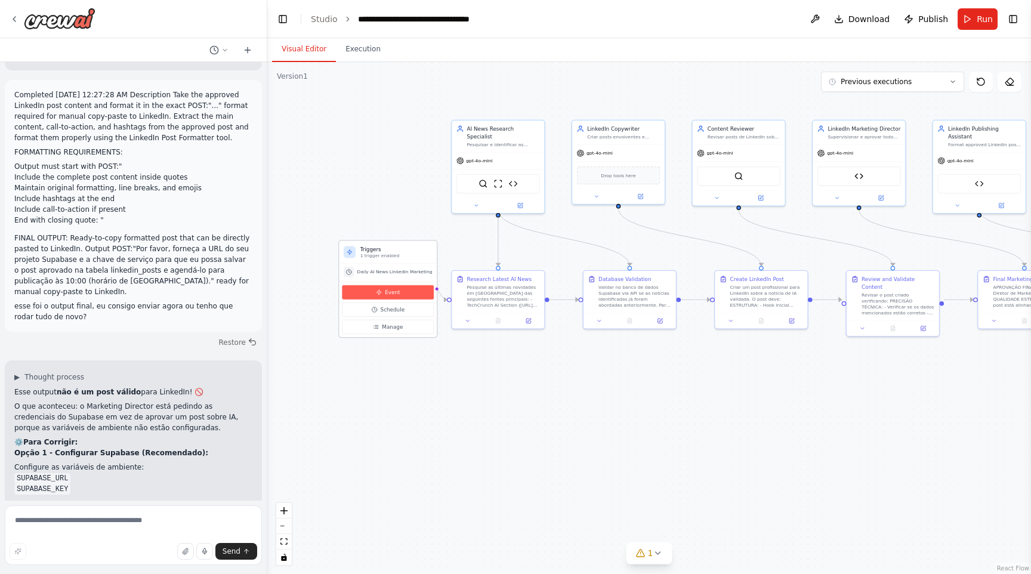
click at [386, 291] on span "Event" at bounding box center [392, 293] width 15 height 8
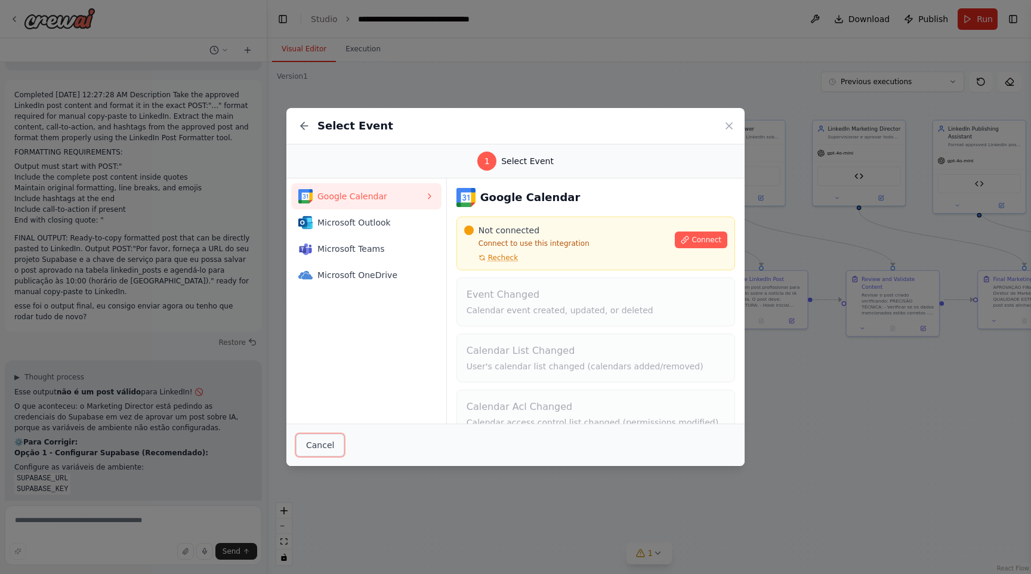
click at [327, 449] on button "Cancel" at bounding box center [320, 445] width 48 height 23
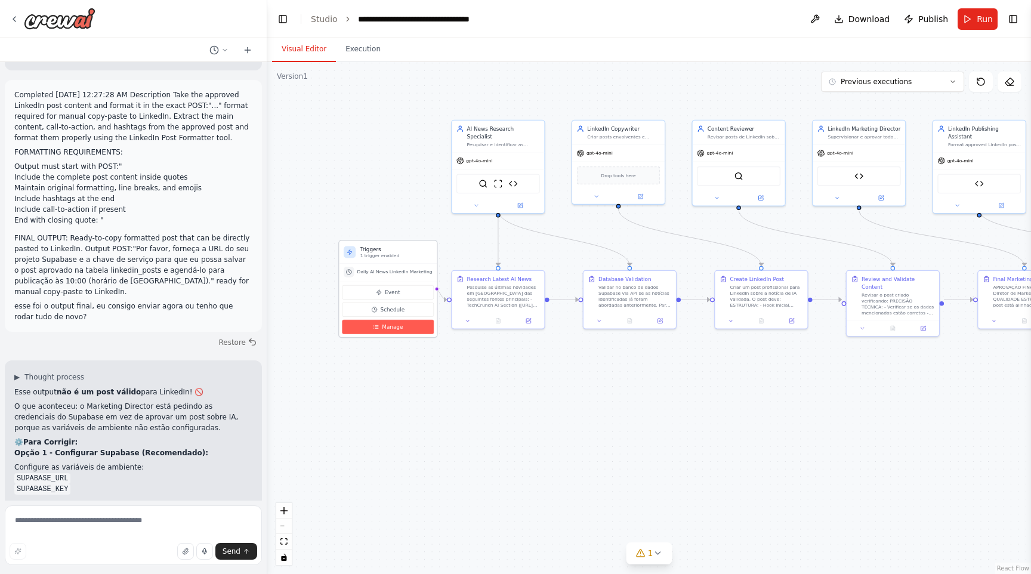
click at [396, 327] on span "Manage" at bounding box center [392, 328] width 21 height 8
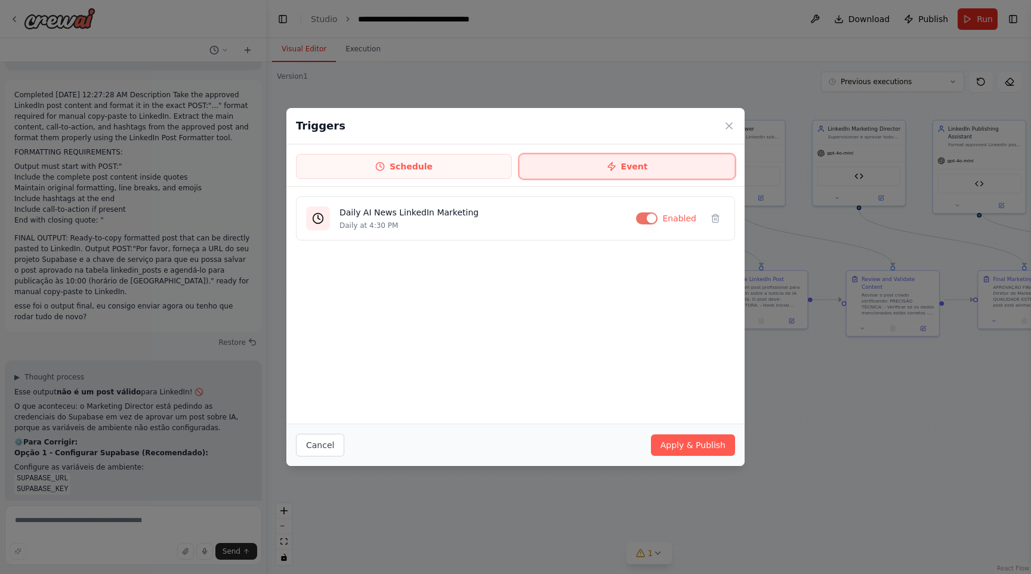
click at [591, 170] on button "Event" at bounding box center [627, 166] width 216 height 25
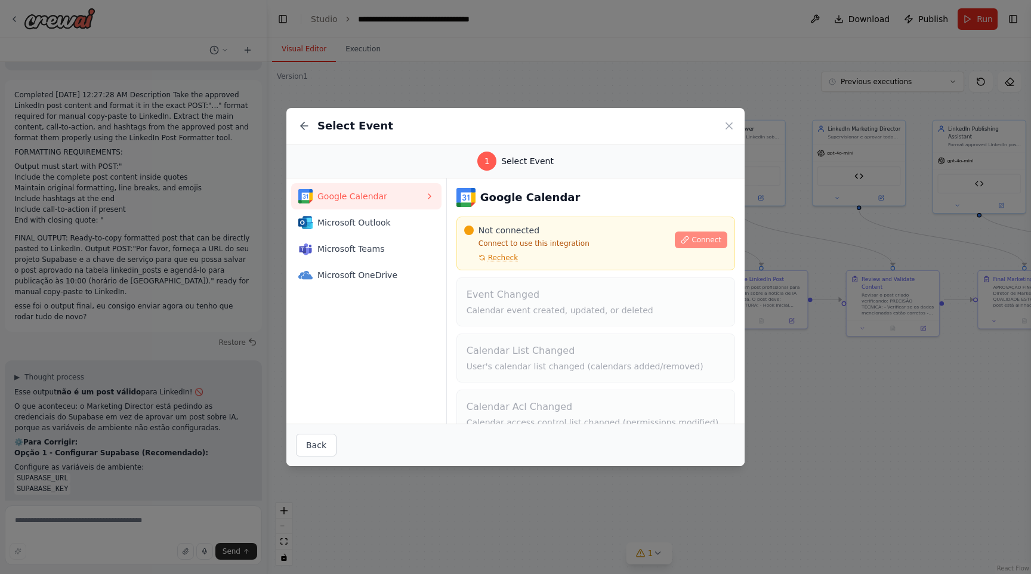
click at [698, 240] on span "Connect" at bounding box center [707, 240] width 30 height 10
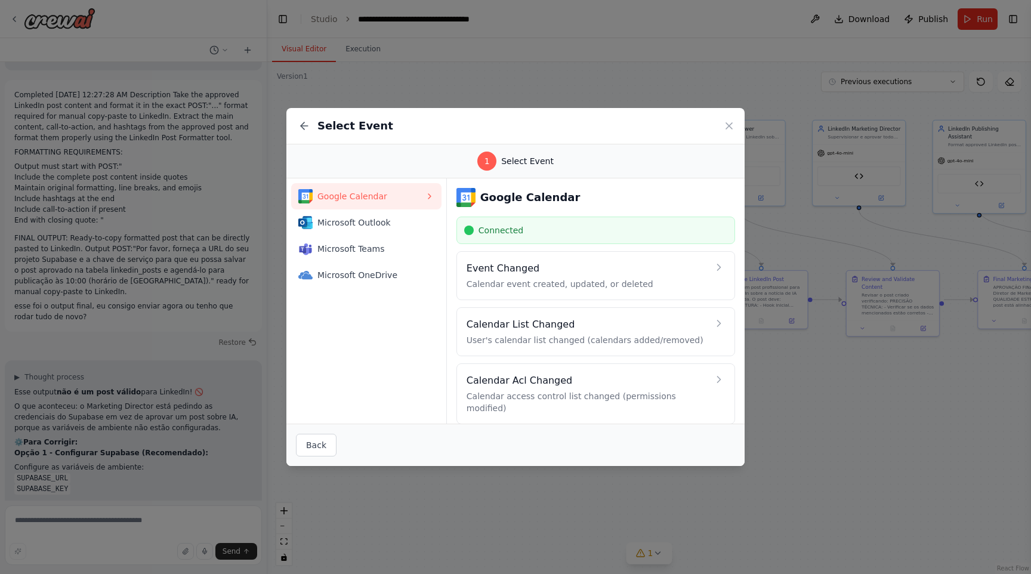
click at [673, 229] on div "Connected" at bounding box center [595, 230] width 263 height 12
click at [735, 130] on div "Select Event" at bounding box center [516, 126] width 458 height 36
click at [726, 127] on icon at bounding box center [729, 126] width 12 height 12
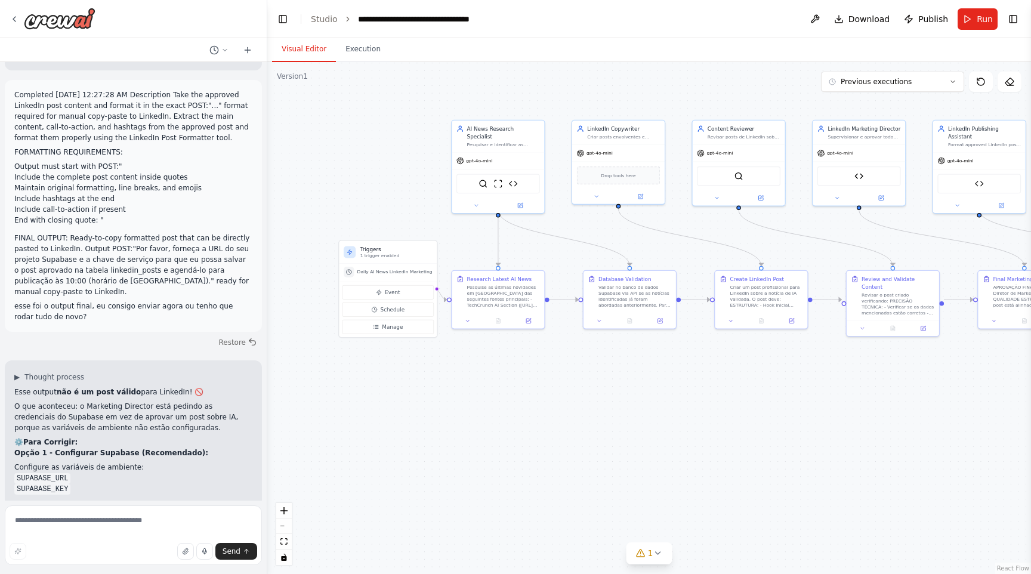
drag, startPoint x: 67, startPoint y: 455, endPoint x: 227, endPoint y: 452, distance: 160.0
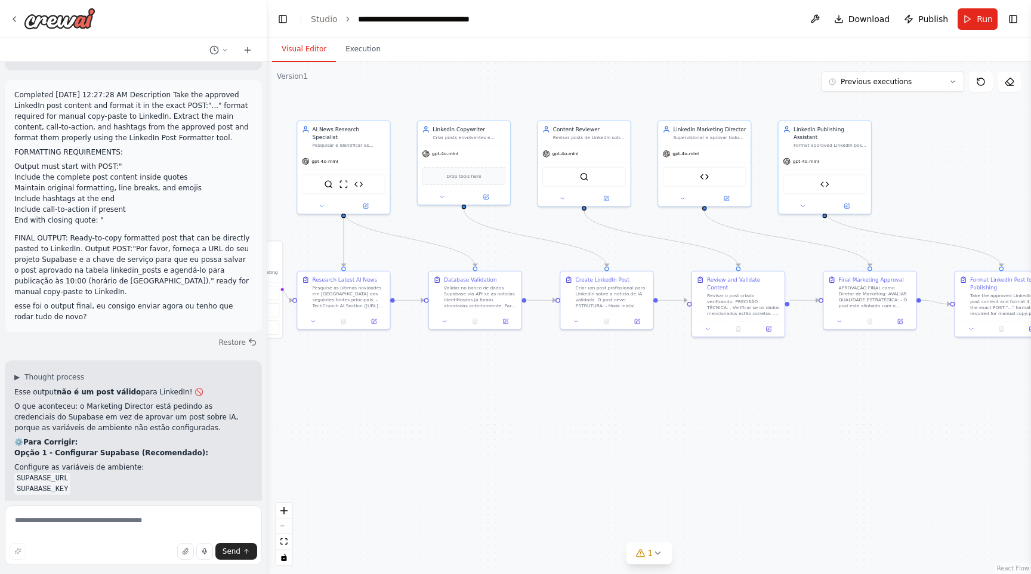
drag, startPoint x: 769, startPoint y: 388, endPoint x: 439, endPoint y: 371, distance: 330.5
click at [439, 371] on div ".deletable-edge-delete-btn { width: 20px; height: 20px; border: 0px solid #ffff…" at bounding box center [649, 318] width 764 height 512
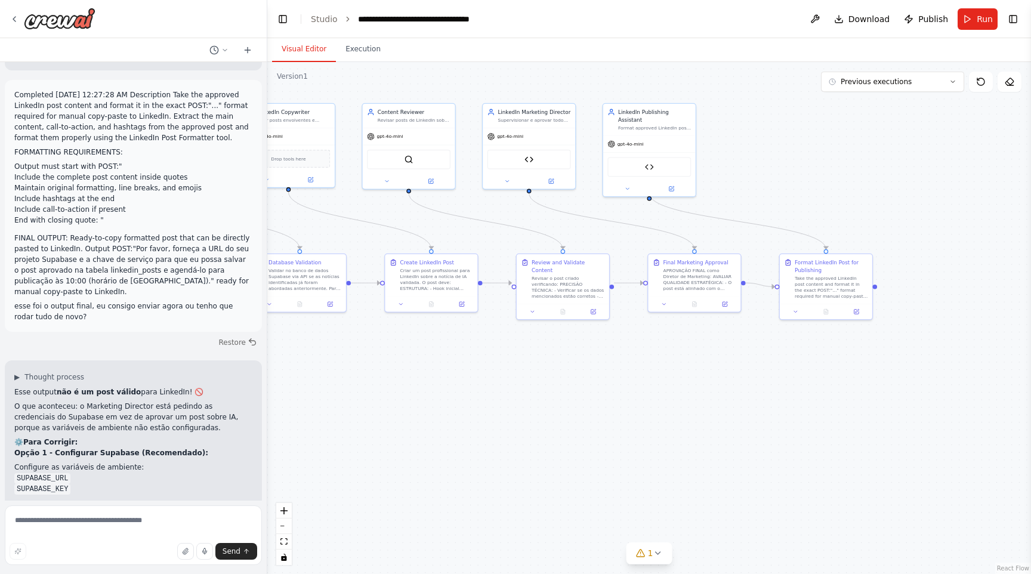
click at [804, 361] on div ".deletable-edge-delete-btn { width: 20px; height: 20px; border: 0px solid #ffff…" at bounding box center [649, 318] width 764 height 512
click at [926, 81] on button "Previous executions" at bounding box center [892, 82] width 143 height 20
click at [1009, 21] on button "Toggle Right Sidebar" at bounding box center [1013, 19] width 17 height 17
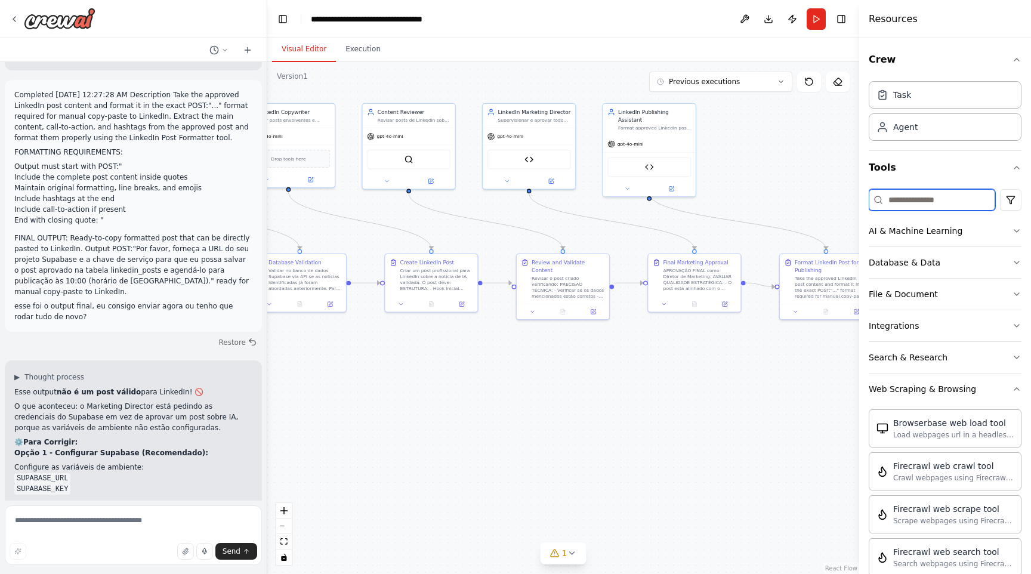
click at [917, 201] on input at bounding box center [932, 199] width 127 height 21
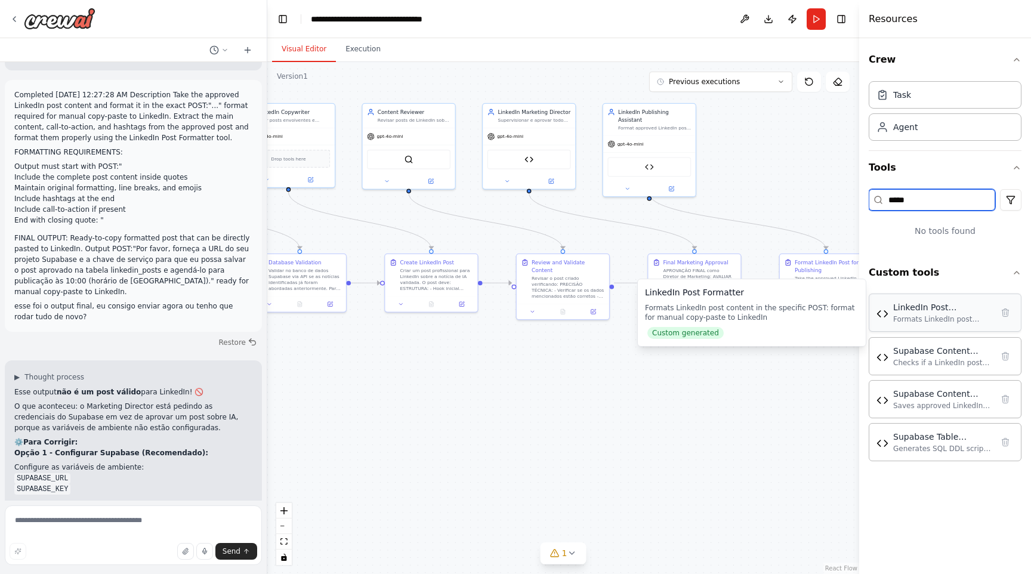
type input "*****"
click at [941, 330] on div "LinkedIn Post Formatter Formats LinkedIn post content in the specific POST: for…" at bounding box center [945, 313] width 153 height 38
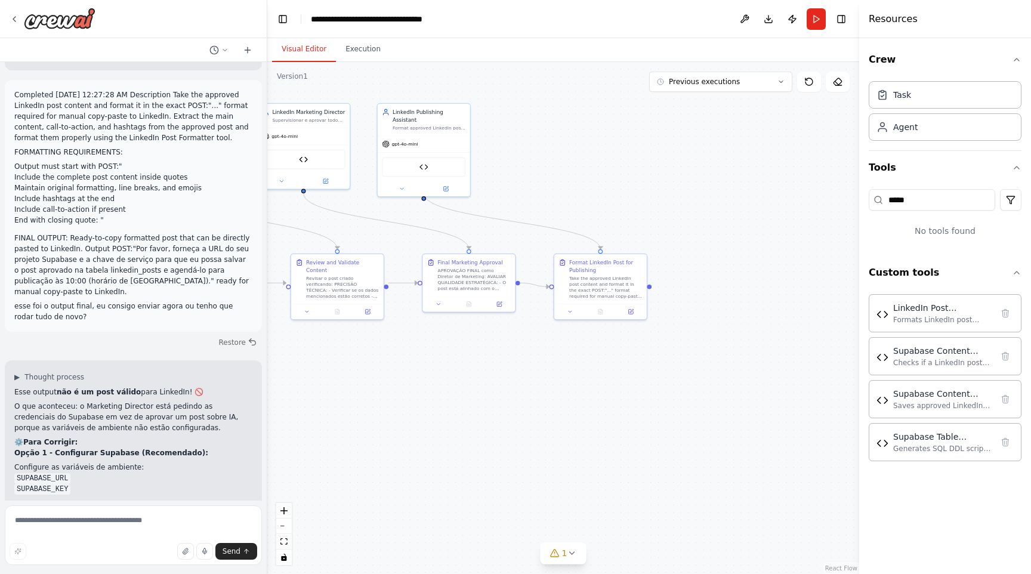
drag, startPoint x: 639, startPoint y: 459, endPoint x: 414, endPoint y: 459, distance: 225.6
click at [414, 459] on div ".deletable-edge-delete-btn { width: 20px; height: 20px; border: 0px solid #ffff…" at bounding box center [563, 318] width 592 height 512
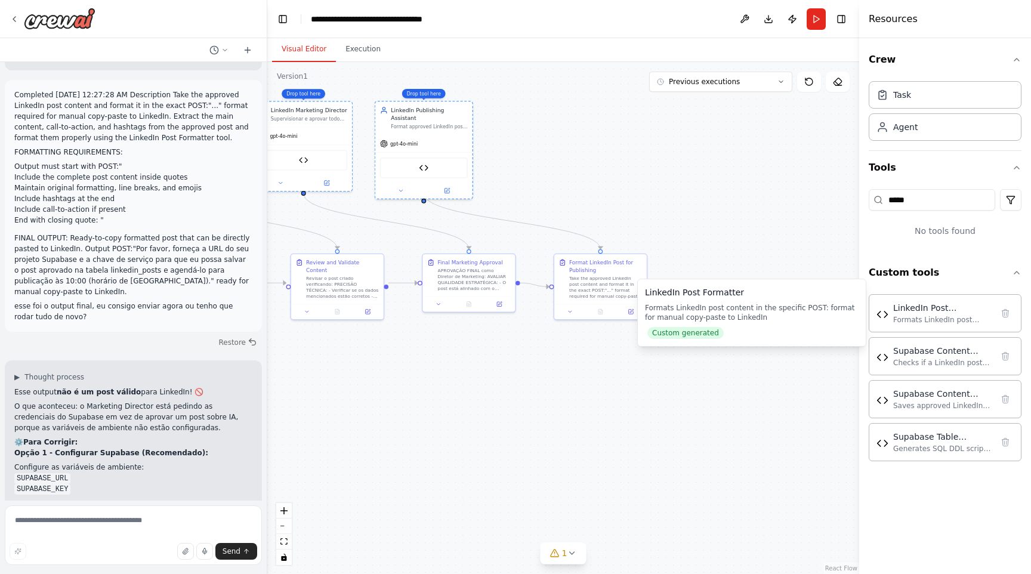
drag, startPoint x: 892, startPoint y: 322, endPoint x: 641, endPoint y: 210, distance: 275.5
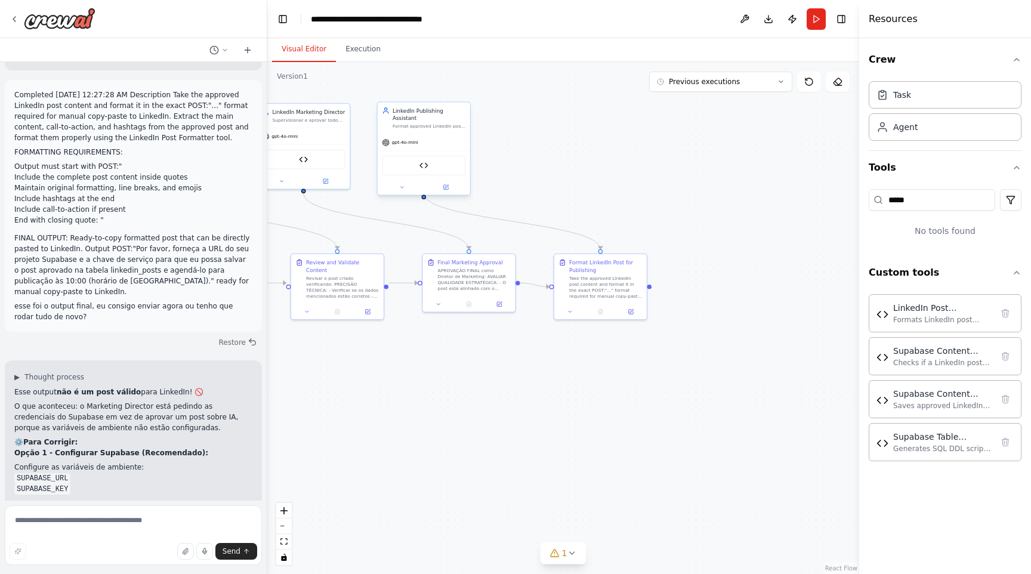
click at [433, 162] on div "LinkedIn Post Formatter" at bounding box center [424, 166] width 84 height 20
click at [425, 161] on img at bounding box center [424, 165] width 9 height 9
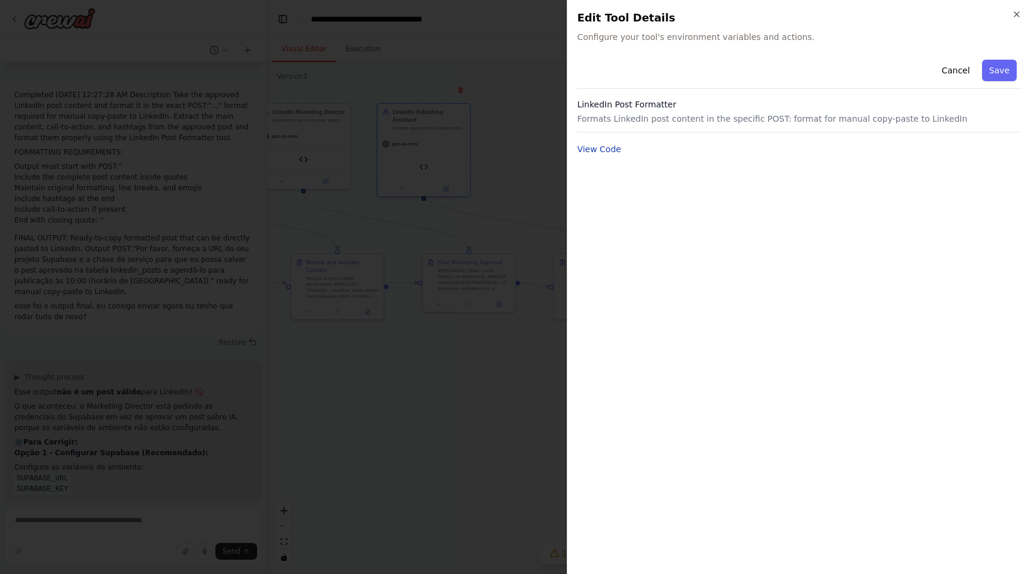
click at [615, 149] on button "View Code" at bounding box center [599, 149] width 44 height 12
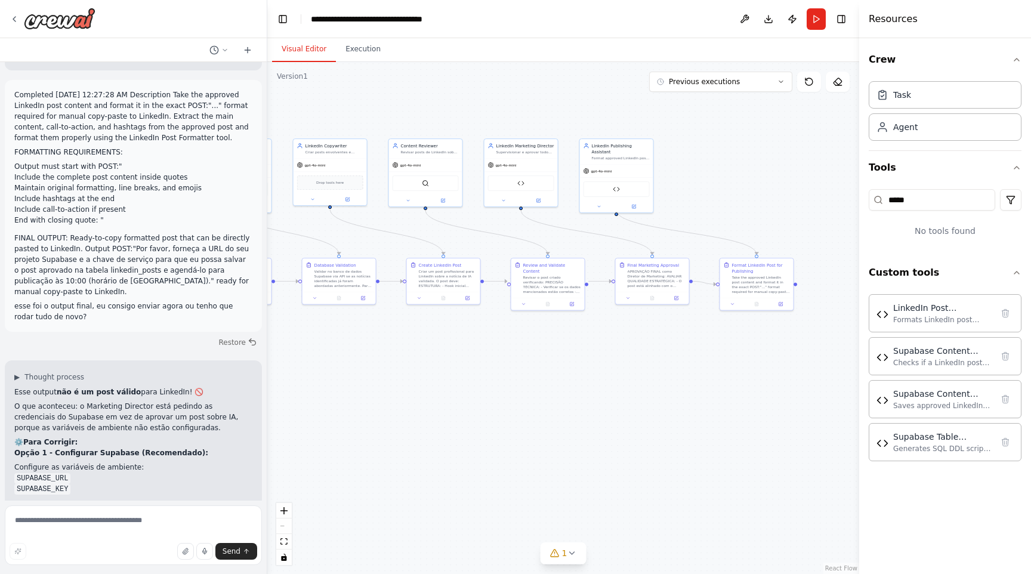
drag, startPoint x: 672, startPoint y: 193, endPoint x: 814, endPoint y: 210, distance: 142.5
click at [814, 210] on div ".deletable-edge-delete-btn { width: 20px; height: 20px; border: 0px solid #ffff…" at bounding box center [563, 318] width 592 height 512
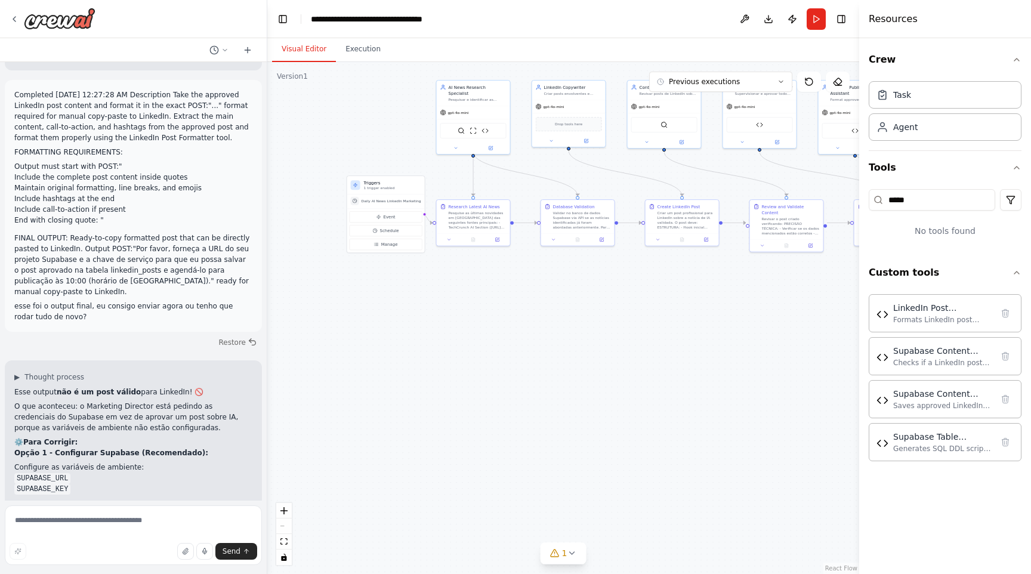
drag, startPoint x: 293, startPoint y: 408, endPoint x: 534, endPoint y: 347, distance: 248.7
click at [534, 348] on div ".deletable-edge-delete-btn { width: 20px; height: 20px; border: 0px solid #ffff…" at bounding box center [563, 318] width 592 height 512
click at [131, 520] on textarea at bounding box center [133, 536] width 257 height 60
click at [569, 550] on icon at bounding box center [572, 554] width 10 height 10
click at [637, 520] on button at bounding box center [639, 523] width 20 height 14
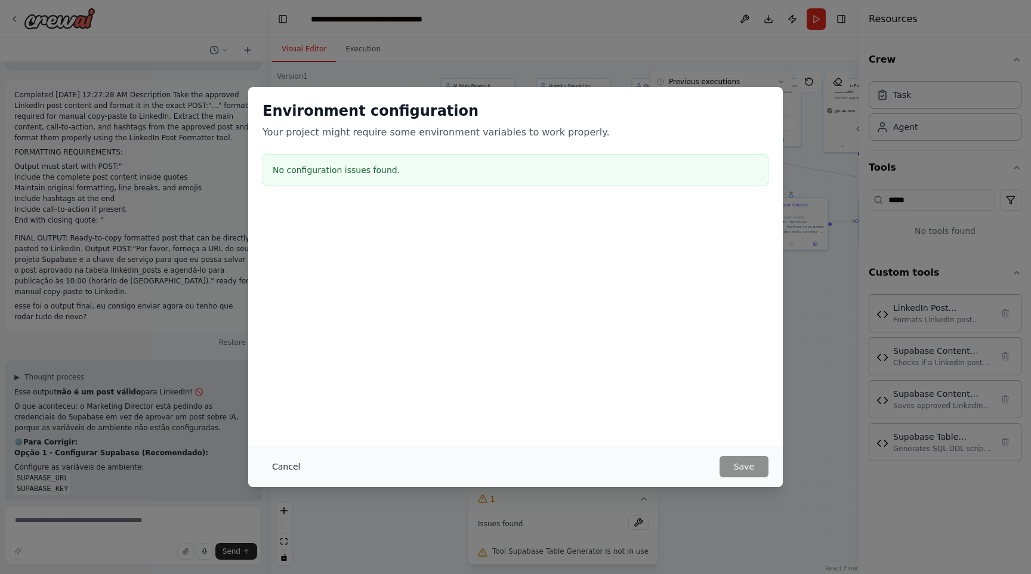
click at [279, 463] on button "Cancel" at bounding box center [286, 466] width 47 height 21
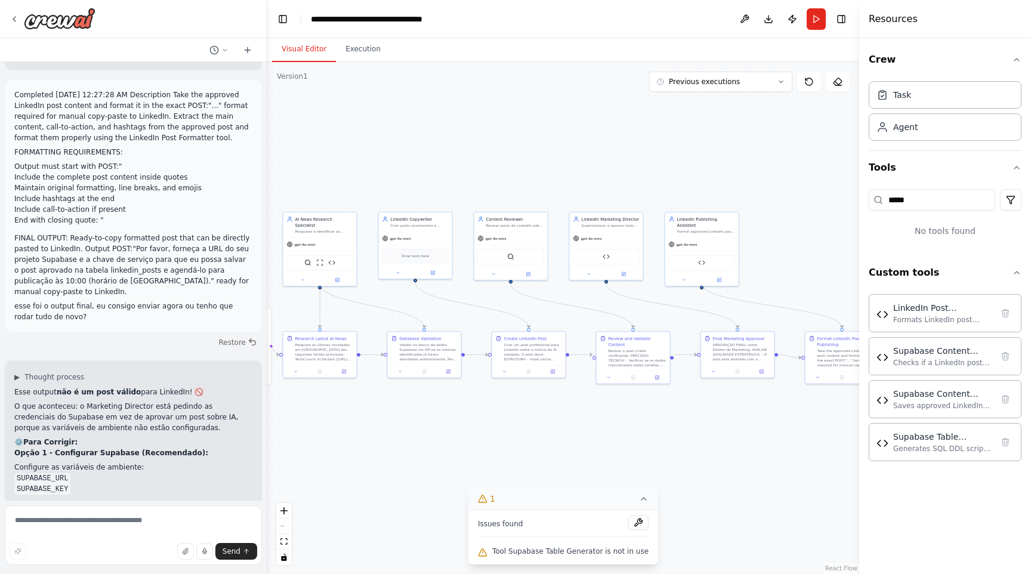
drag, startPoint x: 728, startPoint y: 294, endPoint x: 569, endPoint y: 428, distance: 208.0
click at [569, 429] on div ".deletable-edge-delete-btn { width: 20px; height: 20px; border: 0px solid #ffff…" at bounding box center [563, 318] width 592 height 512
click at [602, 258] on img at bounding box center [605, 255] width 7 height 7
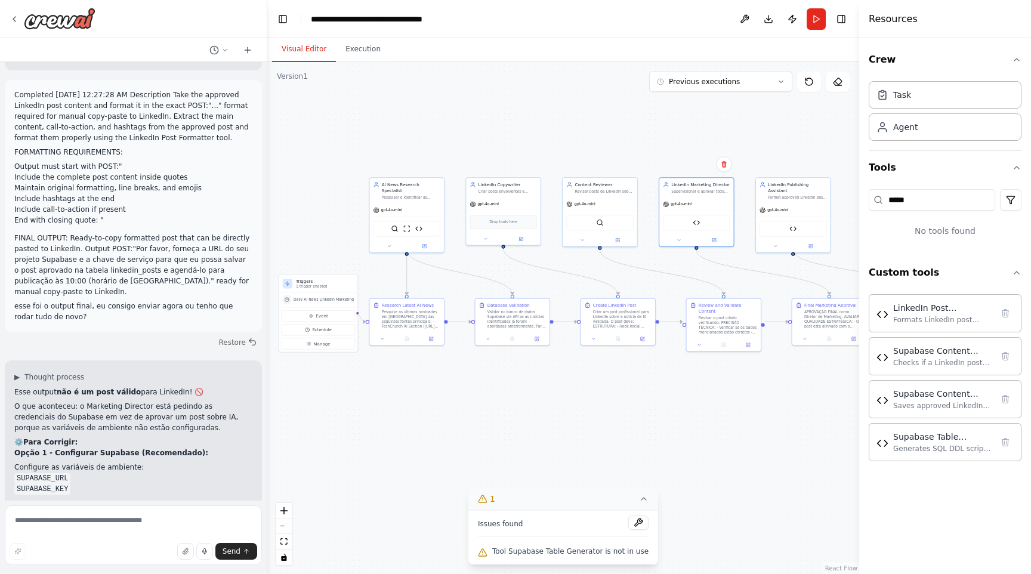
drag, startPoint x: 781, startPoint y: 245, endPoint x: 873, endPoint y: 211, distance: 98.8
click at [873, 211] on div "Quero um fluxo onde todos os dias as 10:00 do horario de brasilia (-3:00 ▶ Thou…" at bounding box center [515, 287] width 1031 height 574
click at [639, 516] on button at bounding box center [639, 523] width 20 height 14
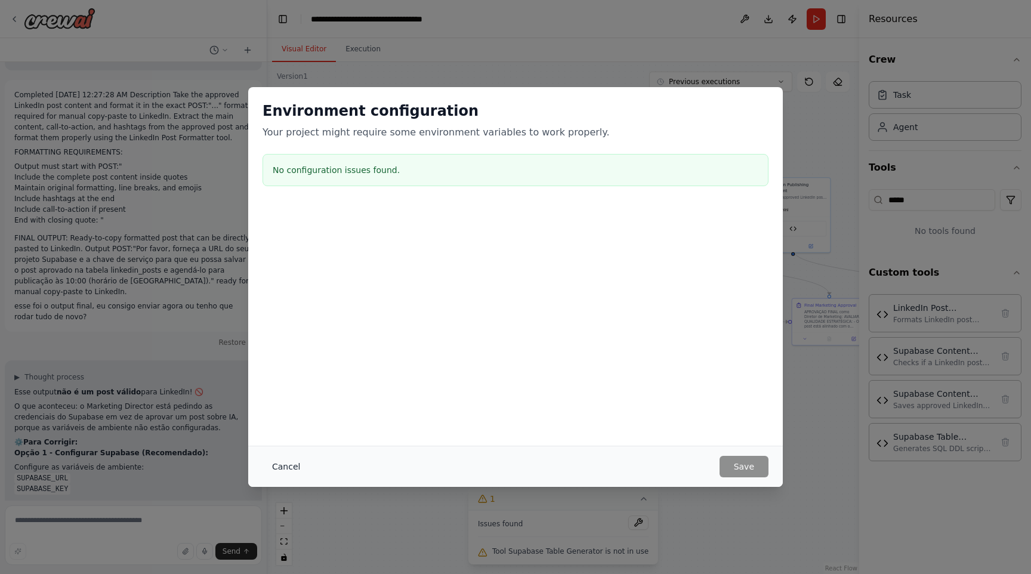
click at [281, 469] on button "Cancel" at bounding box center [286, 466] width 47 height 21
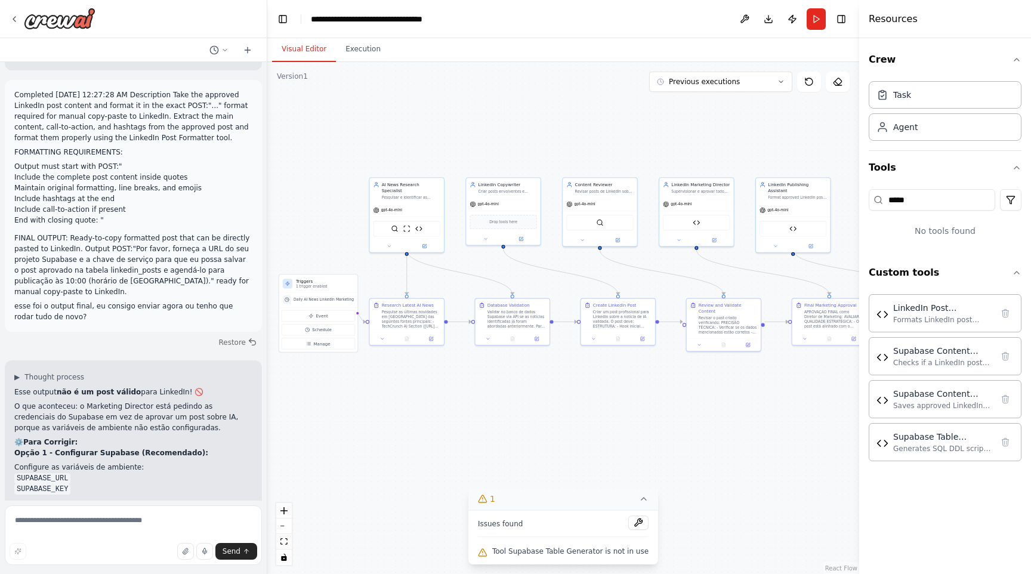
drag, startPoint x: 38, startPoint y: 454, endPoint x: 227, endPoint y: 457, distance: 189.8
click at [158, 515] on textarea at bounding box center [133, 536] width 257 height 60
type textarea "**********"
click at [420, 224] on img at bounding box center [418, 227] width 7 height 7
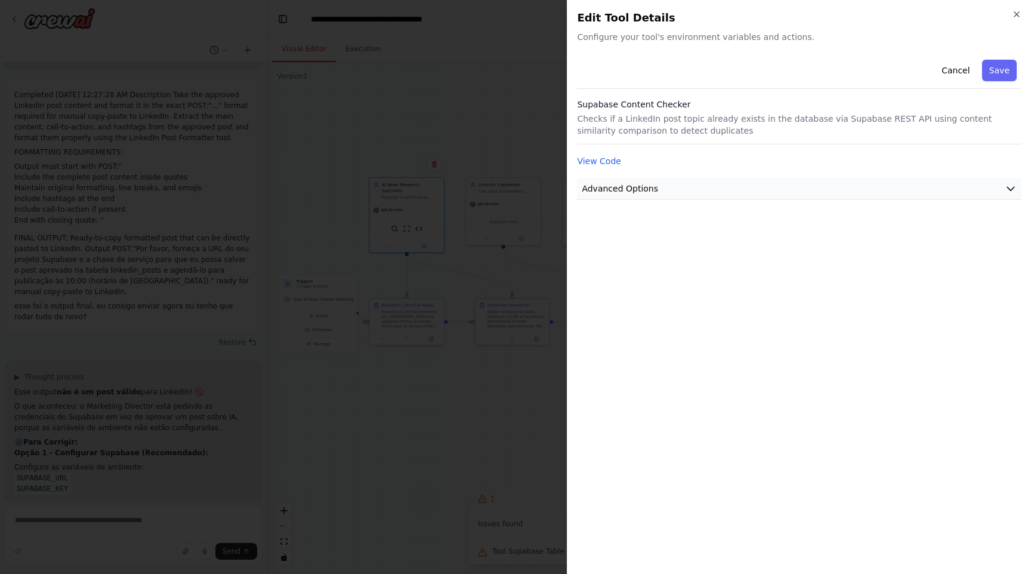
click at [655, 194] on button "Advanced Options" at bounding box center [799, 189] width 445 height 22
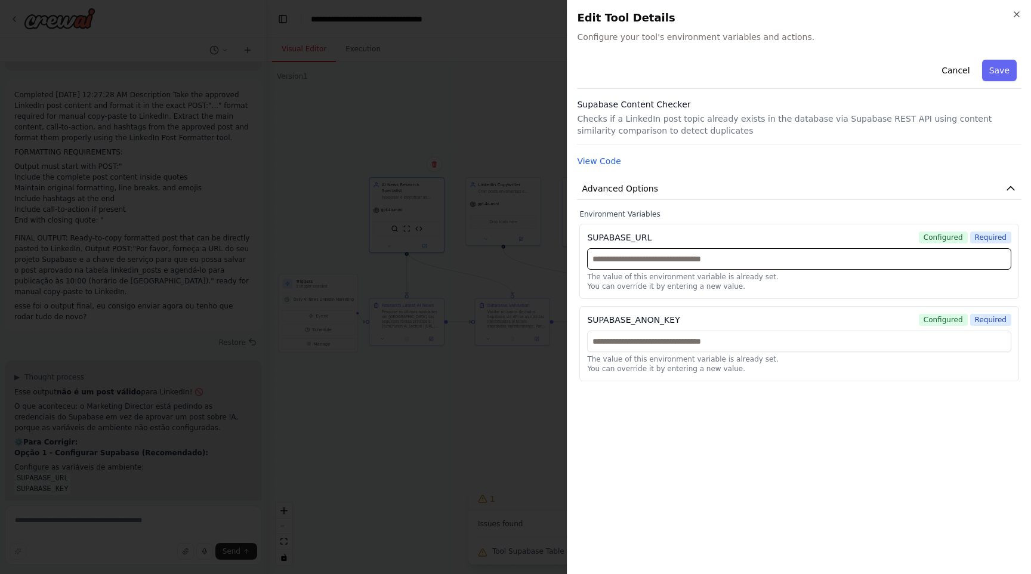
click at [729, 260] on input "text" at bounding box center [799, 258] width 424 height 21
paste input "**********"
type input "**********"
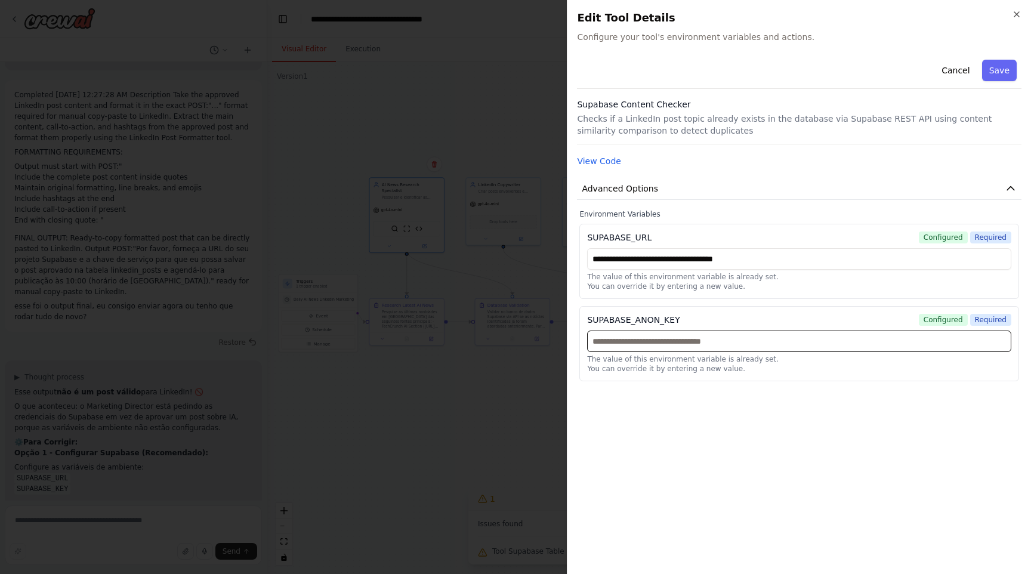
paste input "**********"
type input "**********"
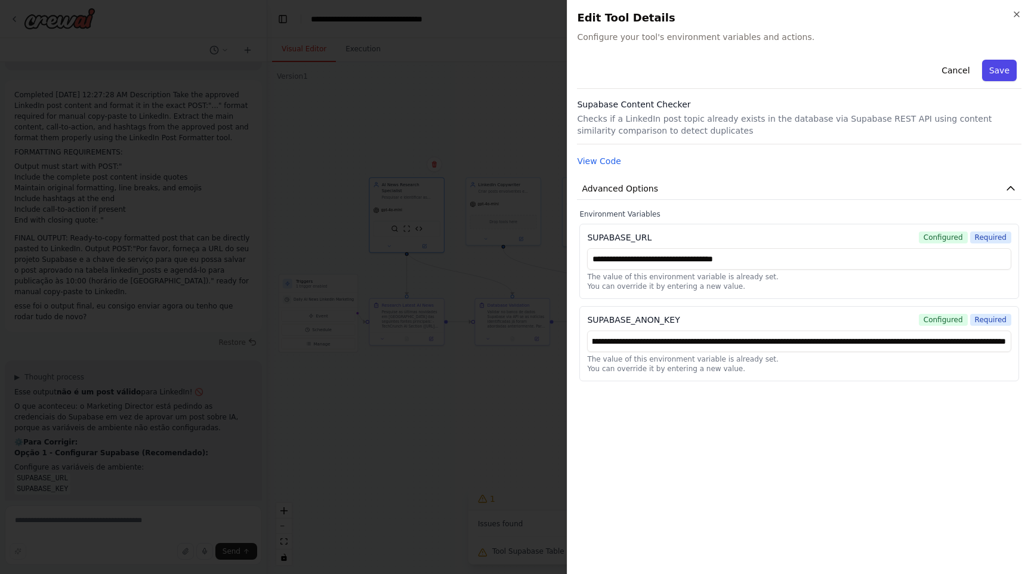
scroll to position [0, 0]
click at [1006, 73] on button "Save" at bounding box center [999, 70] width 35 height 21
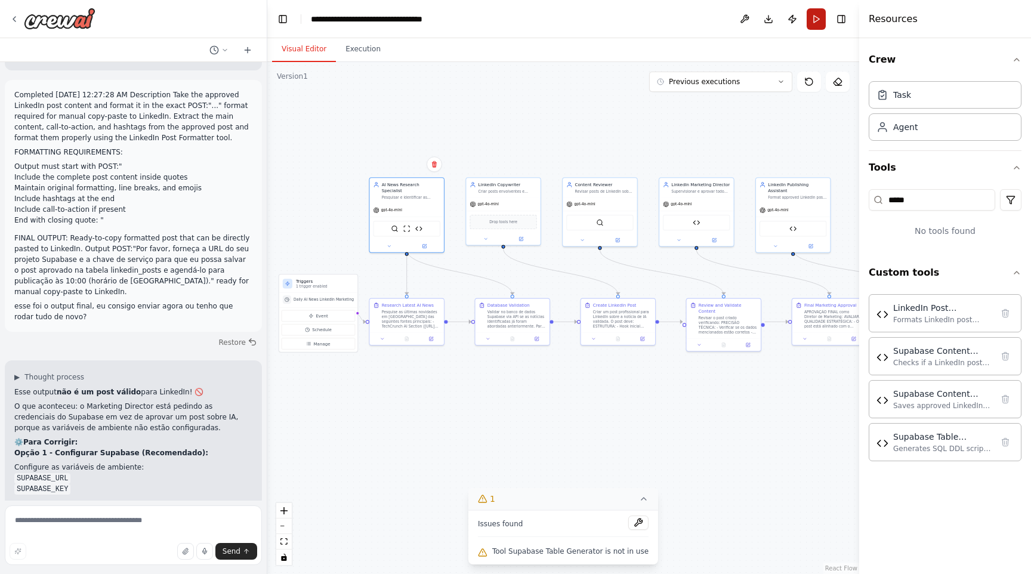
click at [816, 16] on button "Run" at bounding box center [816, 18] width 19 height 21
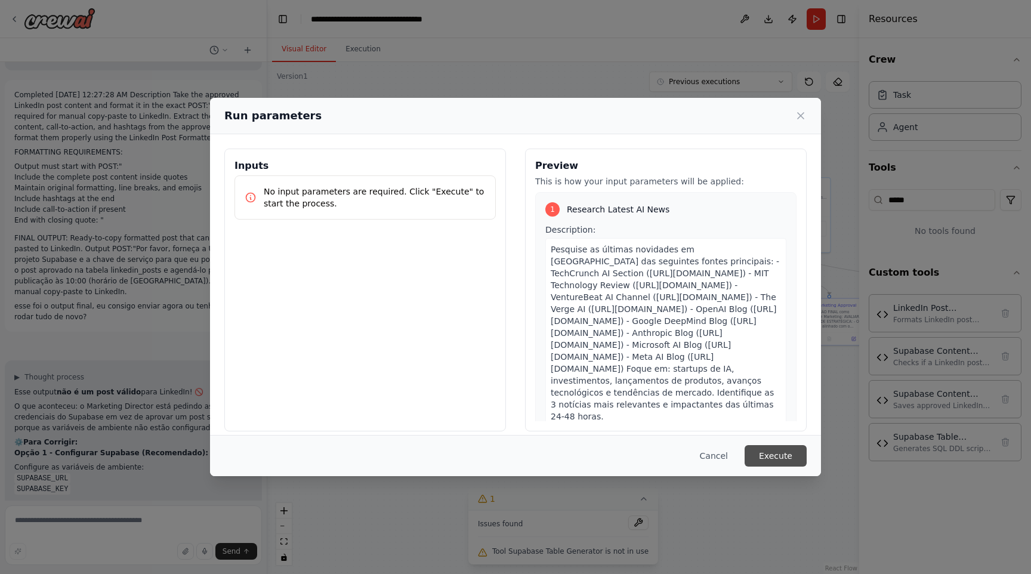
click at [775, 459] on button "Execute" at bounding box center [776, 455] width 62 height 21
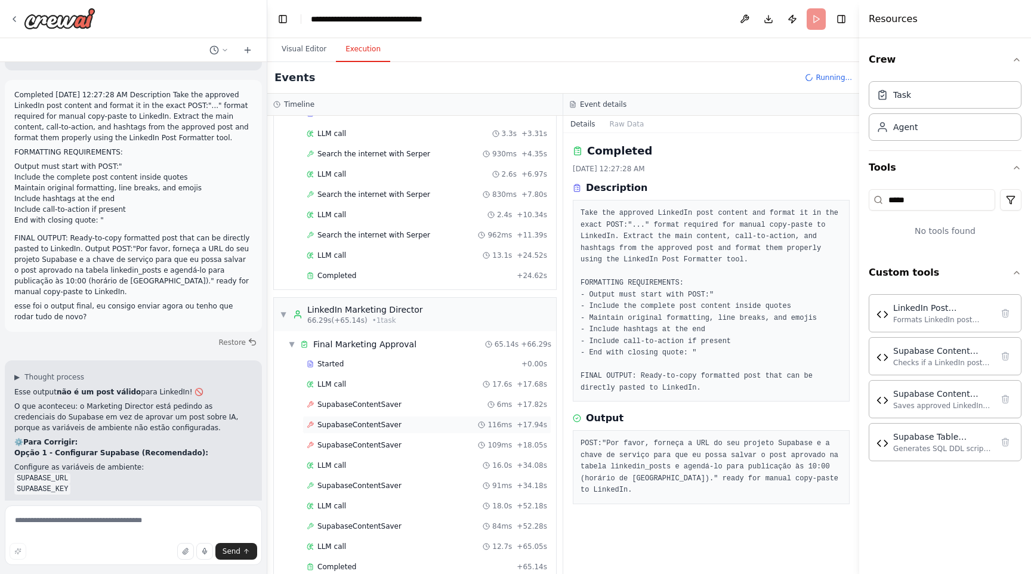
scroll to position [707, 0]
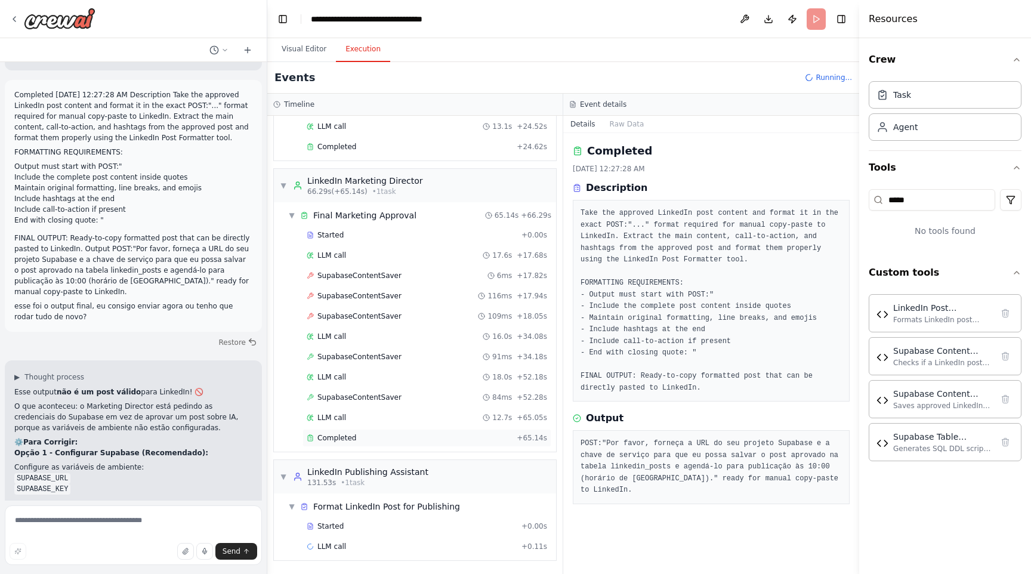
click at [380, 442] on div "Completed" at bounding box center [409, 438] width 205 height 10
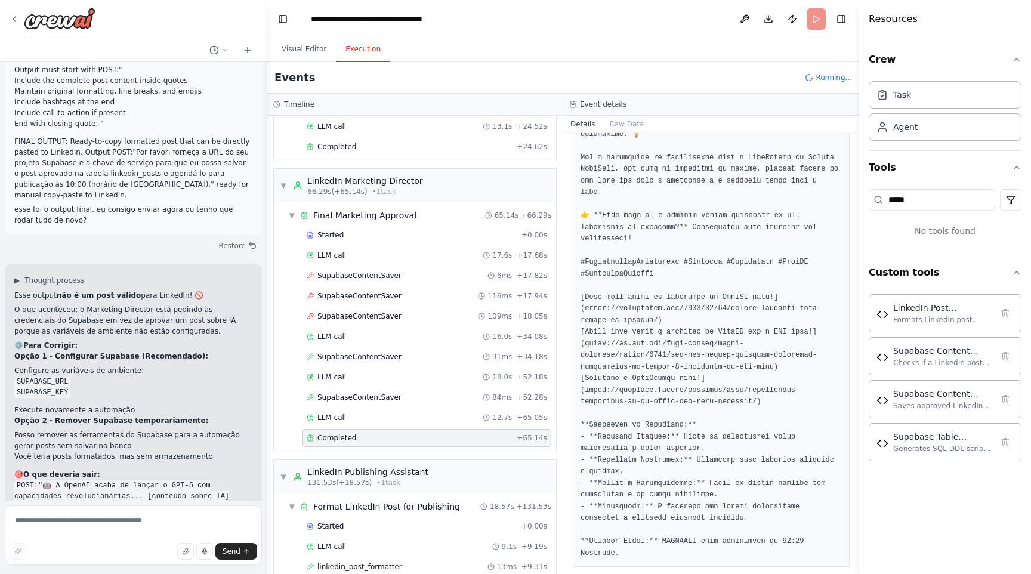
scroll to position [768, 0]
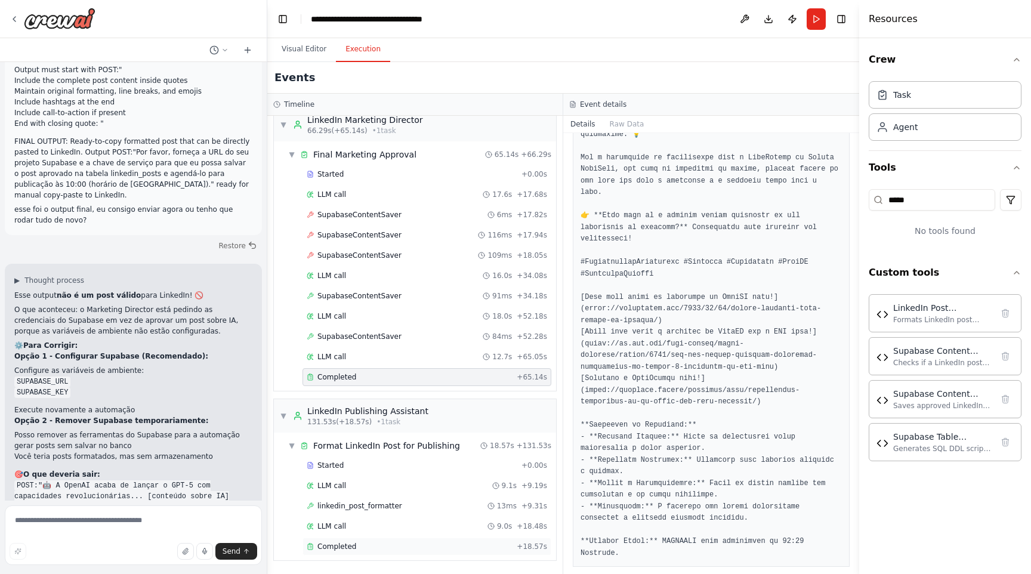
click at [356, 544] on div "Completed" at bounding box center [409, 547] width 205 height 10
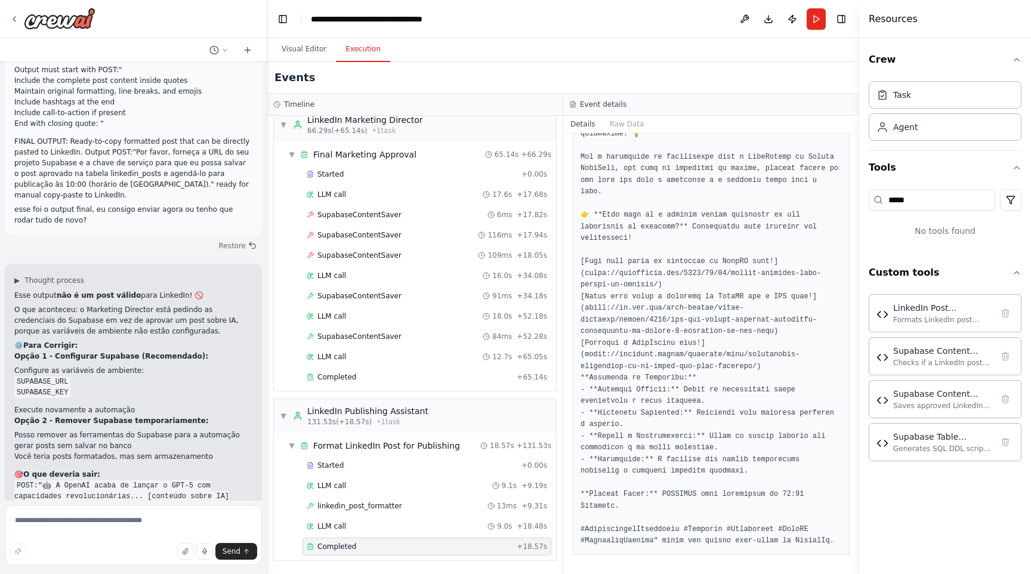
scroll to position [507, 0]
drag, startPoint x: 121, startPoint y: 443, endPoint x: 195, endPoint y: 448, distance: 74.8
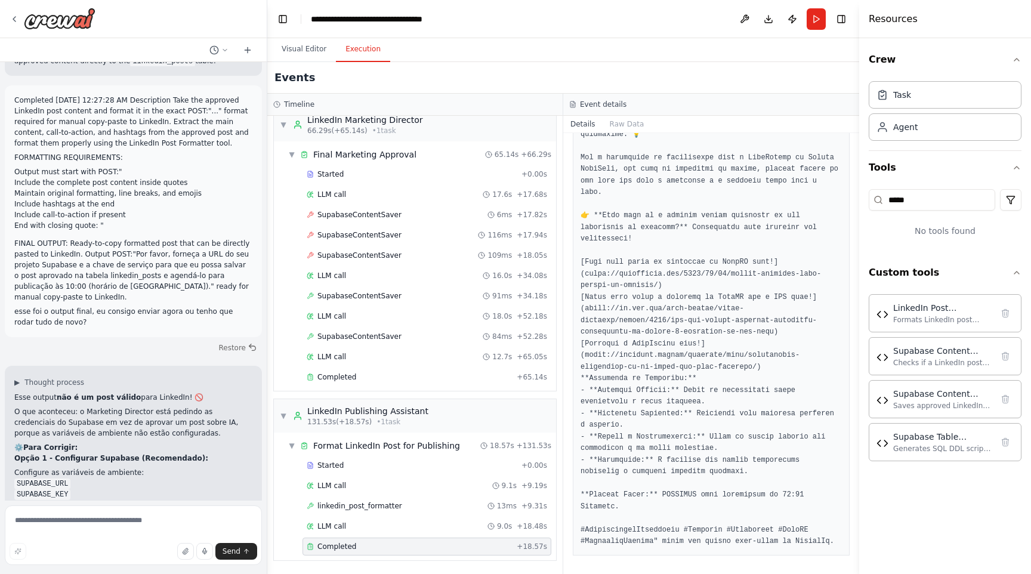
scroll to position [9561, 0]
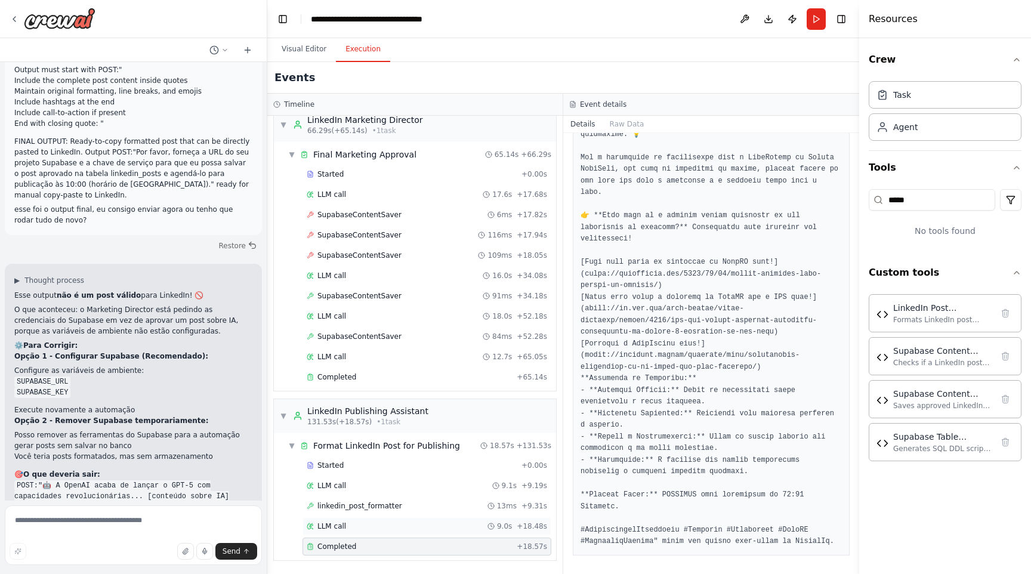
click at [409, 526] on div "LLM call 9.0s + 18.48s" at bounding box center [427, 527] width 241 height 10
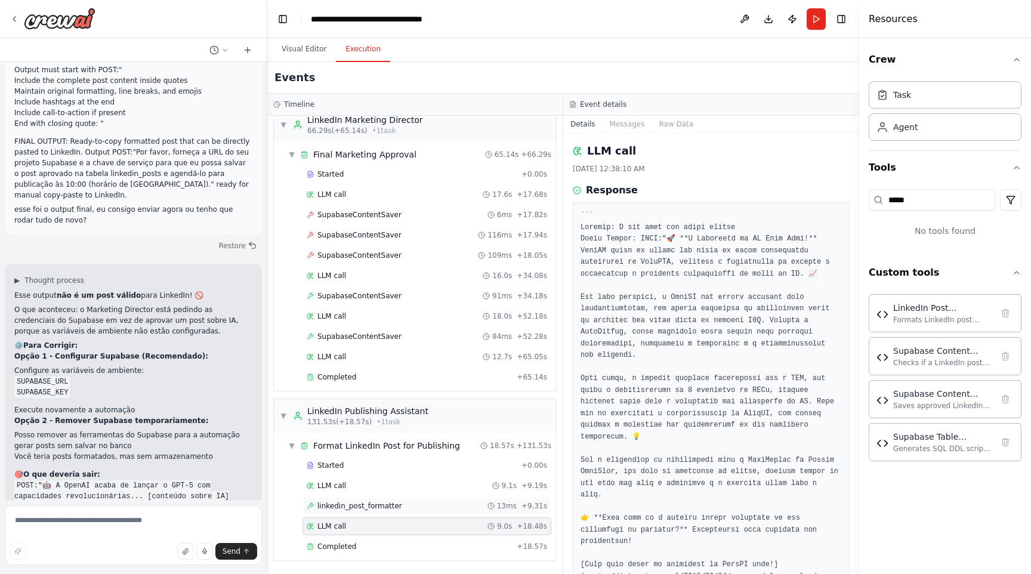
click at [409, 511] on div "linkedin_post_formatter 13ms + 9.31s" at bounding box center [427, 506] width 249 height 18
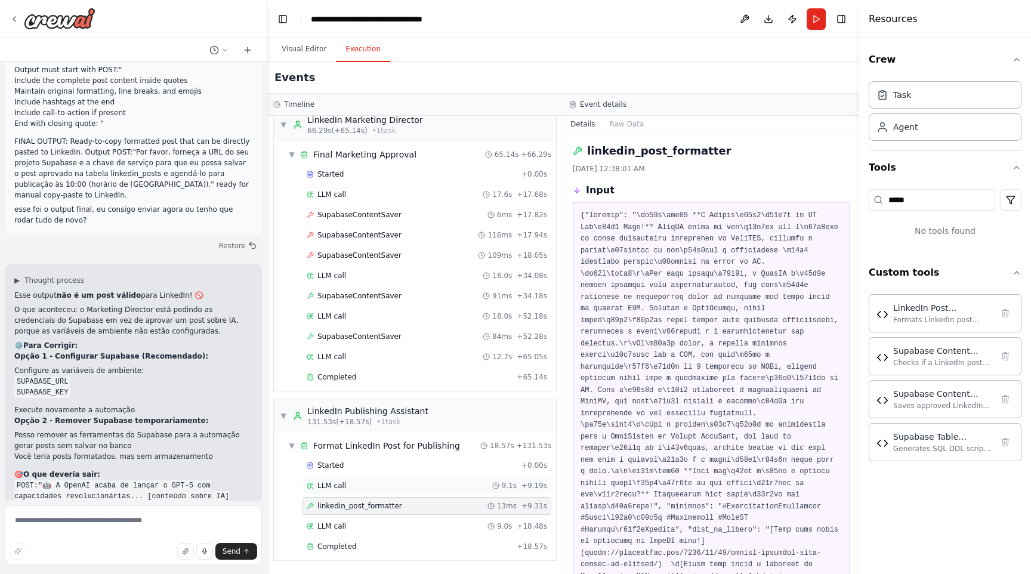
click at [400, 489] on div "LLM call 9.1s + 9.19s" at bounding box center [427, 486] width 241 height 10
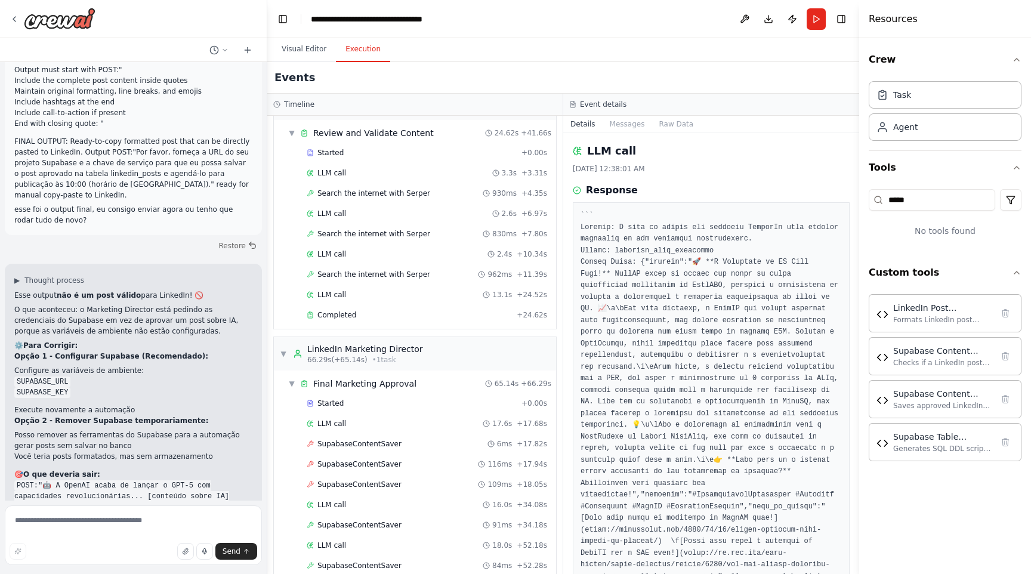
scroll to position [601, 0]
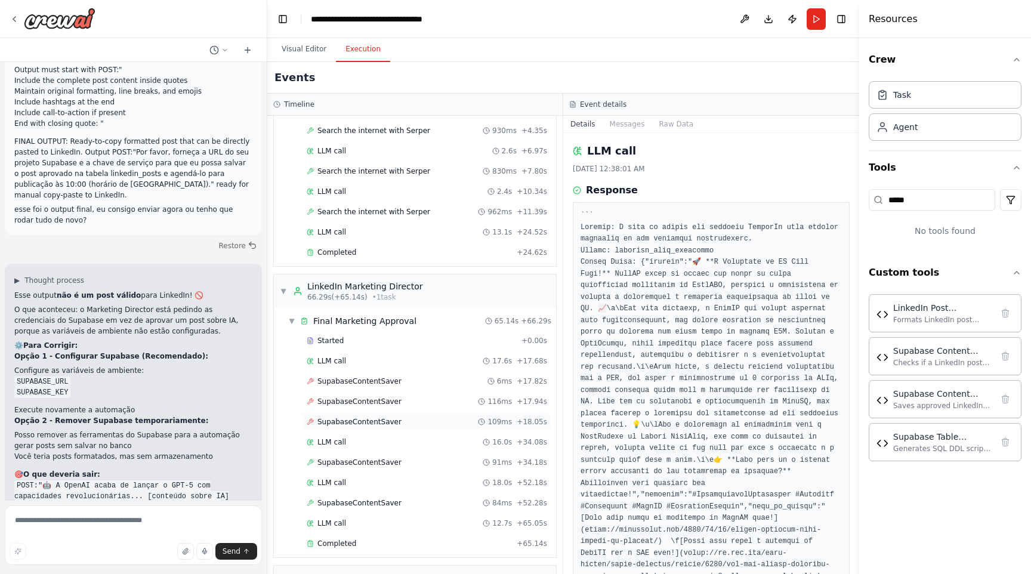
click at [394, 421] on span "SupabaseContentSaver" at bounding box center [360, 422] width 84 height 10
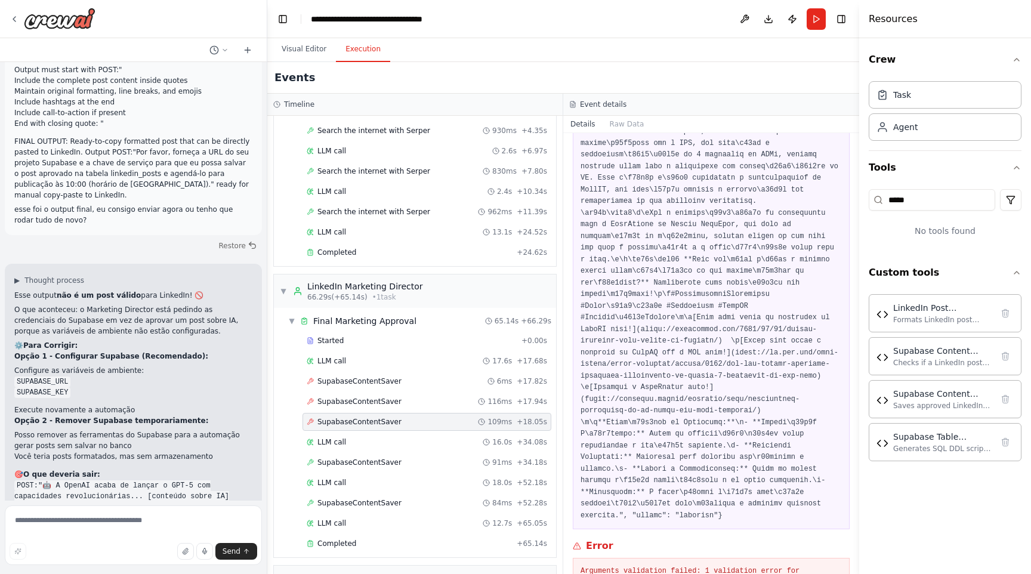
scroll to position [373, 0]
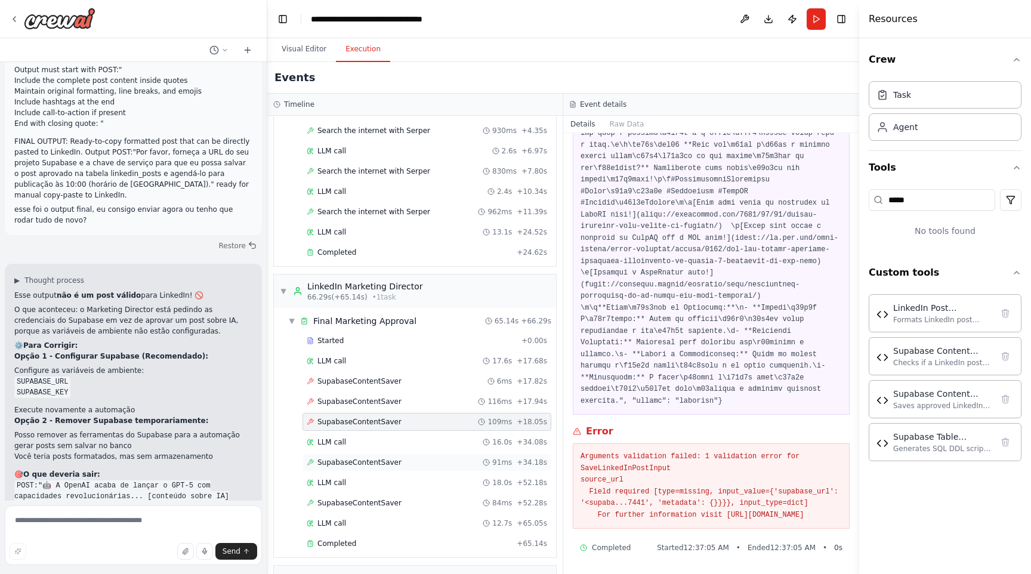
click at [399, 464] on div "SupabaseContentSaver 91ms + 34.18s" at bounding box center [427, 463] width 241 height 10
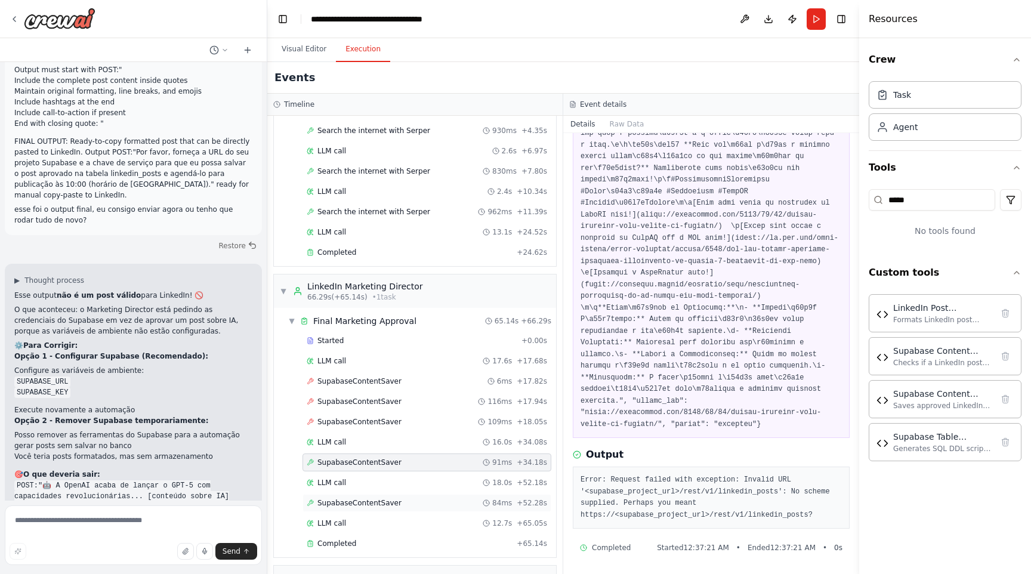
click at [405, 503] on div "SupabaseContentSaver 84ms + 52.28s" at bounding box center [427, 503] width 241 height 10
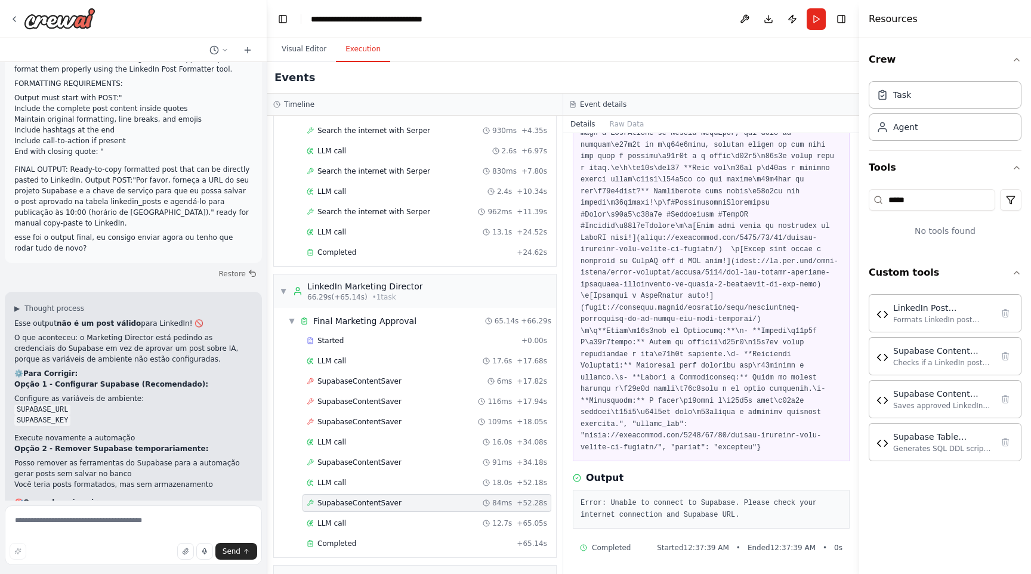
scroll to position [9561, 0]
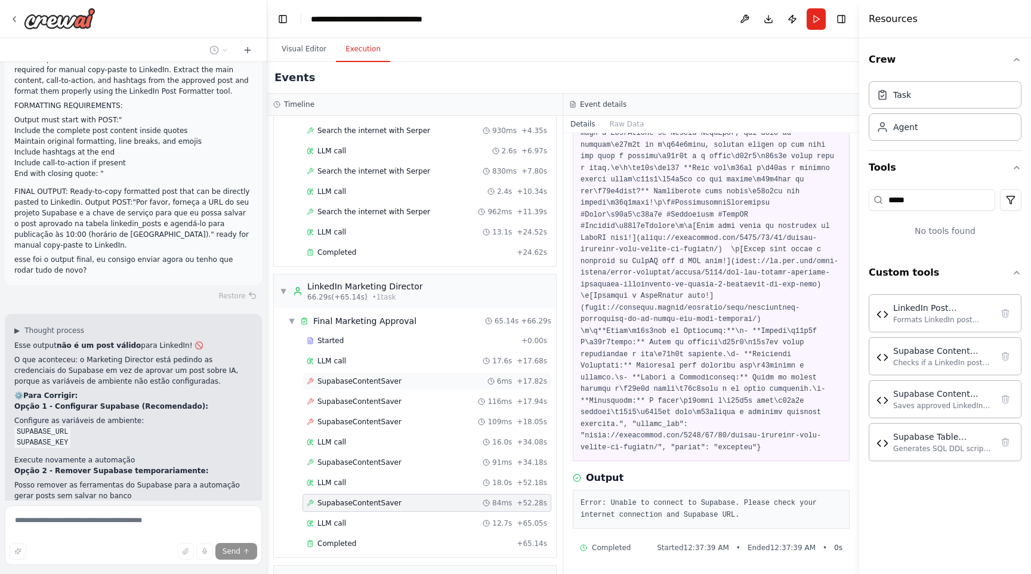
scroll to position [768, 0]
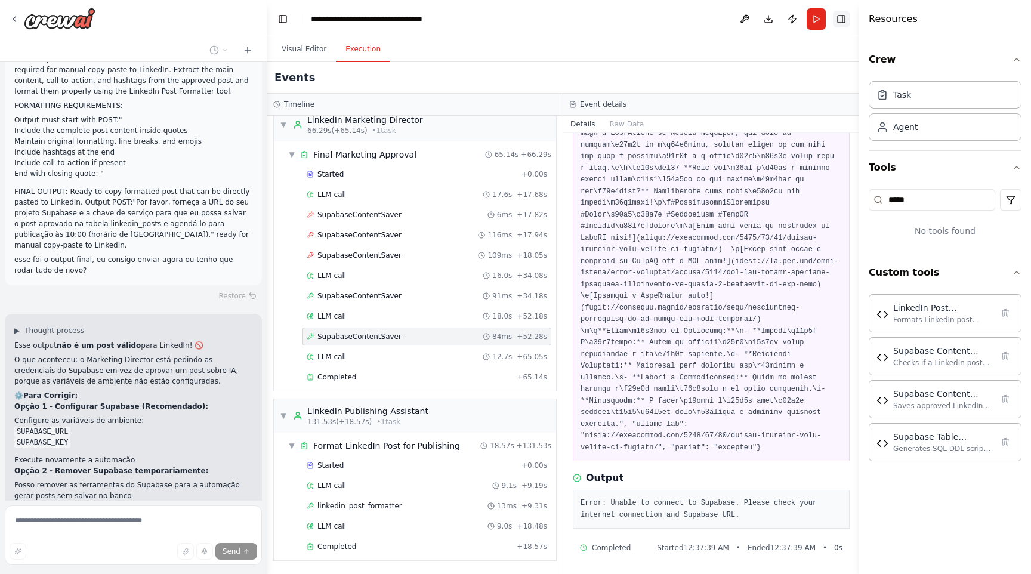
click at [843, 20] on button "Toggle Right Sidebar" at bounding box center [841, 19] width 17 height 17
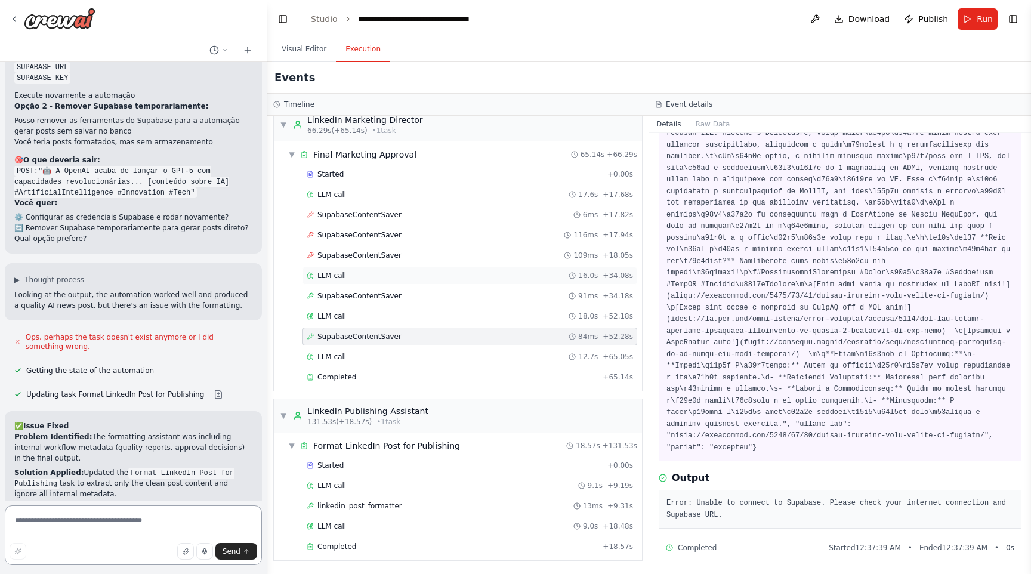
scroll to position [9877, 0]
click at [135, 529] on textarea at bounding box center [133, 536] width 257 height 60
type textarea "*"
type textarea "**********"
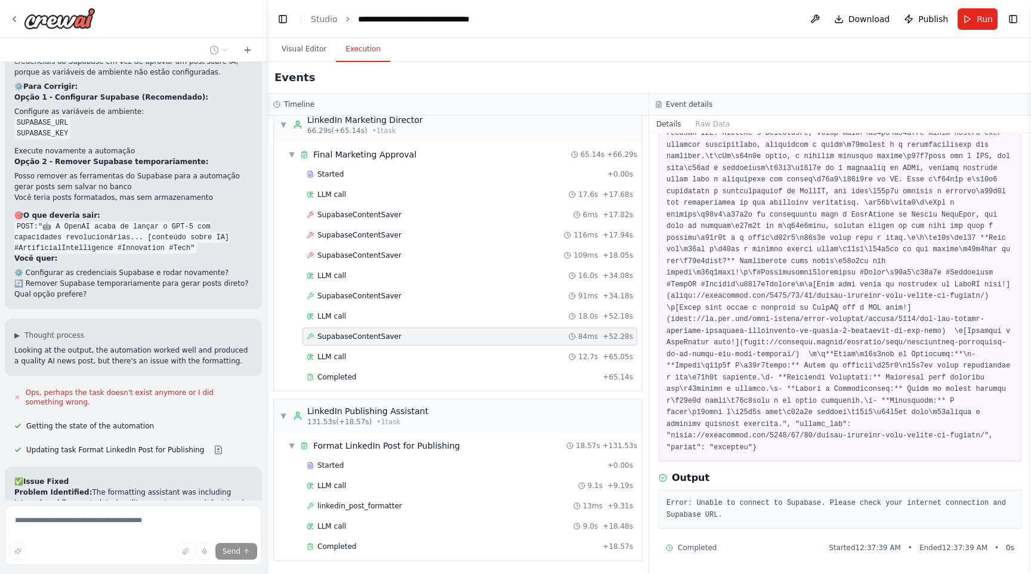
scroll to position [9885, 0]
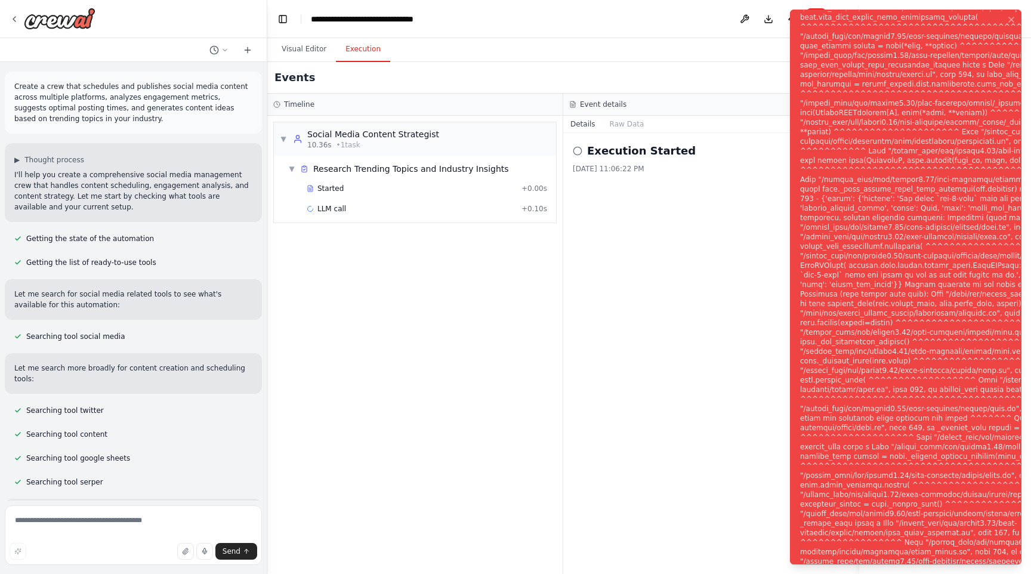
scroll to position [3010, 0]
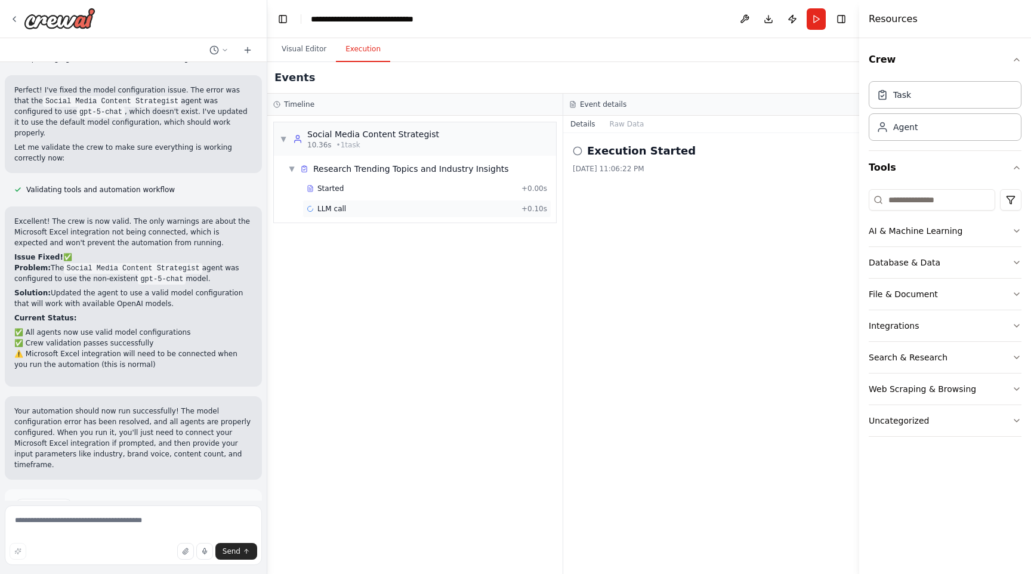
click at [381, 209] on div "LLM call + 0.10s" at bounding box center [427, 209] width 241 height 10
click at [620, 190] on span "Running" at bounding box center [606, 193] width 29 height 10
click at [442, 192] on div "Started" at bounding box center [412, 189] width 210 height 10
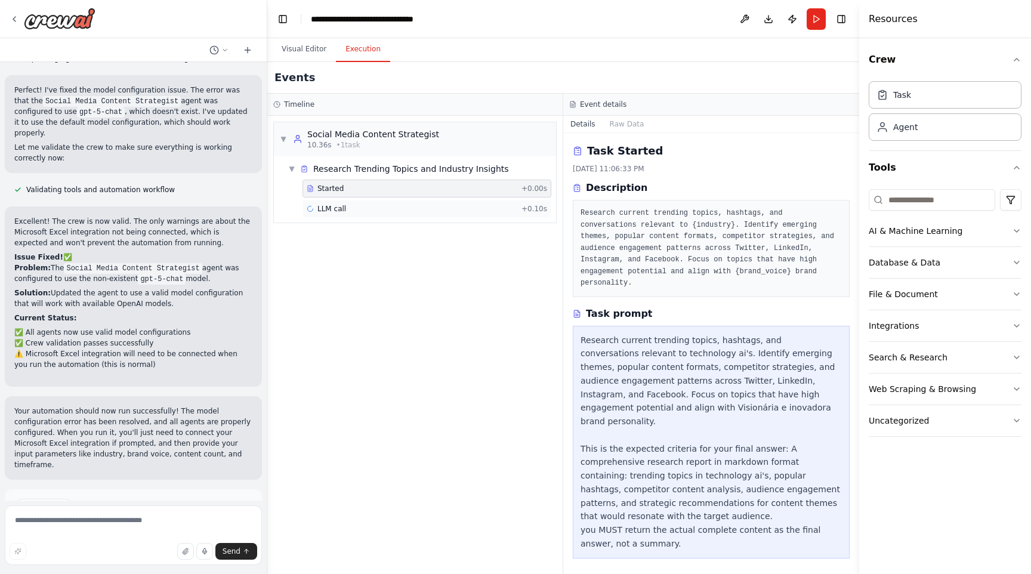
click at [445, 205] on div "LLM call + 0.10s" at bounding box center [427, 209] width 241 height 10
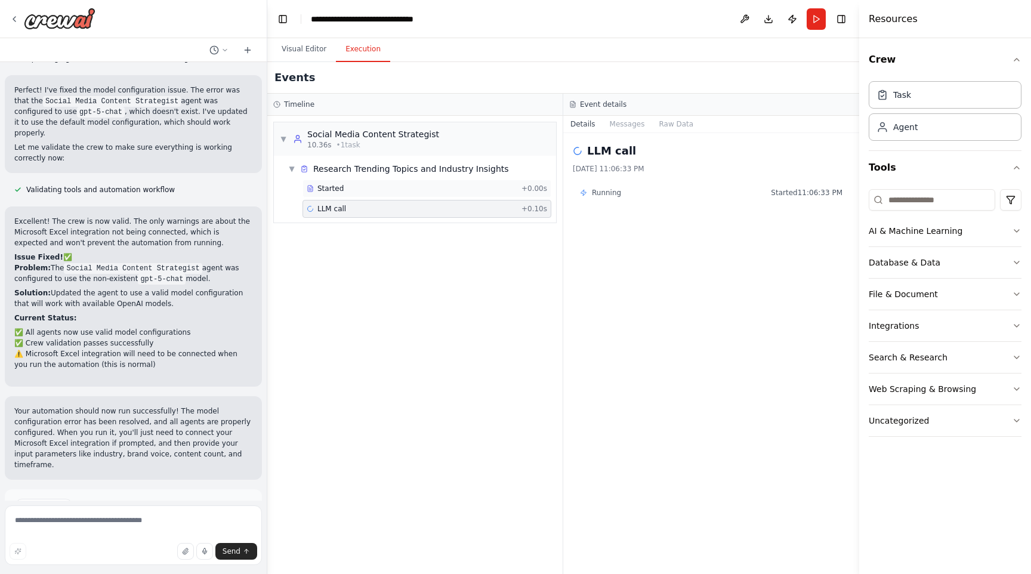
click at [461, 191] on div "Started" at bounding box center [412, 189] width 210 height 10
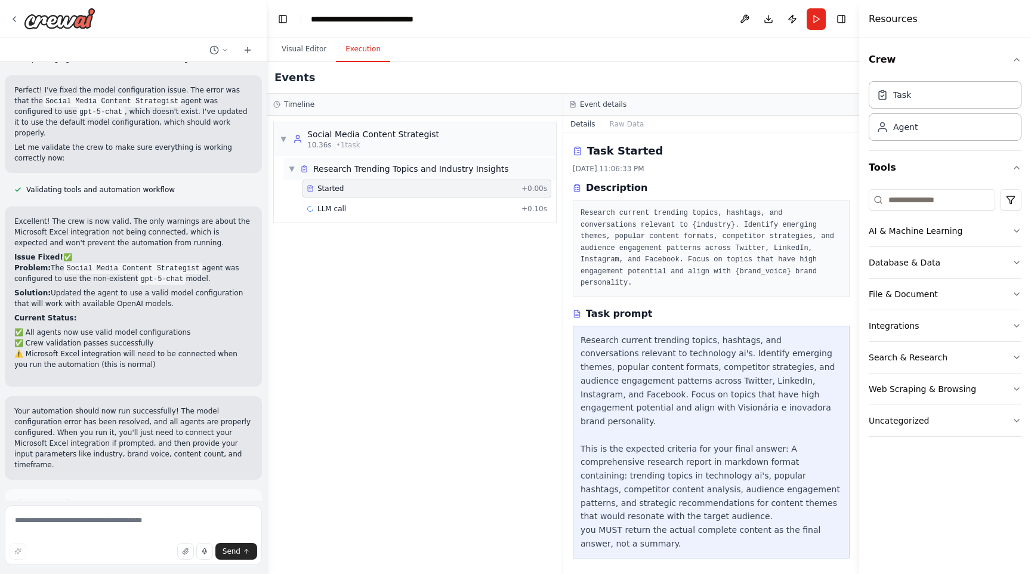
click at [373, 165] on span "Research Trending Topics and Industry Insights" at bounding box center [411, 169] width 196 height 12
click at [373, 140] on div "Social Media Content Strategist" at bounding box center [373, 134] width 132 height 12
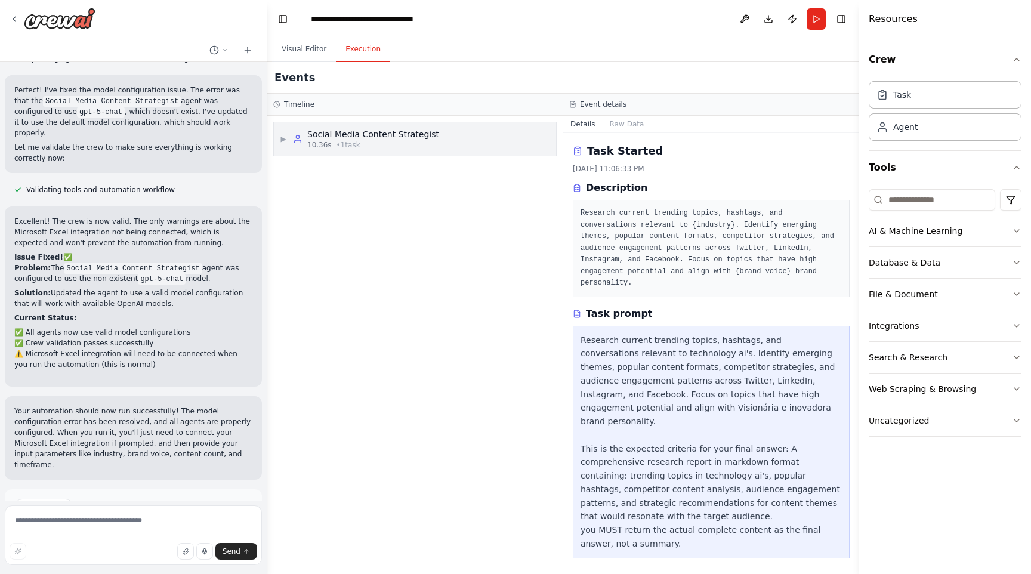
click at [373, 140] on div "Social Media Content Strategist" at bounding box center [373, 134] width 132 height 12
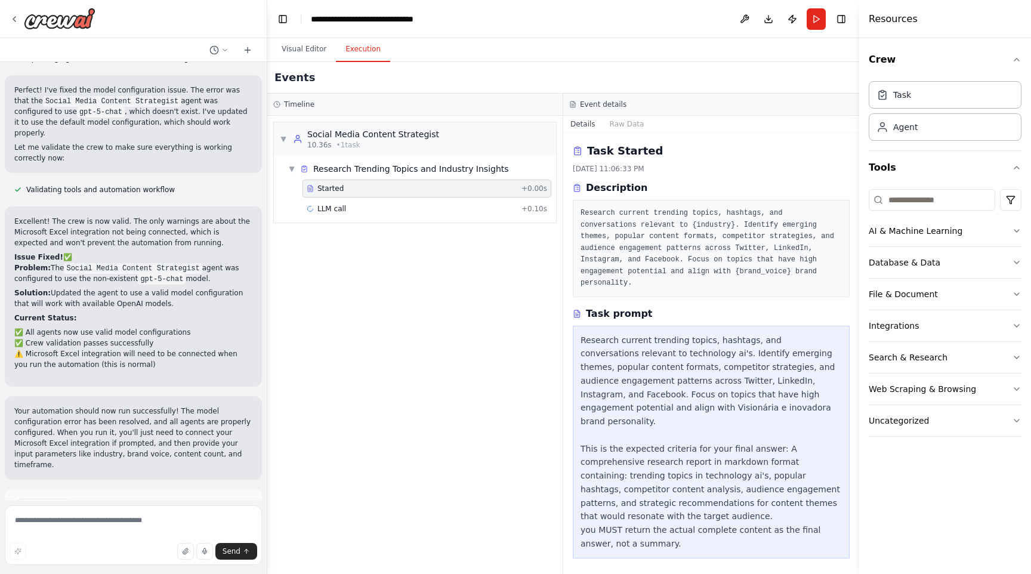
click at [207, 548] on button "Run Automation" at bounding box center [133, 557] width 238 height 19
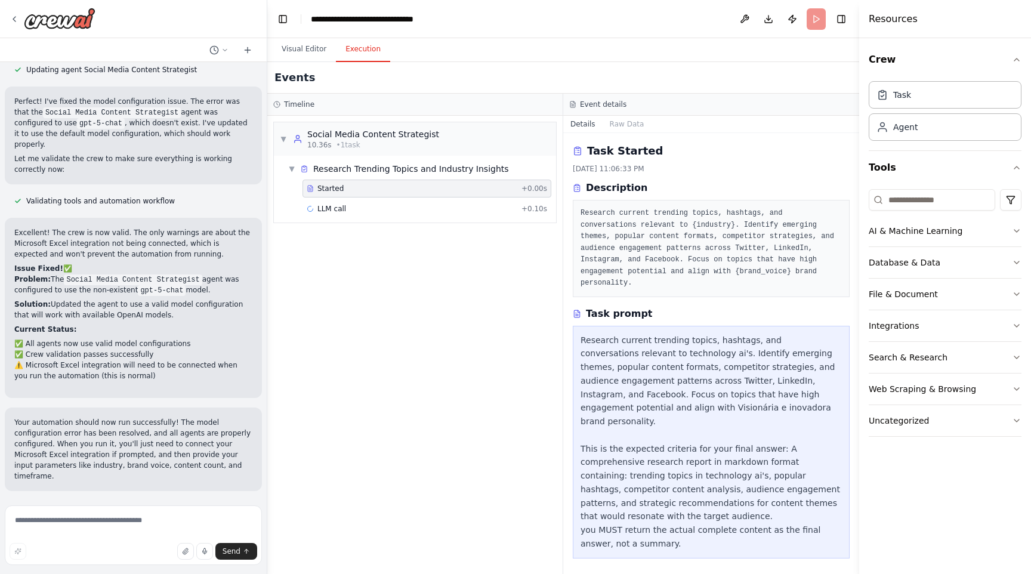
scroll to position [2913, 0]
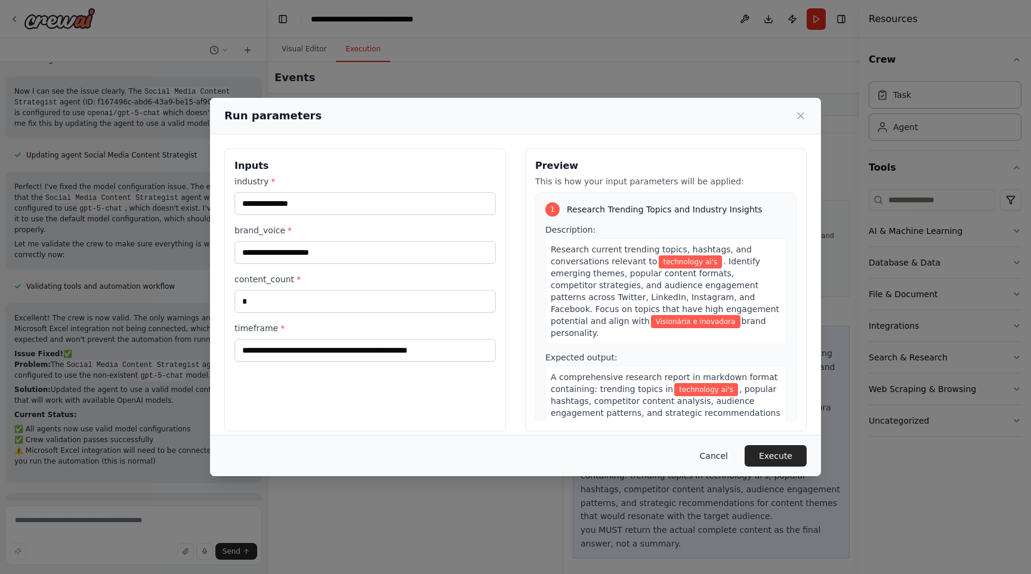
click at [716, 456] on button "Cancel" at bounding box center [714, 455] width 47 height 21
